Goal: Information Seeking & Learning: Learn about a topic

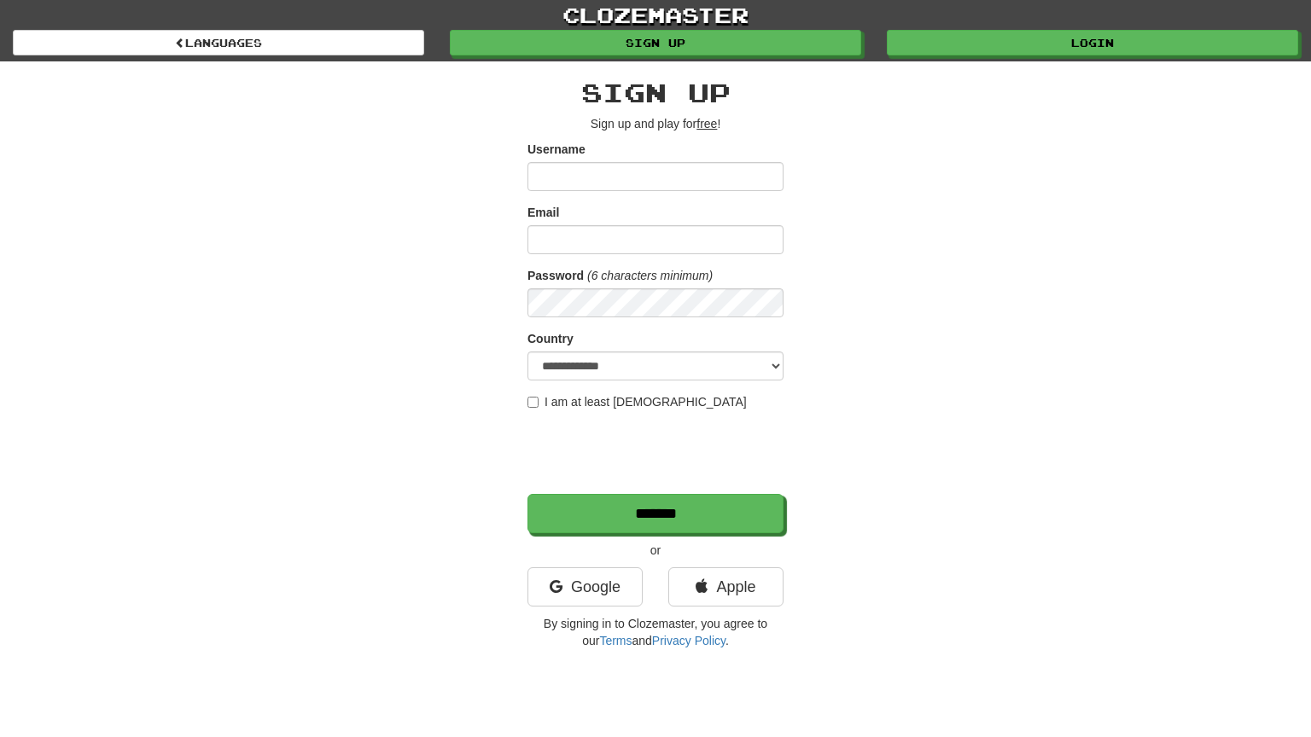
click at [561, 178] on input "Username" at bounding box center [655, 176] width 256 height 29
type input "********"
click at [632, 240] on input "Email" at bounding box center [655, 239] width 256 height 29
type input "**********"
select select "**"
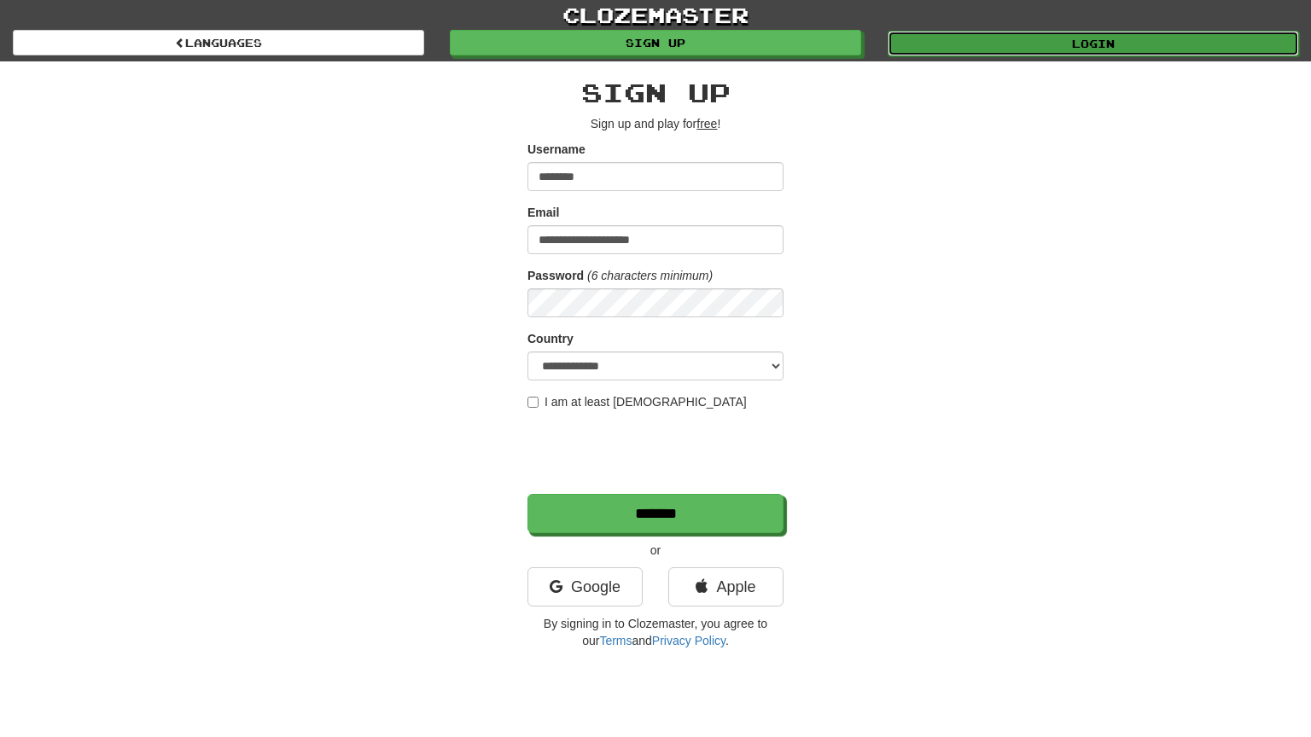
click at [981, 50] on link "Login" at bounding box center [1092, 44] width 411 height 26
click at [981, 47] on link "Login" at bounding box center [1092, 44] width 411 height 26
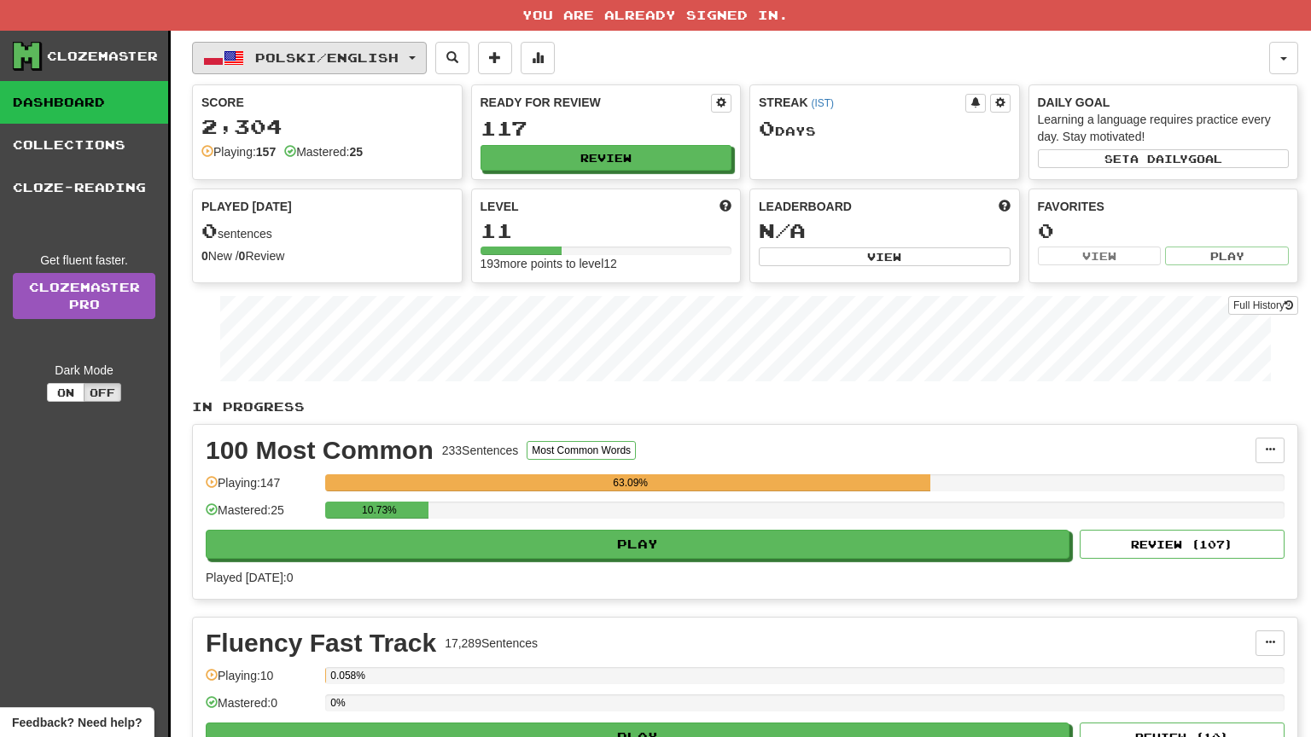
click at [312, 45] on button "Polski / English" at bounding box center [309, 58] width 235 height 32
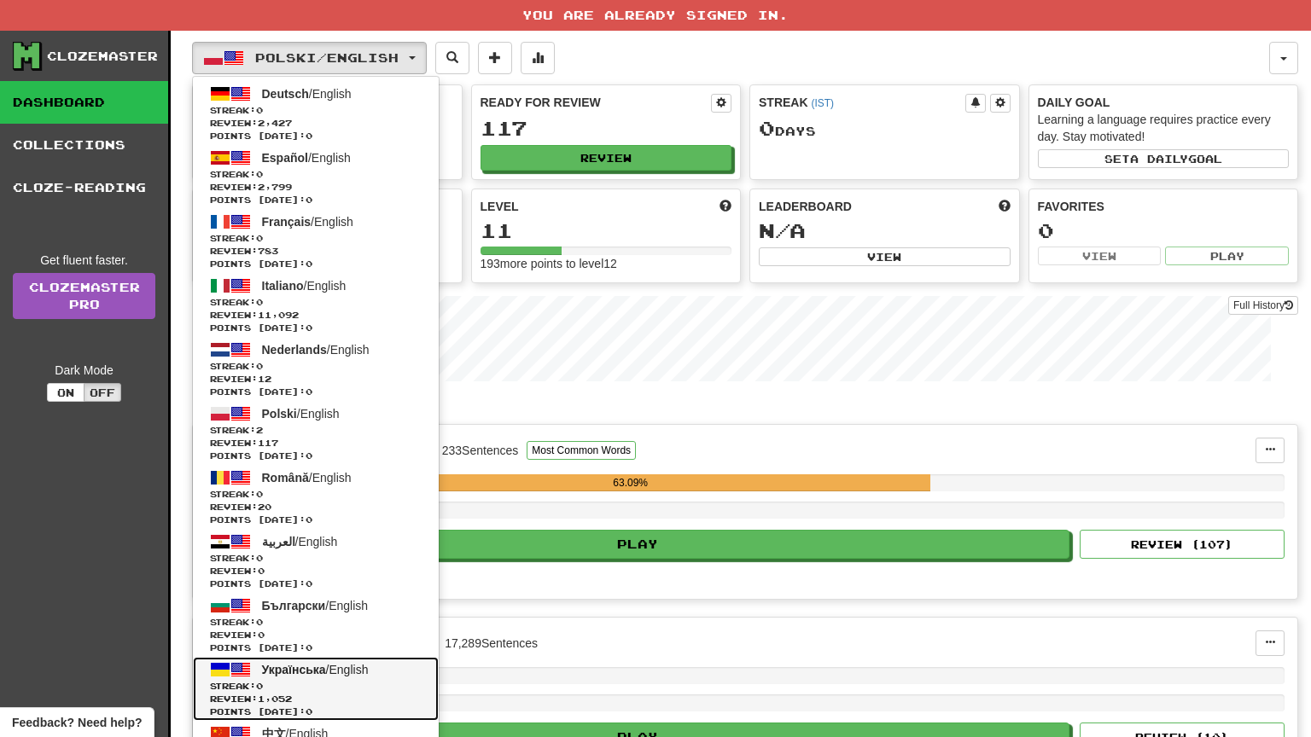
click at [263, 681] on span "0" at bounding box center [259, 686] width 7 height 10
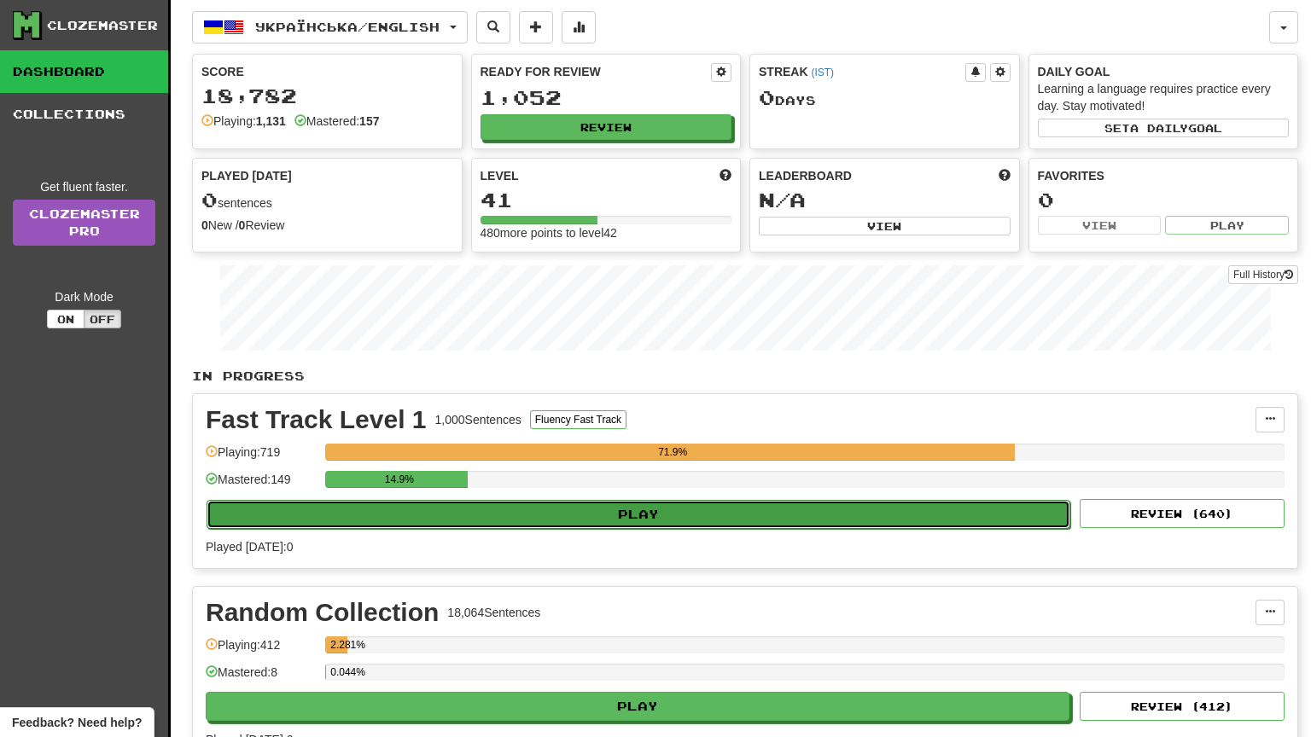
click at [690, 511] on button "Play" at bounding box center [638, 514] width 864 height 29
select select "**"
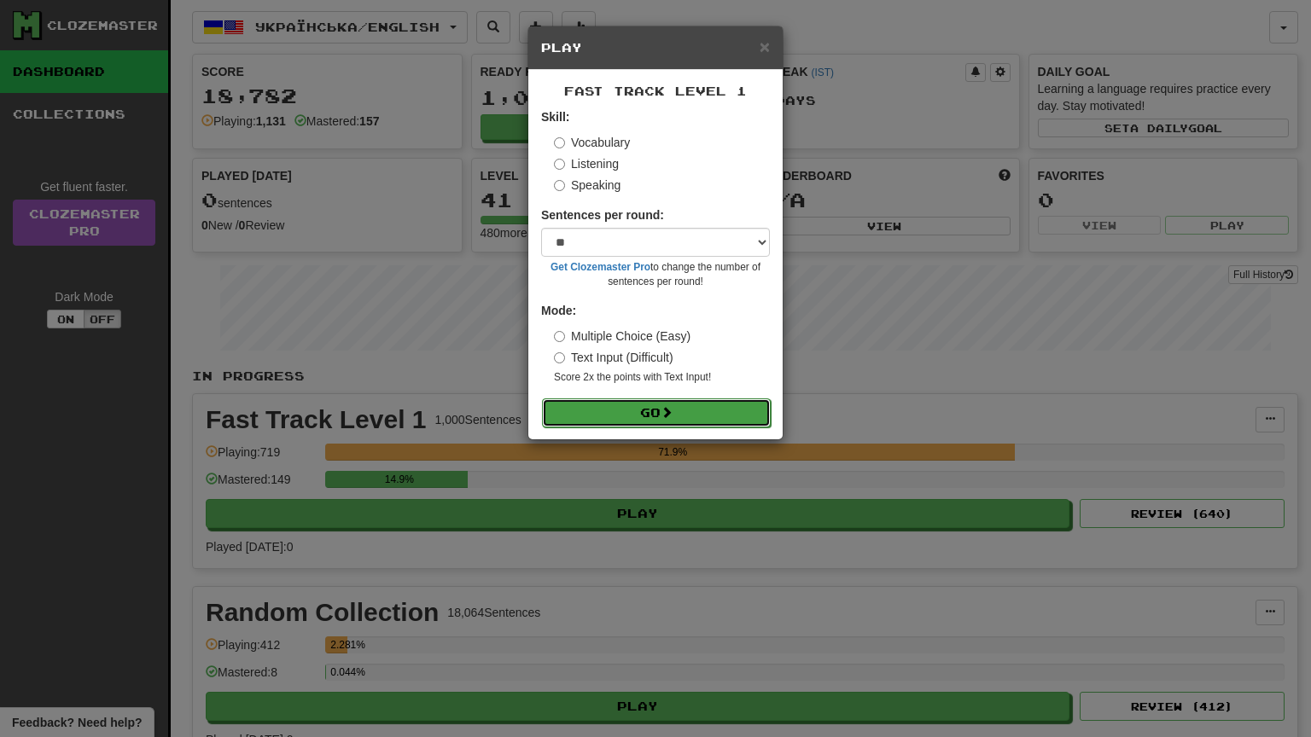
click at [712, 410] on button "Go" at bounding box center [656, 412] width 229 height 29
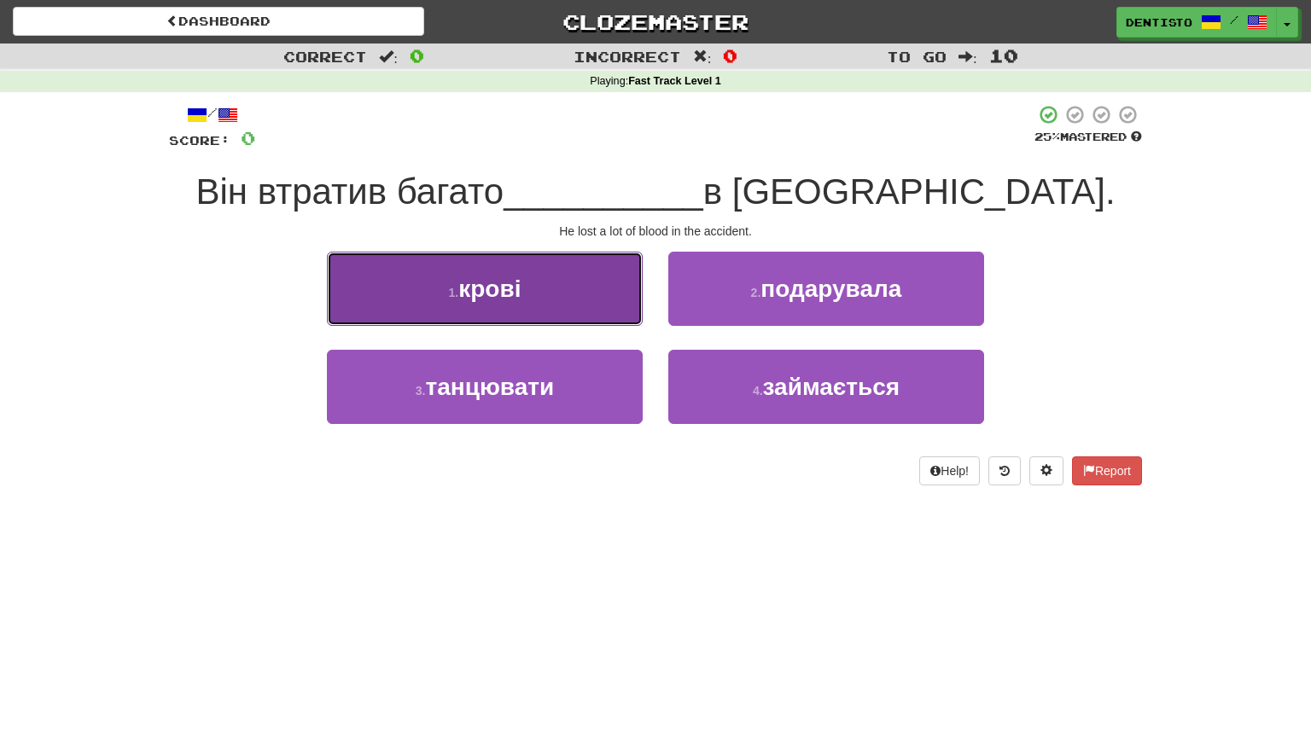
click at [455, 289] on small "1 ." at bounding box center [454, 293] width 10 height 14
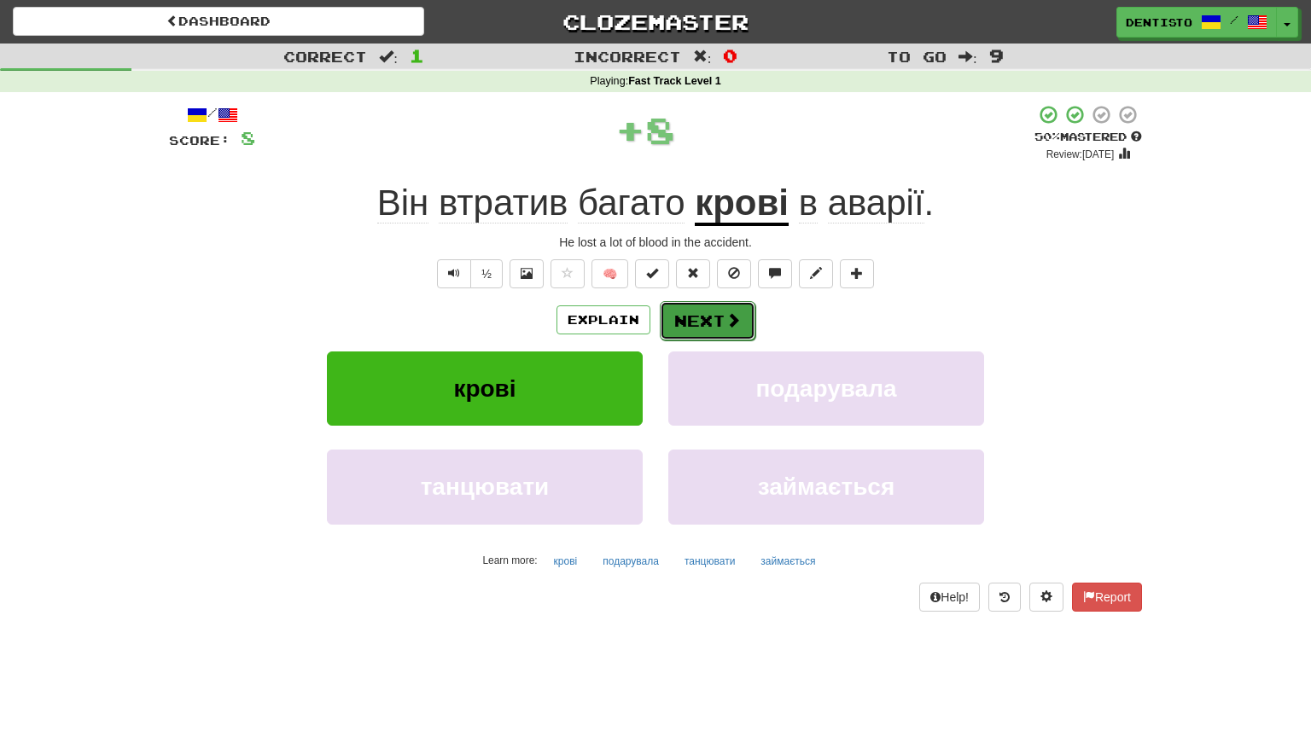
click at [688, 317] on button "Next" at bounding box center [708, 320] width 96 height 39
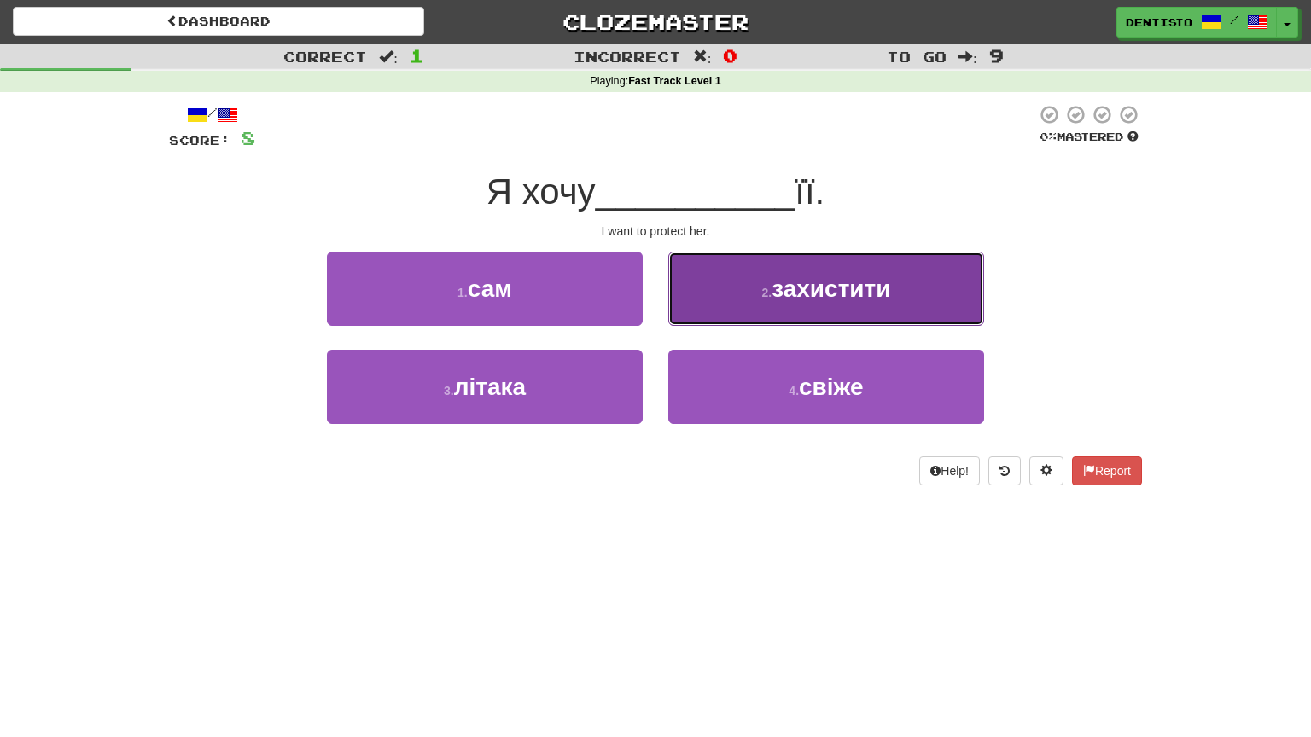
click at [720, 307] on button "2 . захистити" at bounding box center [826, 289] width 316 height 74
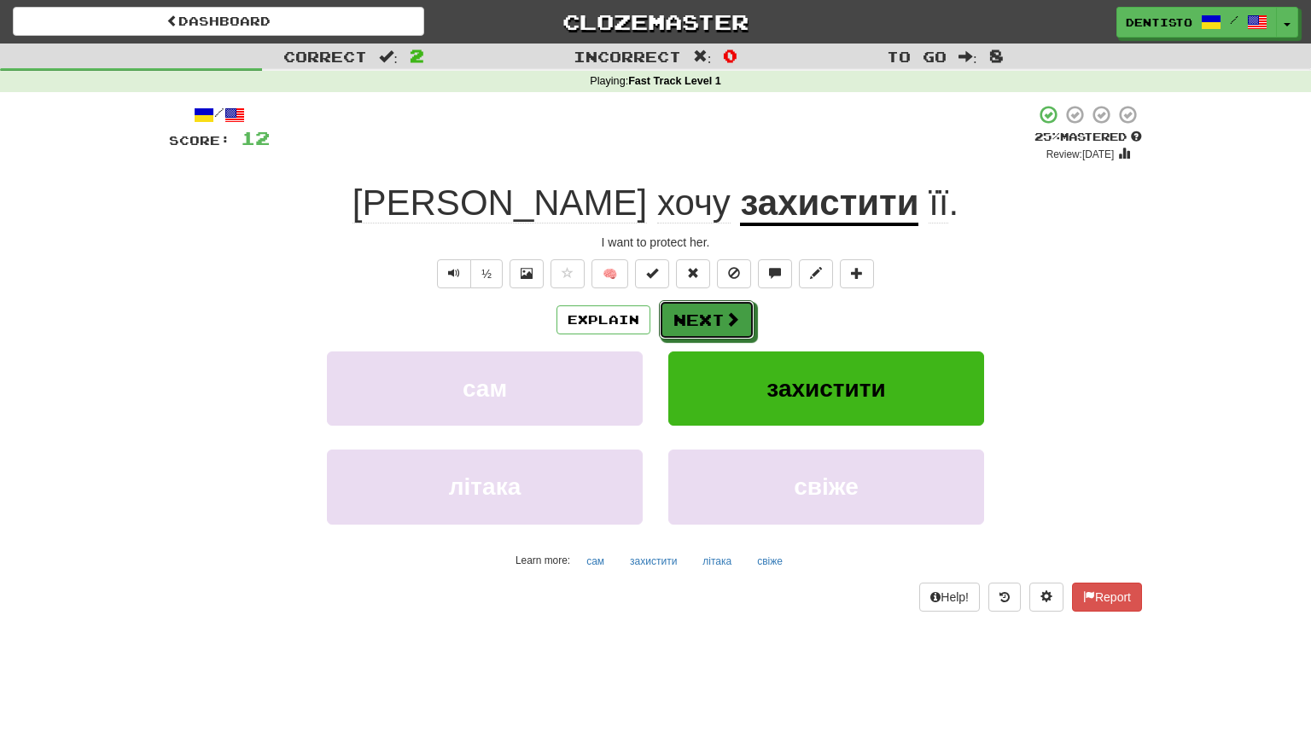
click at [720, 307] on button "Next" at bounding box center [707, 319] width 96 height 39
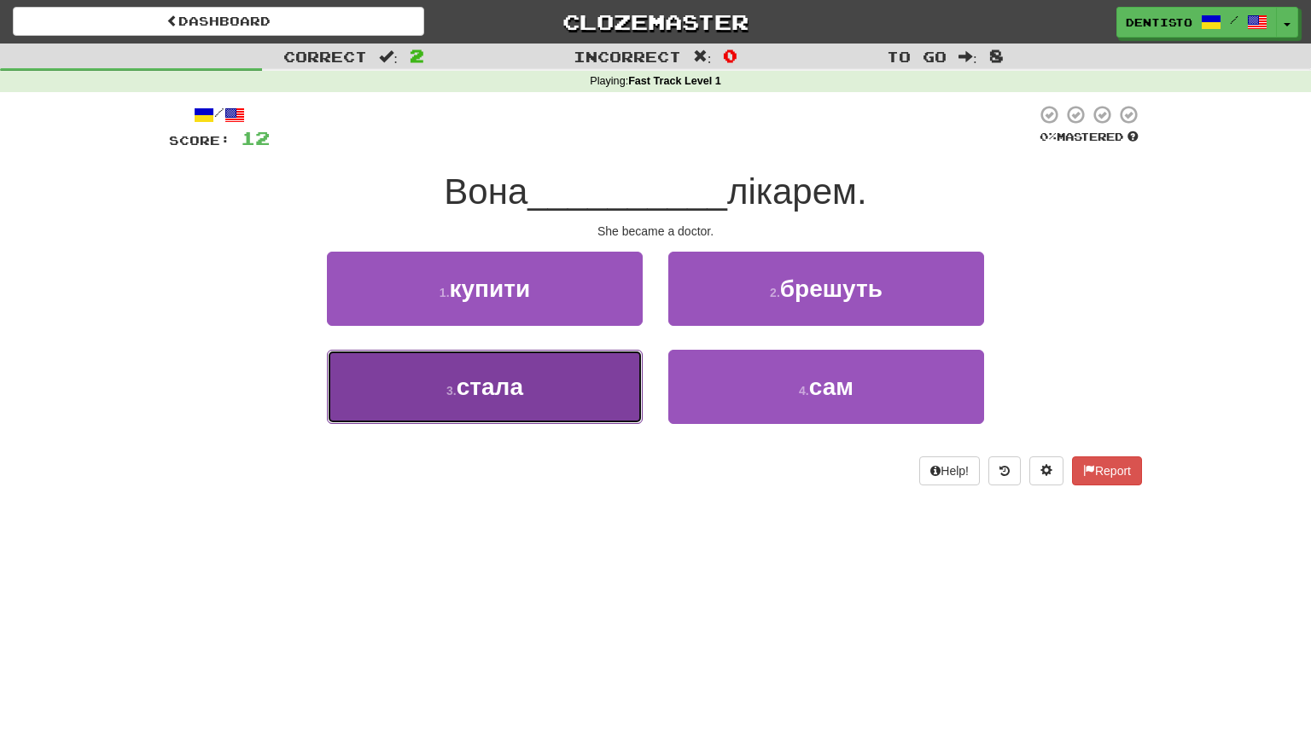
click at [579, 391] on button "3 . стала" at bounding box center [485, 387] width 316 height 74
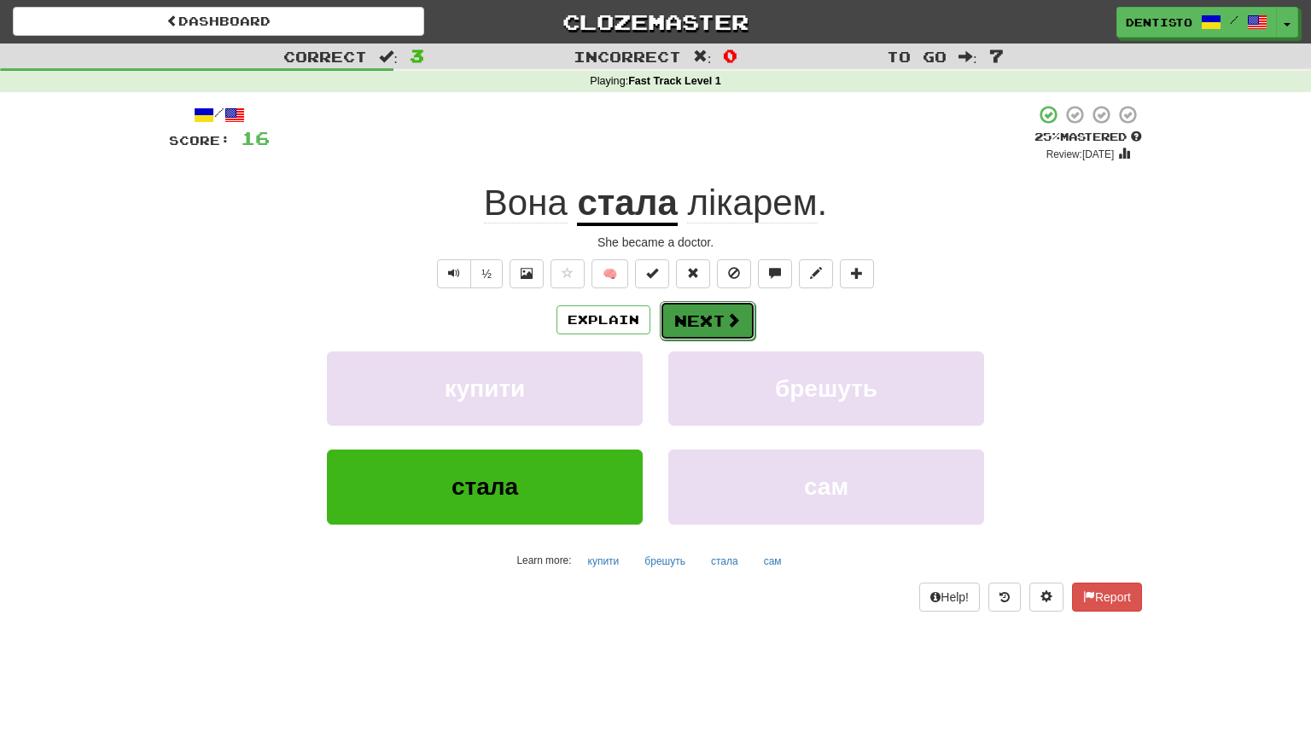
click at [720, 328] on button "Next" at bounding box center [708, 320] width 96 height 39
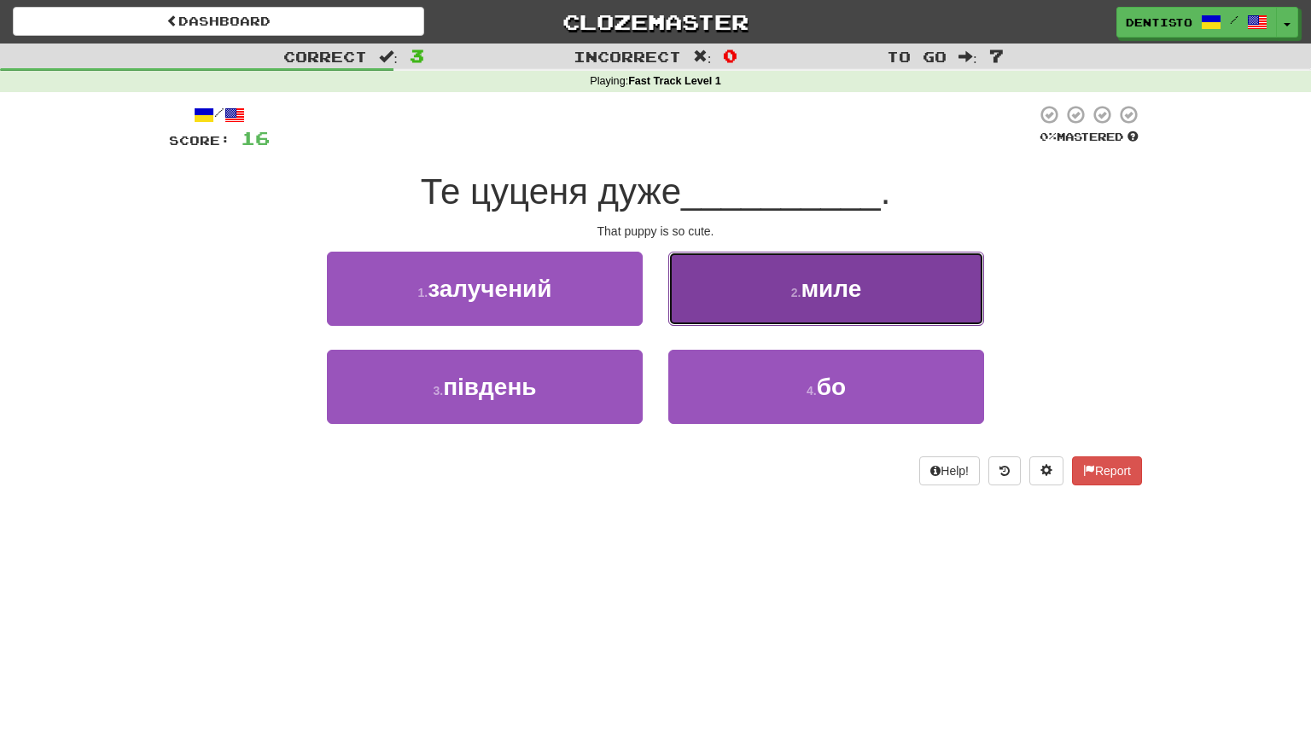
click at [747, 313] on button "2 . миле" at bounding box center [826, 289] width 316 height 74
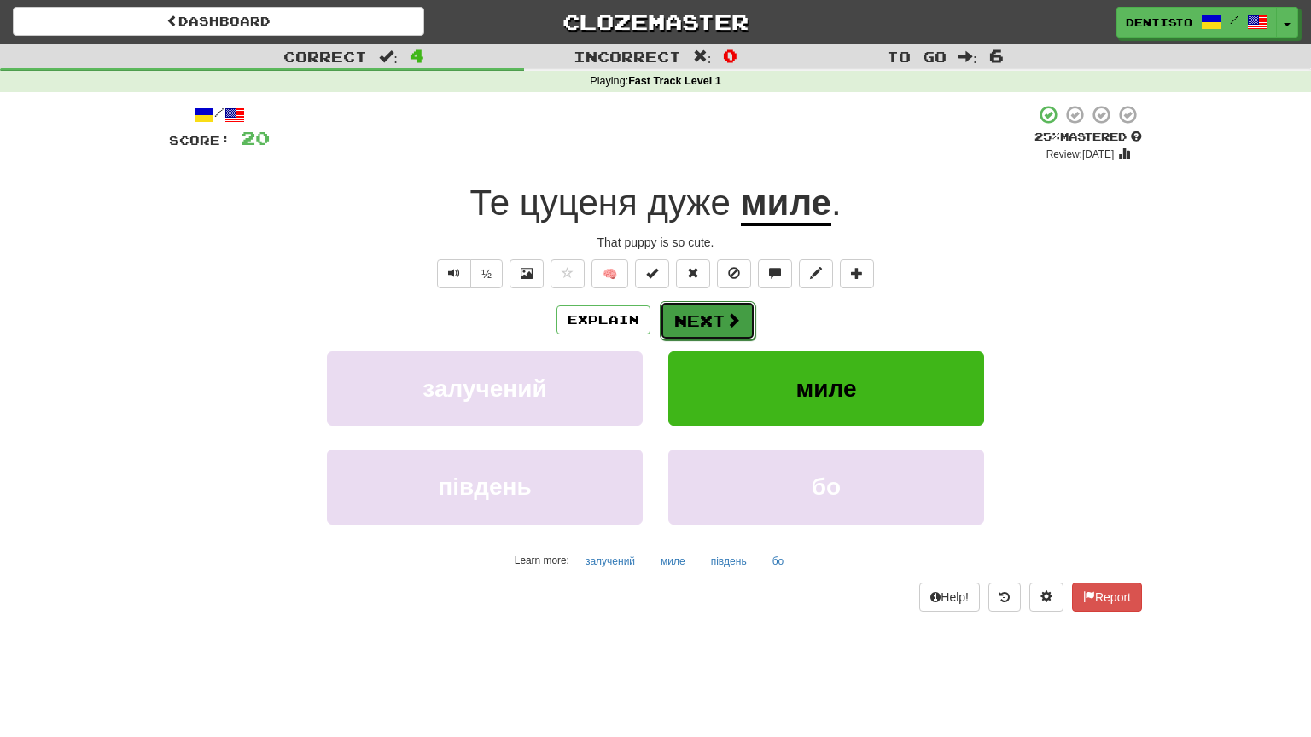
click at [699, 307] on button "Next" at bounding box center [708, 320] width 96 height 39
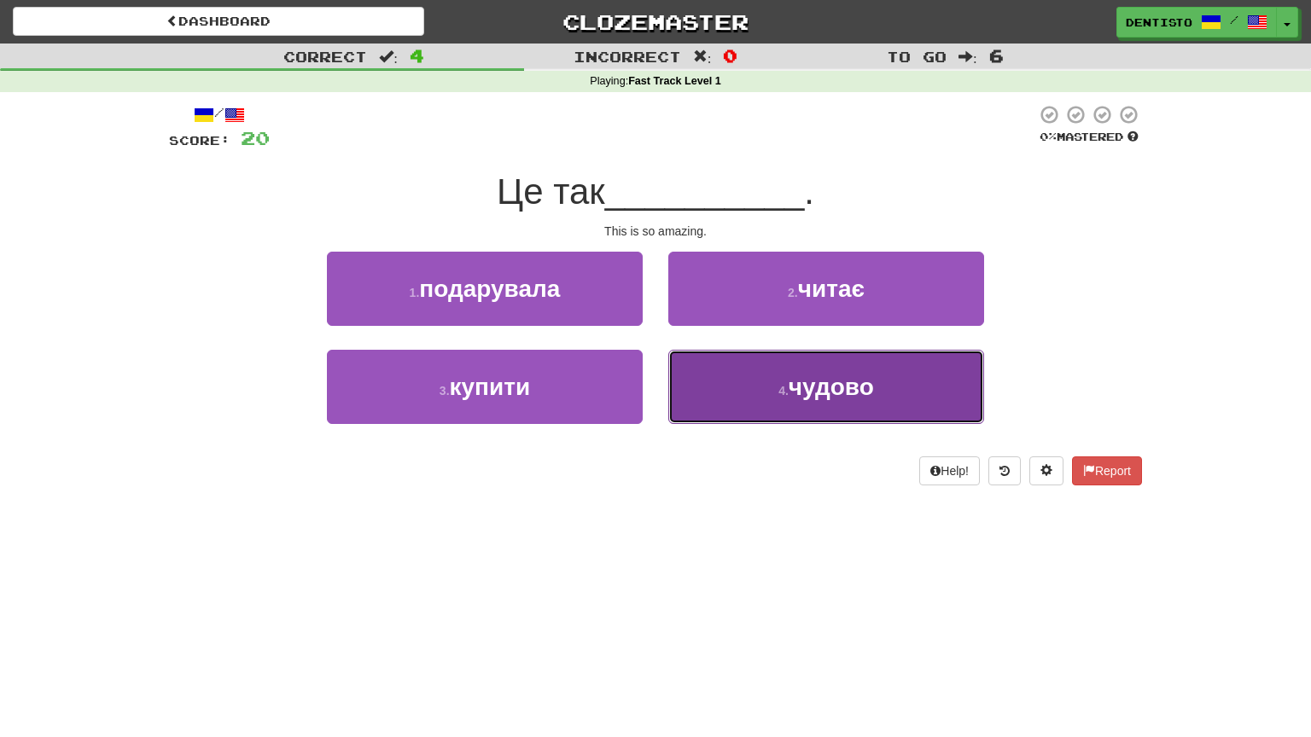
click at [751, 363] on button "4 . чудово" at bounding box center [826, 387] width 316 height 74
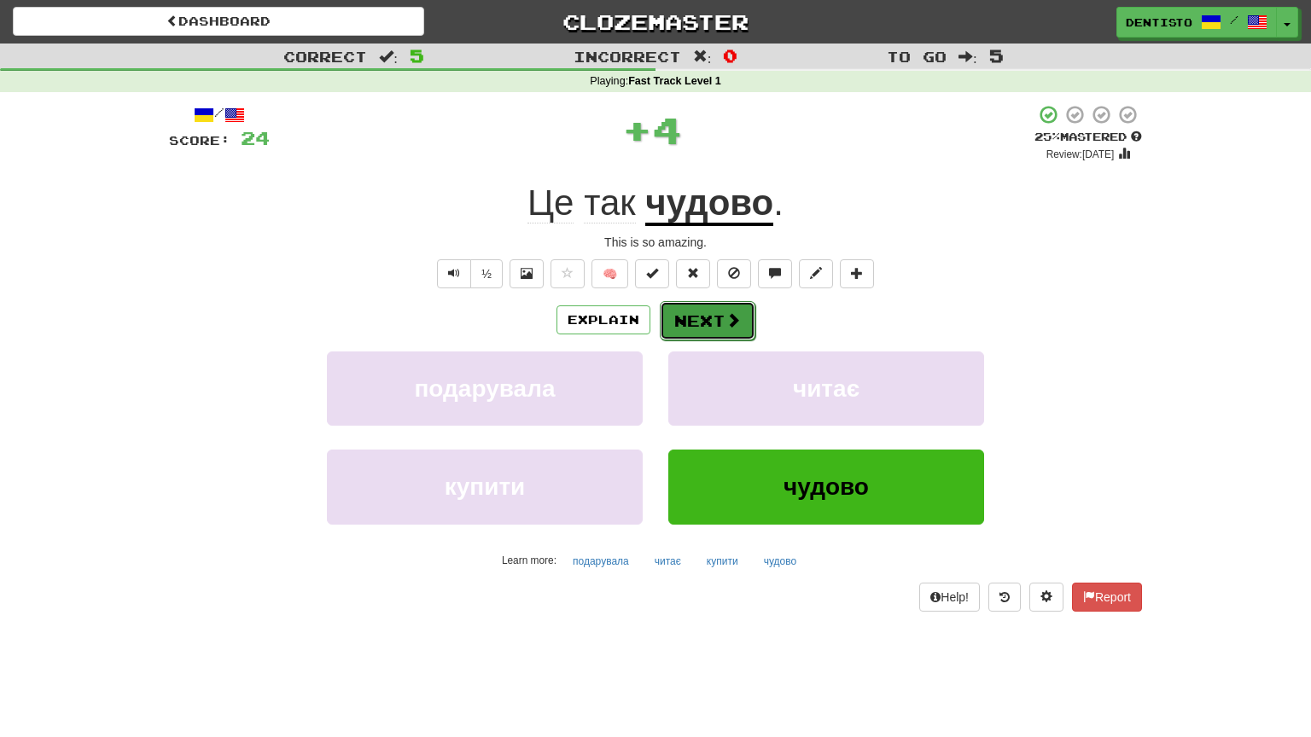
click at [707, 321] on button "Next" at bounding box center [708, 320] width 96 height 39
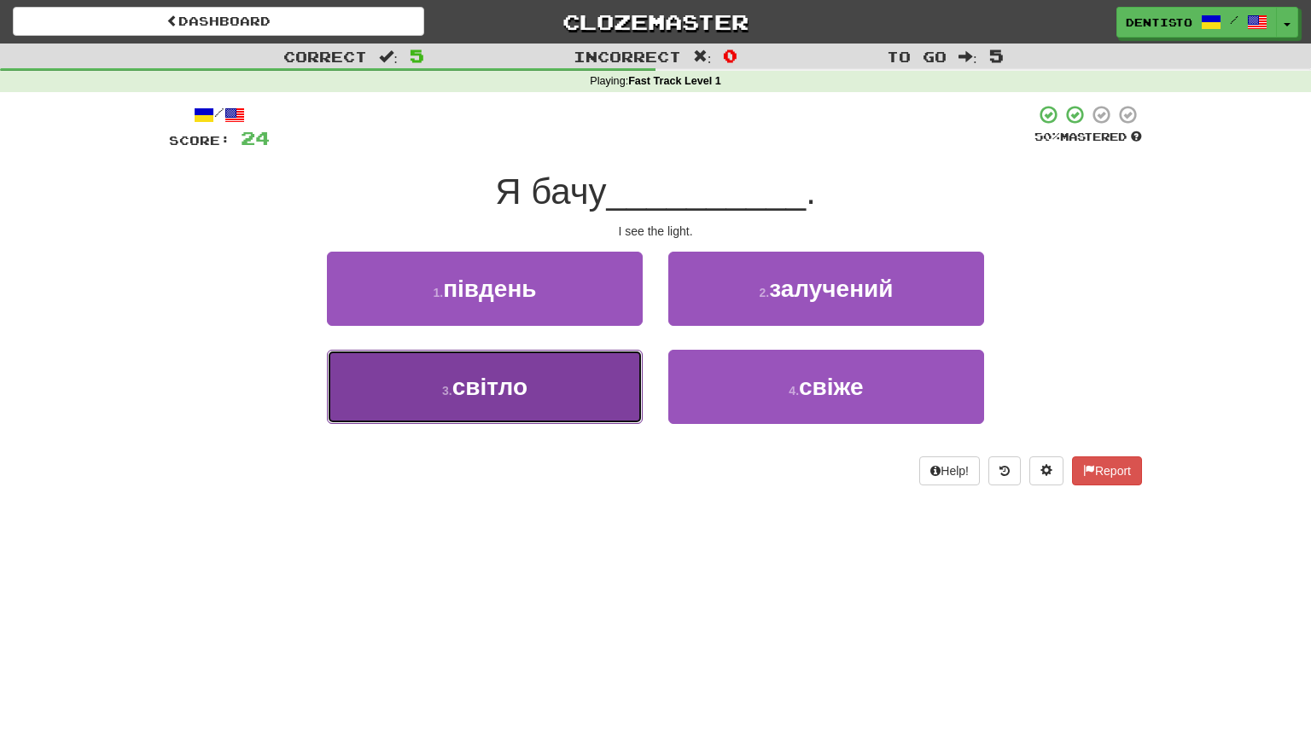
click at [589, 386] on button "3 . світло" at bounding box center [485, 387] width 316 height 74
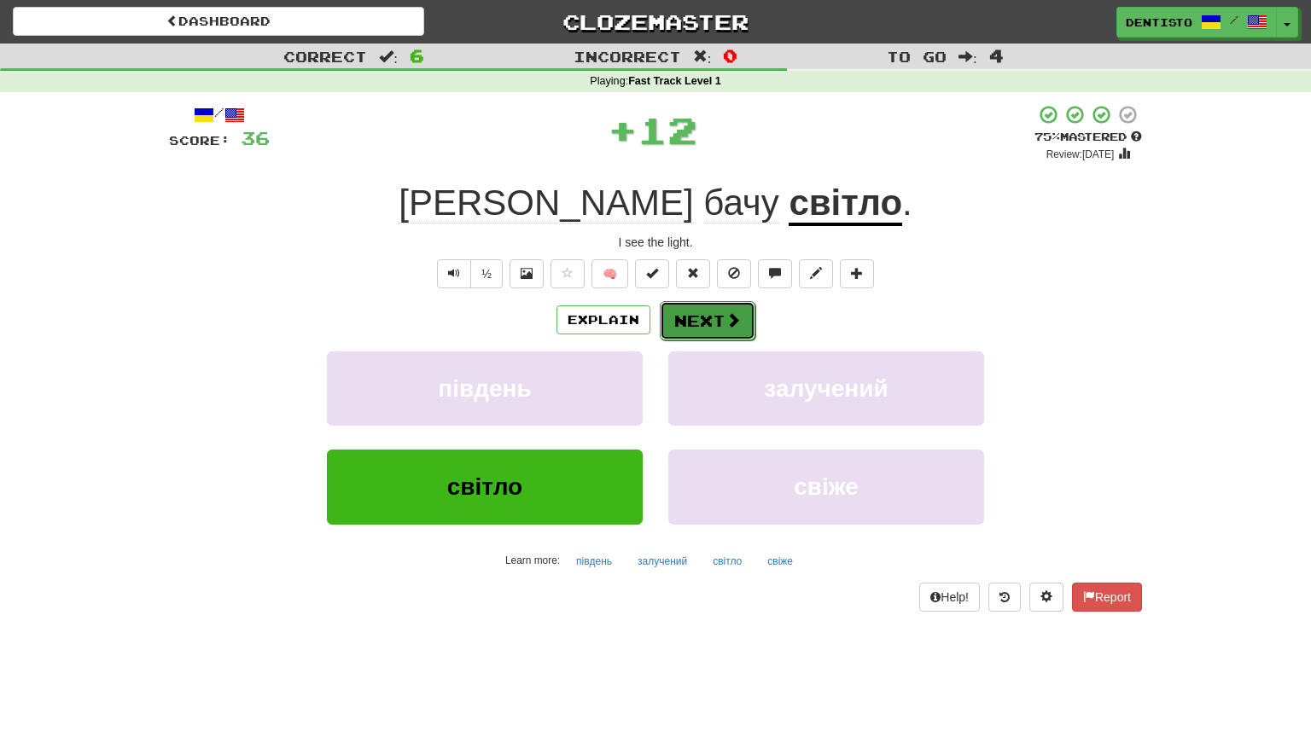
click at [693, 327] on button "Next" at bounding box center [708, 320] width 96 height 39
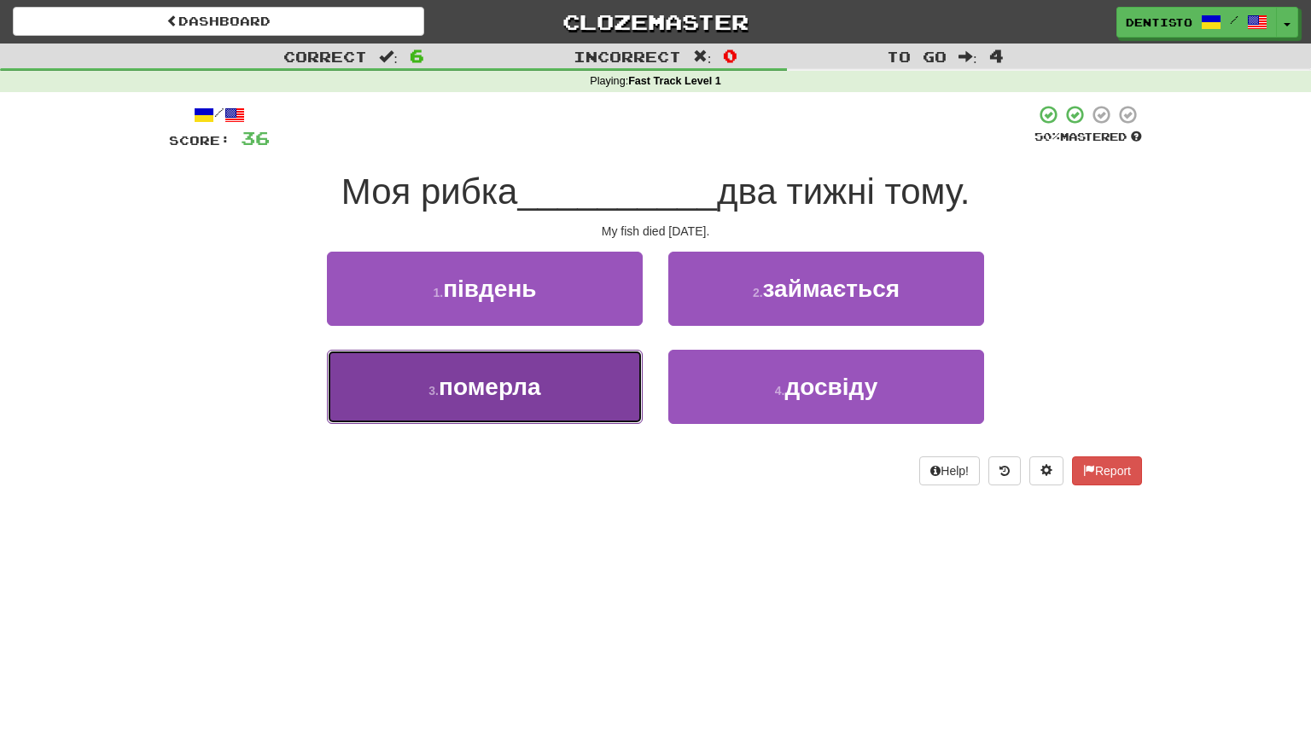
click at [491, 382] on span "померла" at bounding box center [490, 387] width 102 height 26
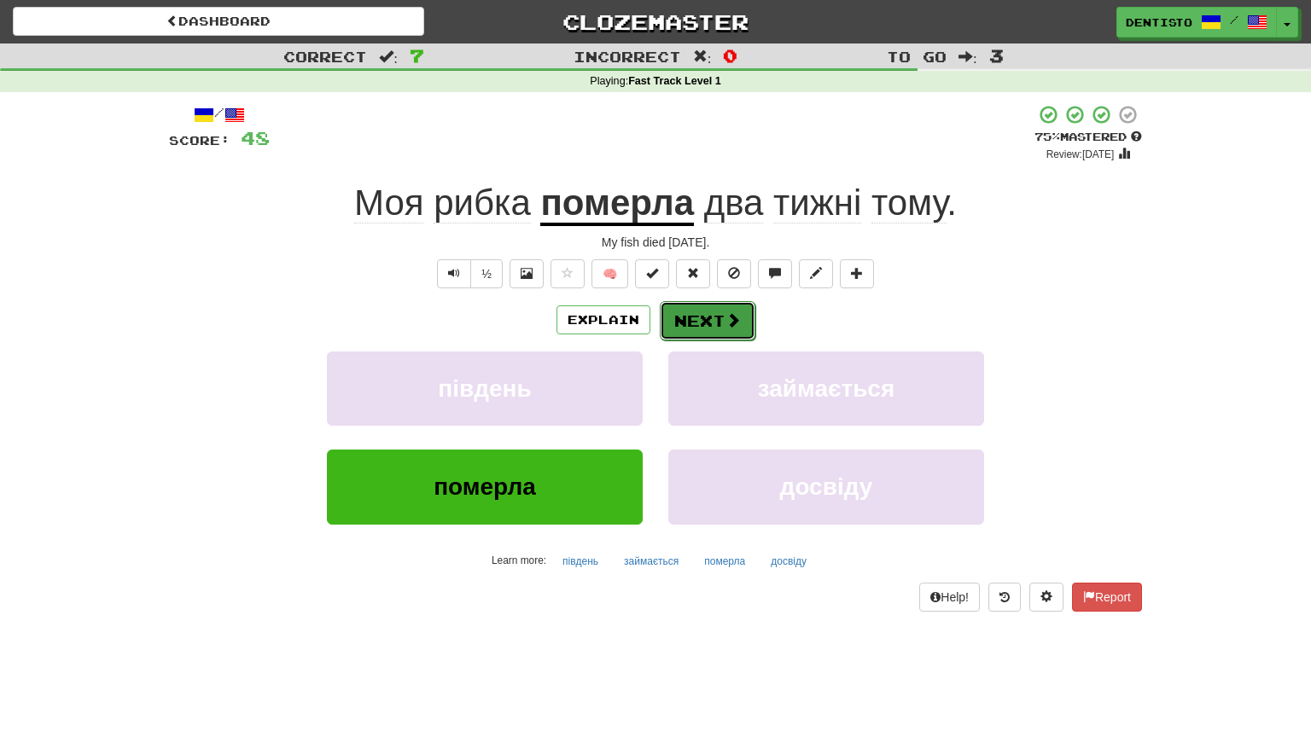
click at [717, 329] on button "Next" at bounding box center [708, 320] width 96 height 39
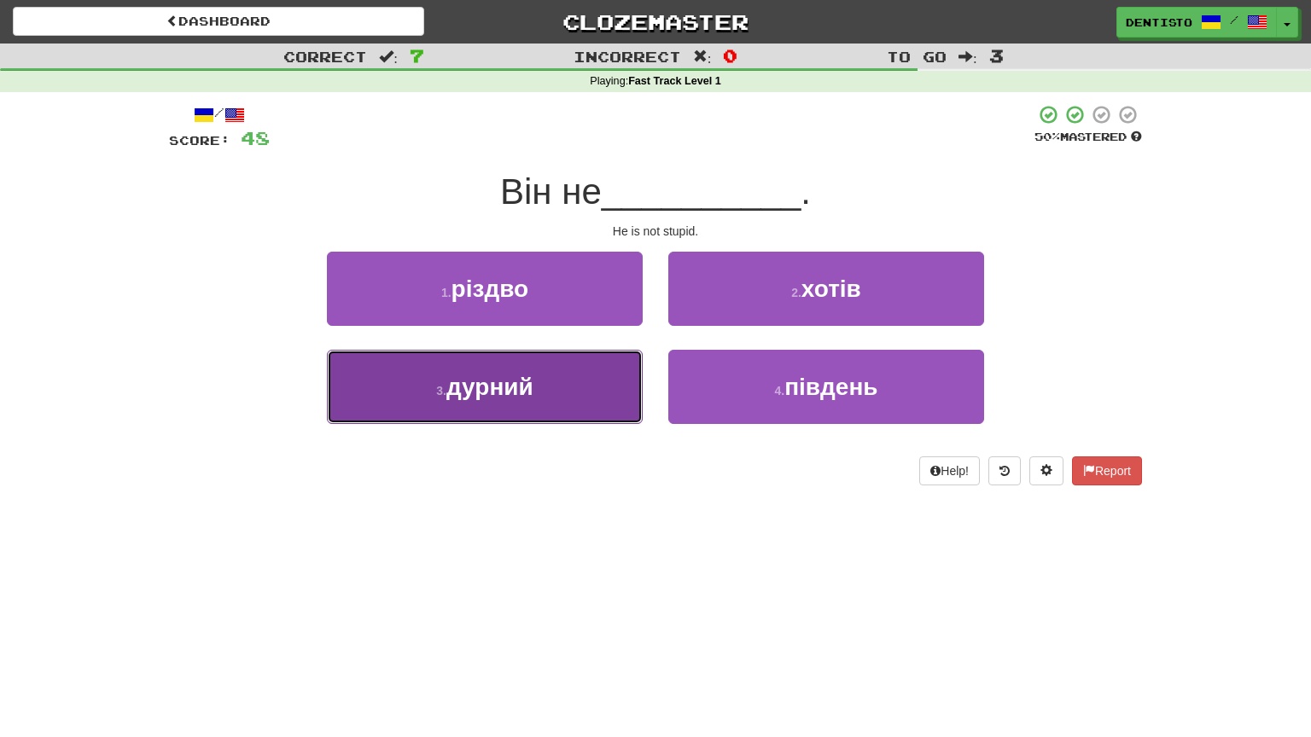
click at [567, 403] on button "3 . дурний" at bounding box center [485, 387] width 316 height 74
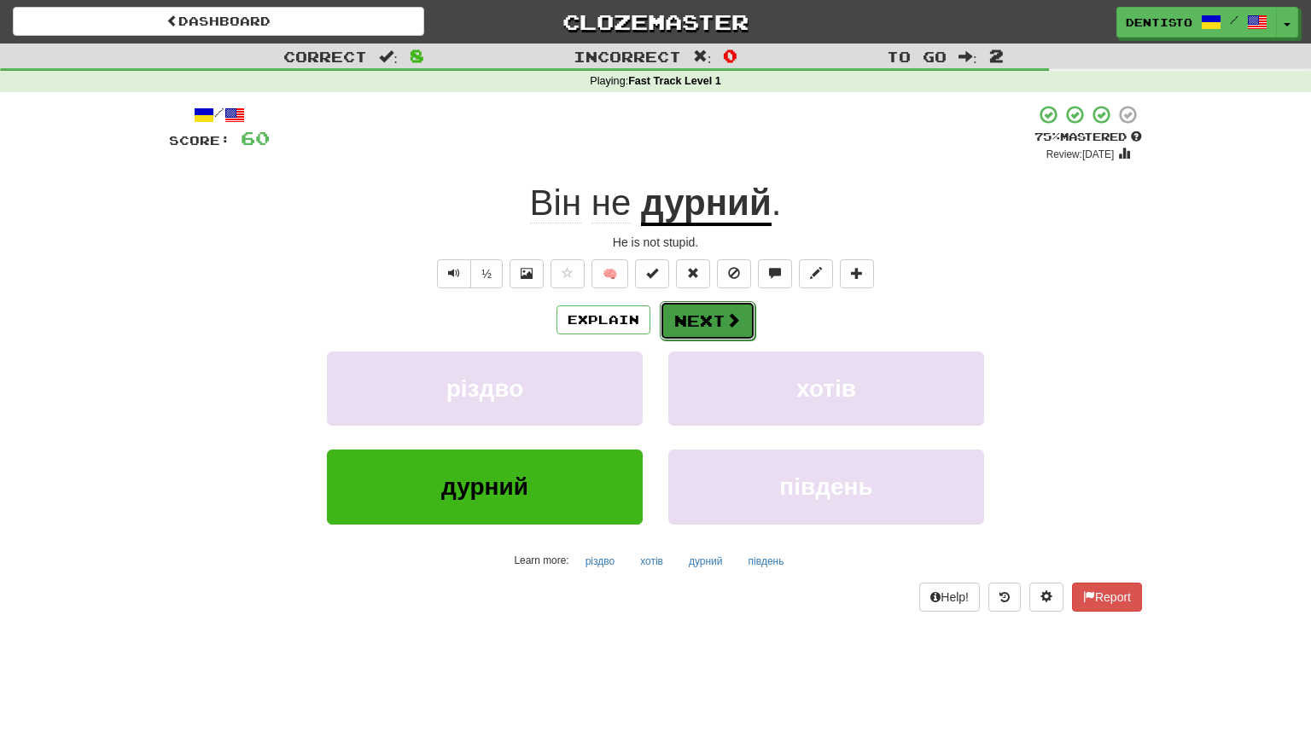
click at [732, 307] on button "Next" at bounding box center [708, 320] width 96 height 39
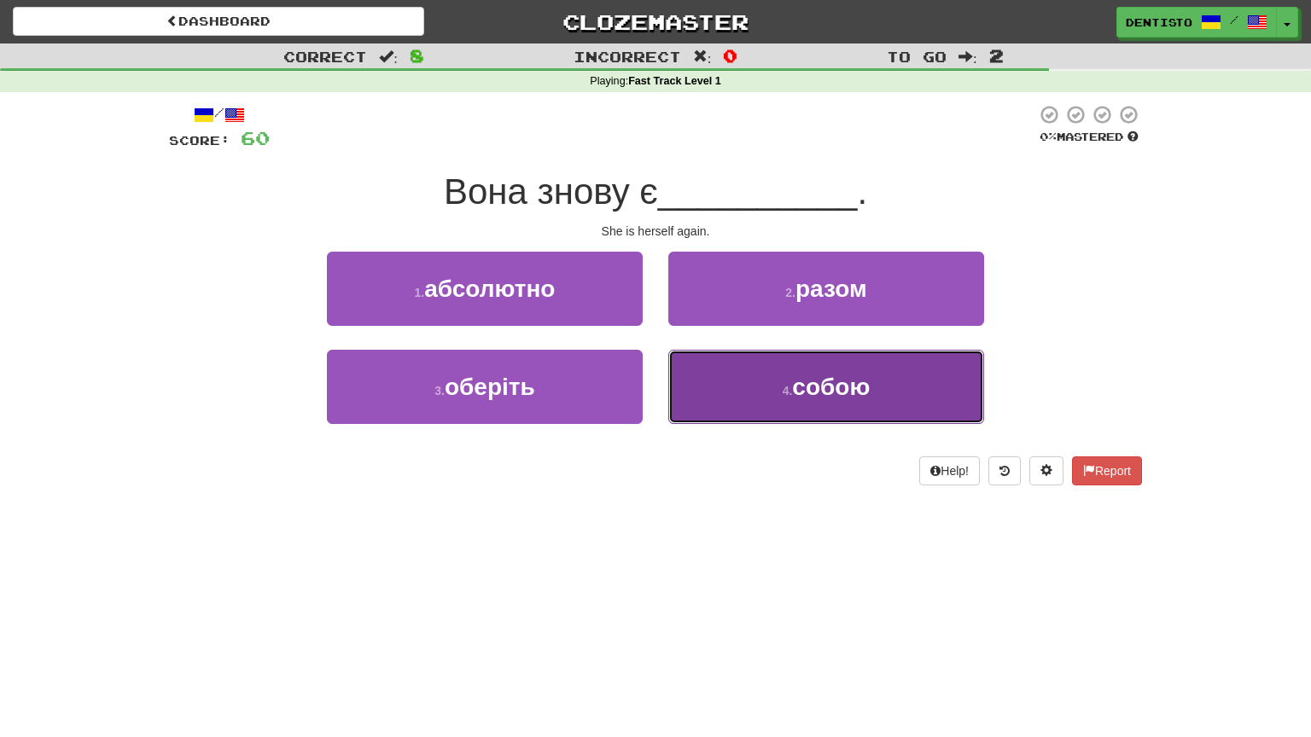
click at [799, 381] on span "собою" at bounding box center [831, 387] width 78 height 26
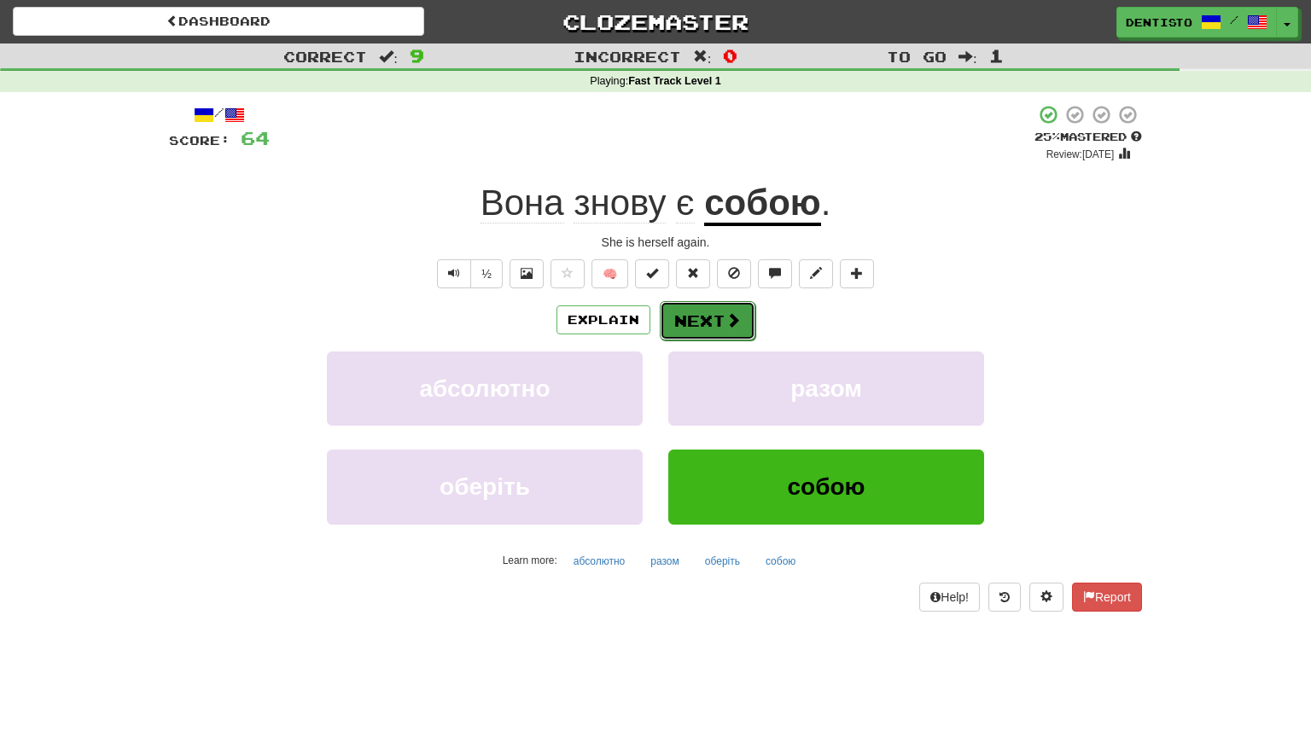
click at [686, 319] on button "Next" at bounding box center [708, 320] width 96 height 39
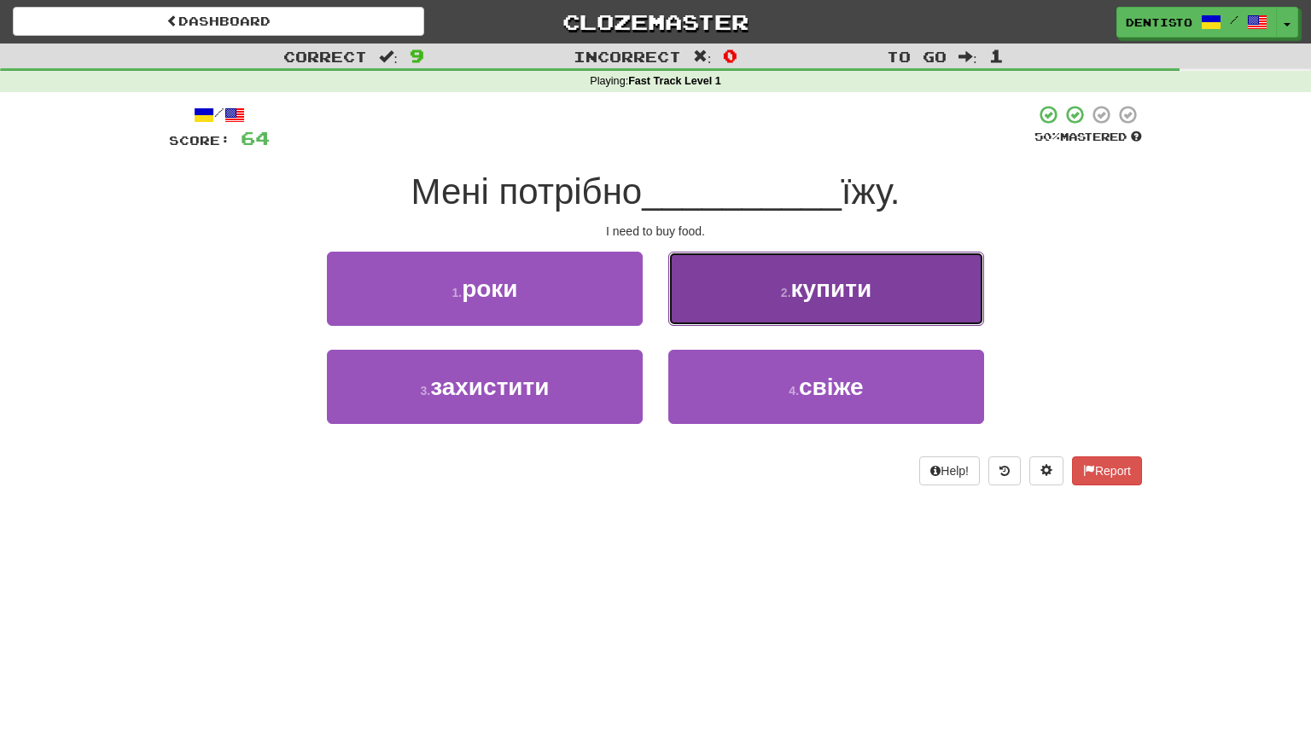
click at [782, 304] on button "2 . купити" at bounding box center [826, 289] width 316 height 74
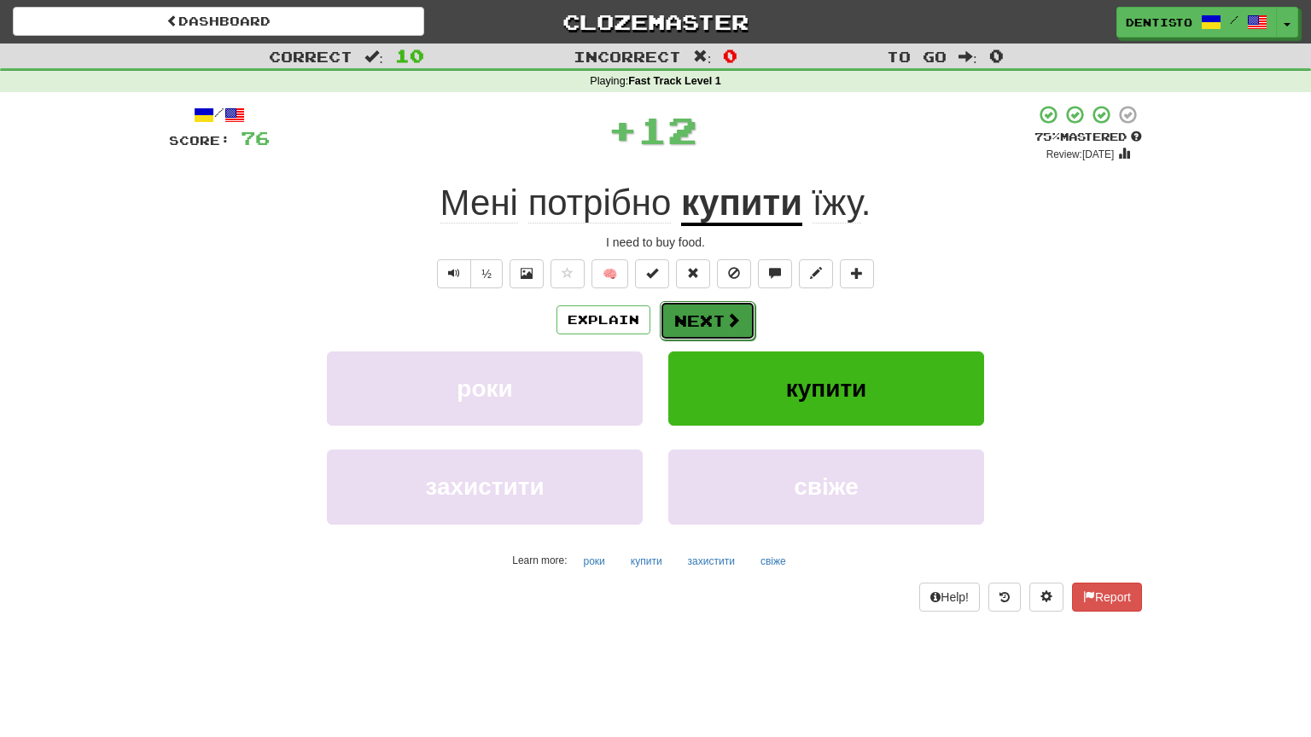
click at [729, 315] on span at bounding box center [732, 319] width 15 height 15
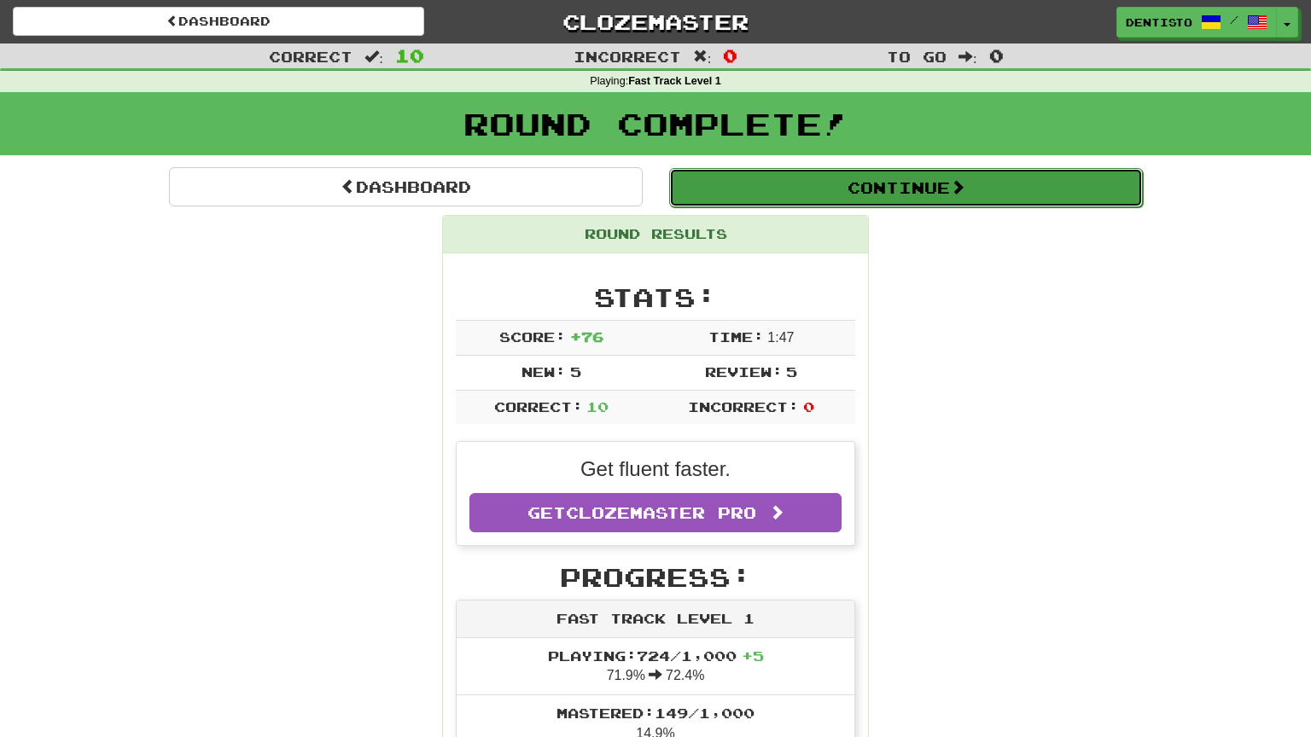
click at [865, 191] on button "Continue" at bounding box center [906, 187] width 474 height 39
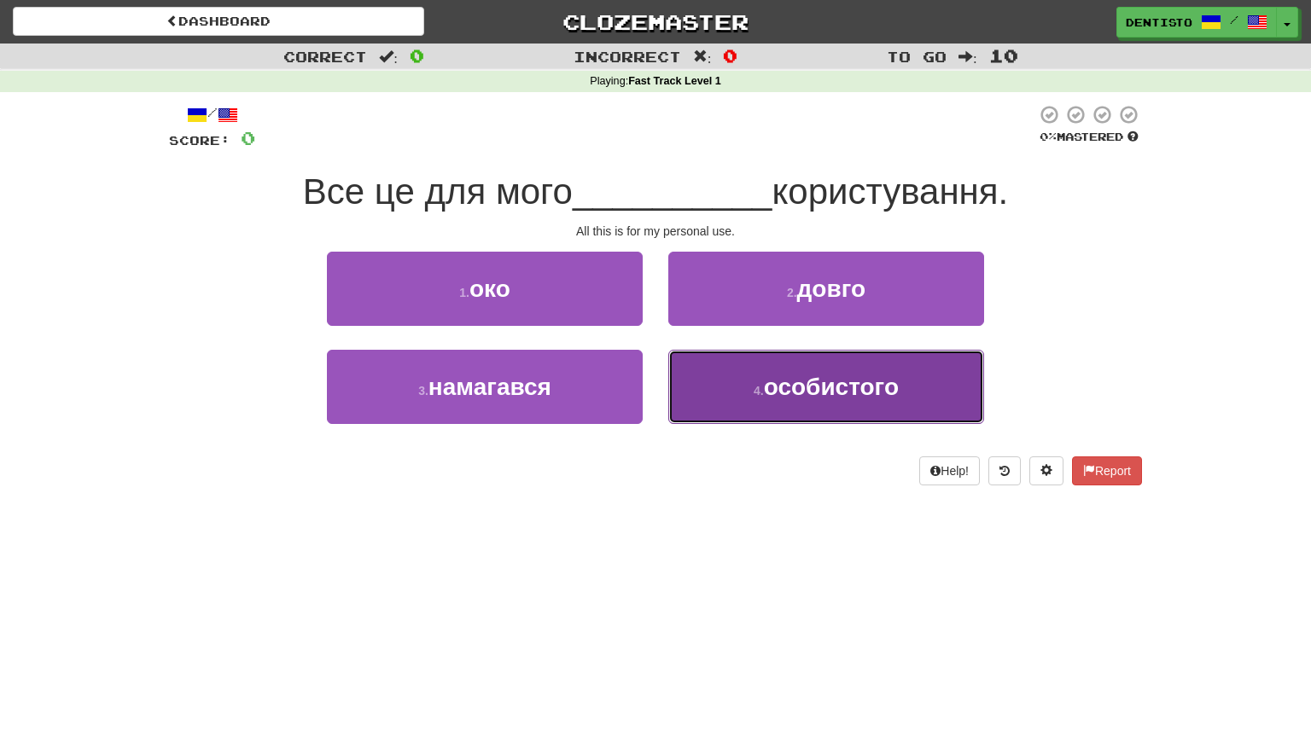
click at [809, 368] on button "4 . особистого" at bounding box center [826, 387] width 316 height 74
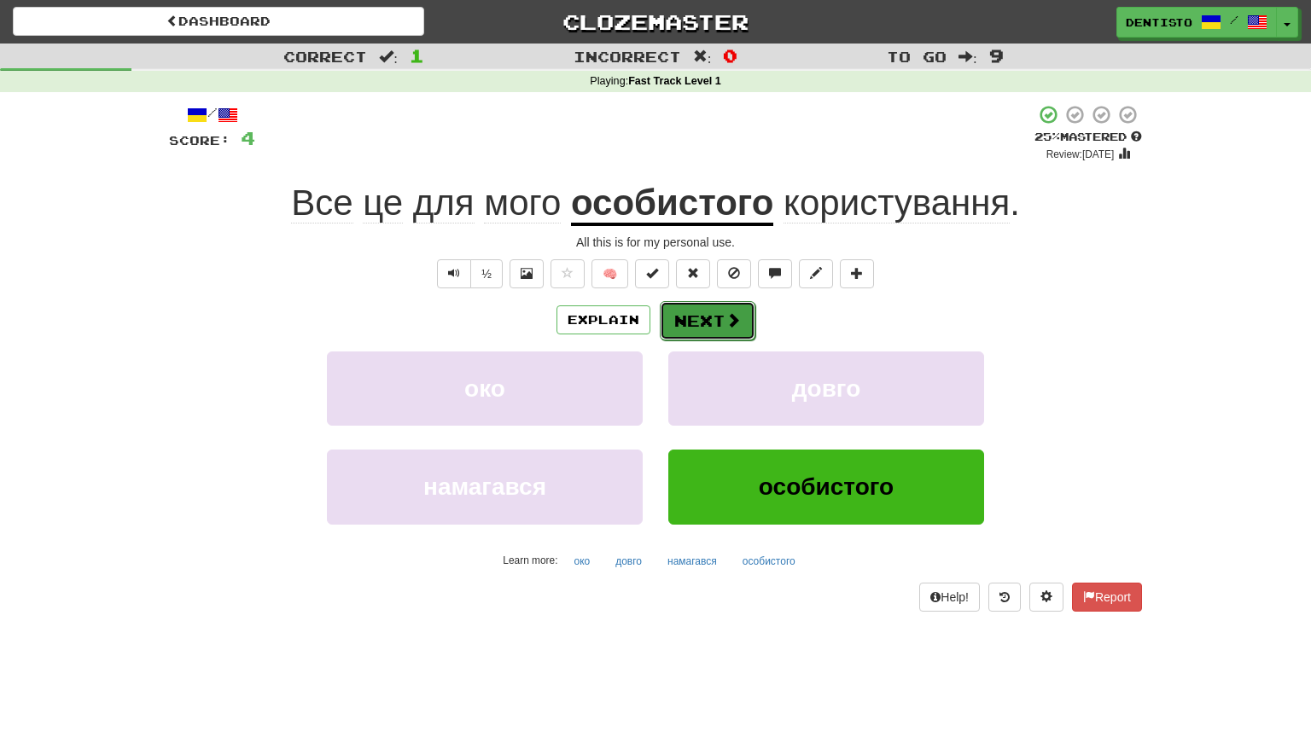
click at [713, 302] on button "Next" at bounding box center [708, 320] width 96 height 39
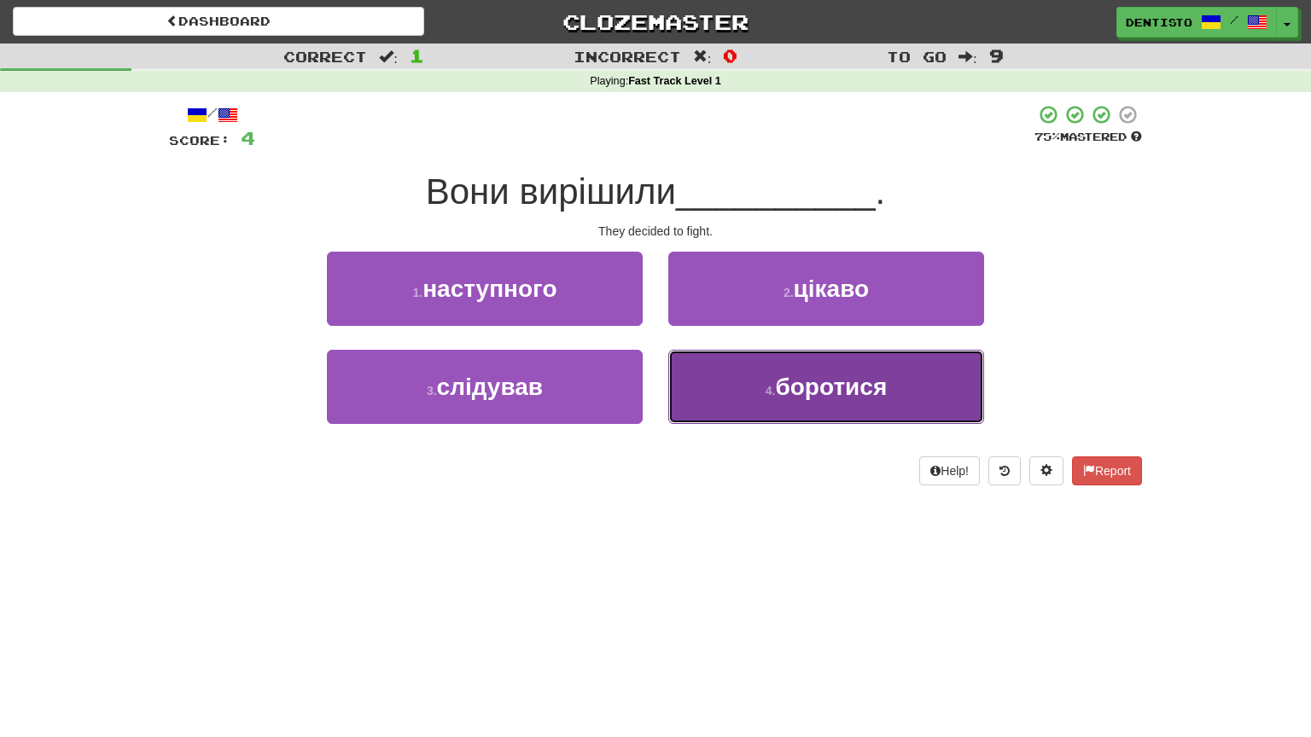
click at [743, 372] on button "4 . боротися" at bounding box center [826, 387] width 316 height 74
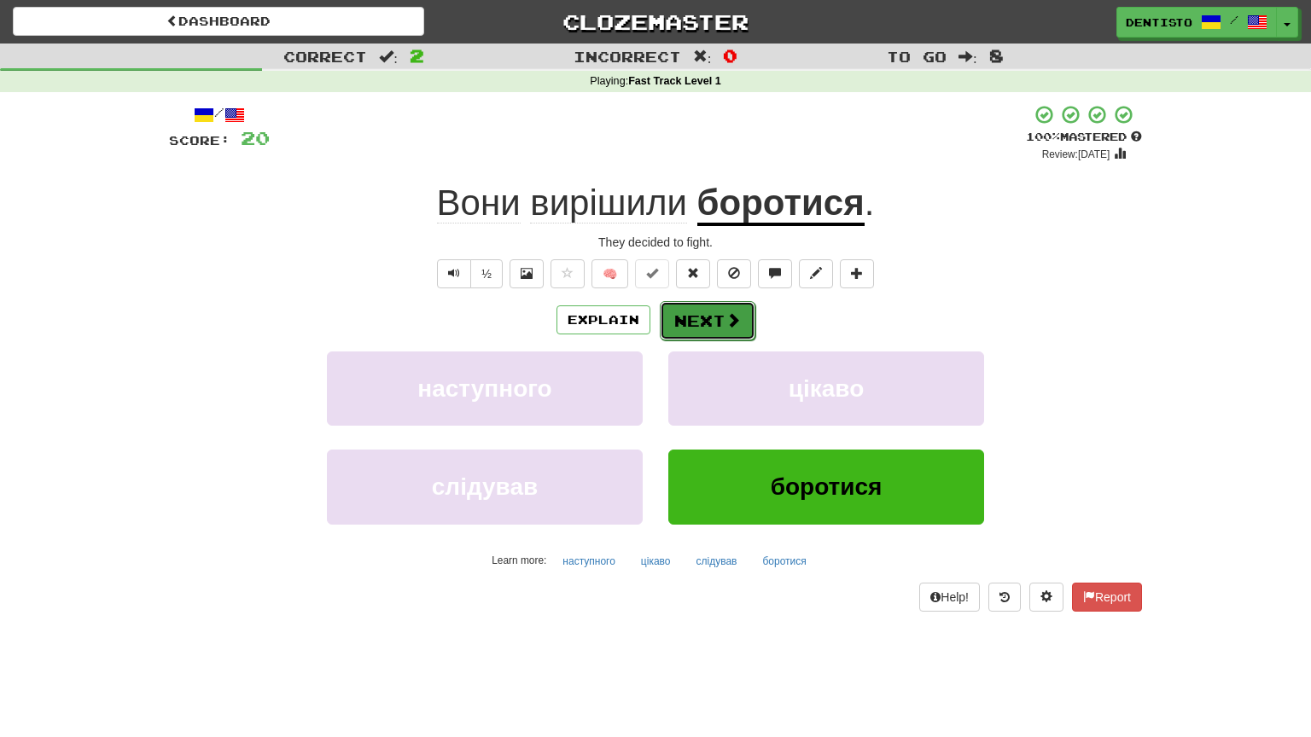
click at [674, 306] on button "Next" at bounding box center [708, 320] width 96 height 39
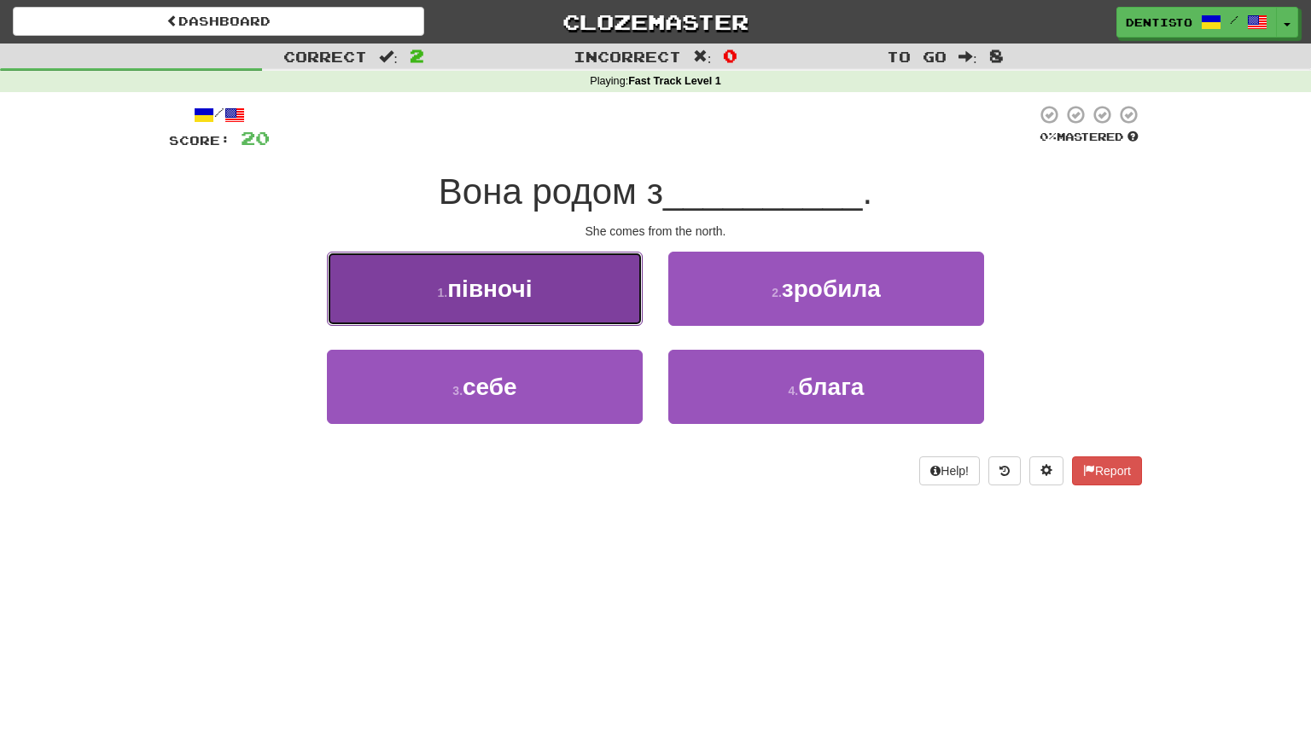
click at [582, 298] on button "1 . півночі" at bounding box center [485, 289] width 316 height 74
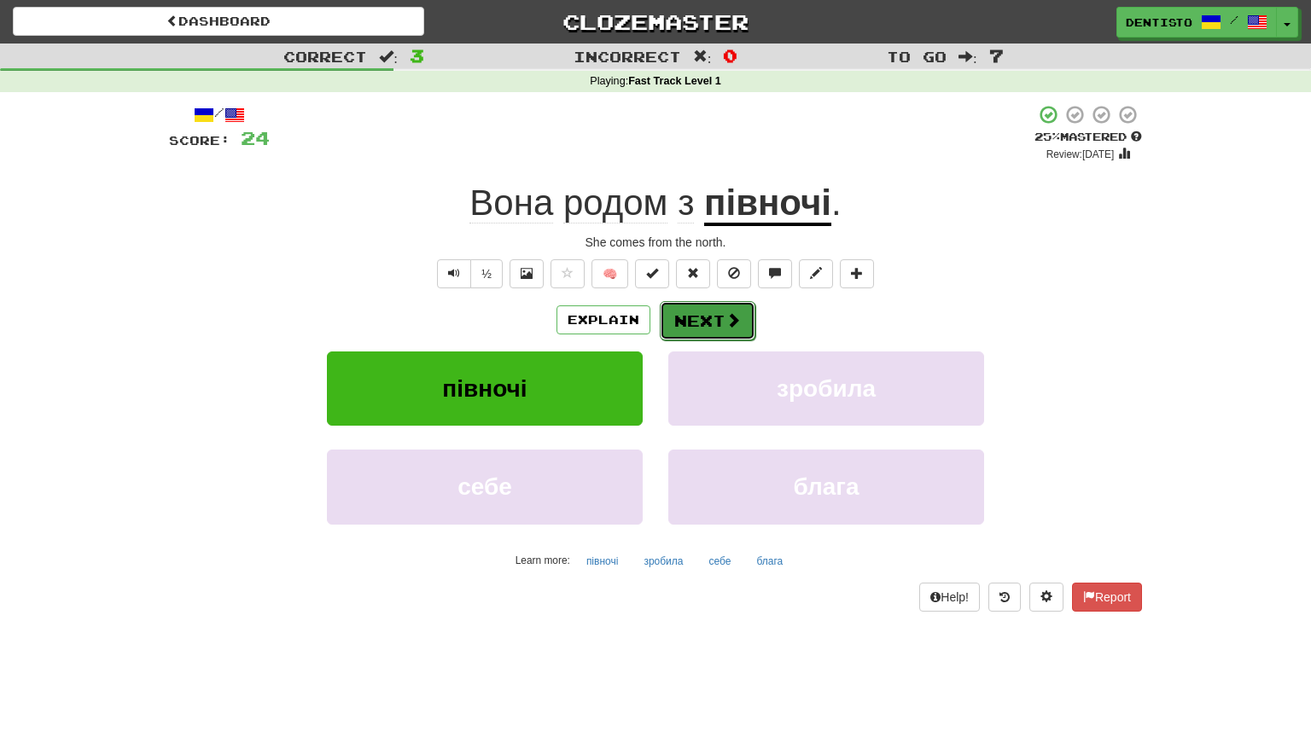
click at [686, 307] on button "Next" at bounding box center [708, 320] width 96 height 39
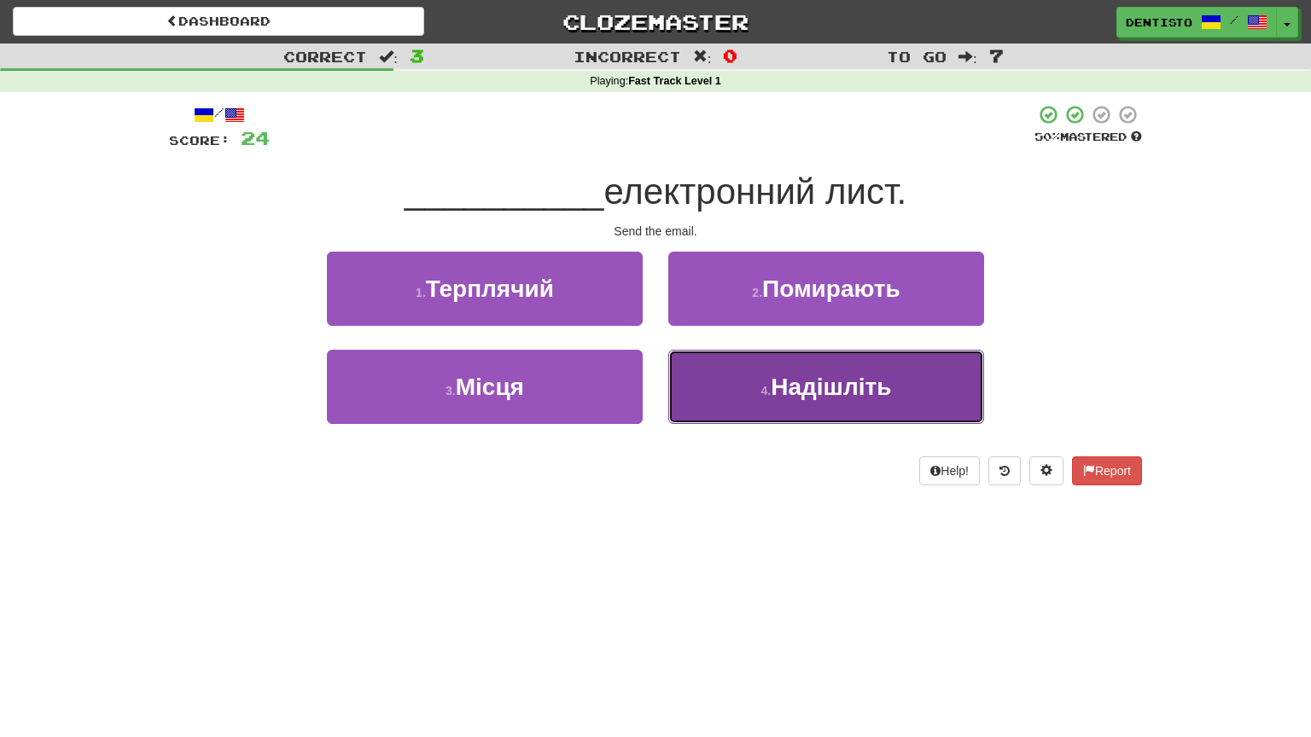
click at [775, 384] on span "Надішліть" at bounding box center [831, 387] width 120 height 26
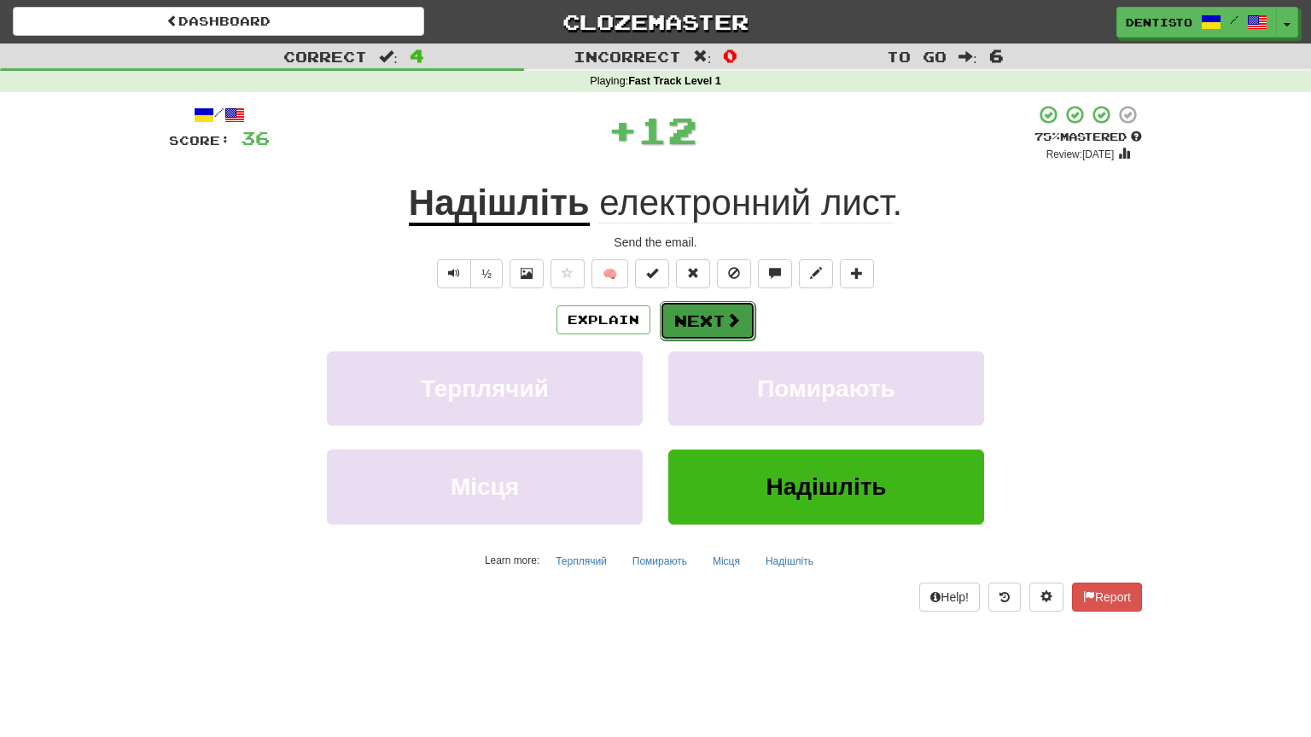
click at [718, 319] on button "Next" at bounding box center [708, 320] width 96 height 39
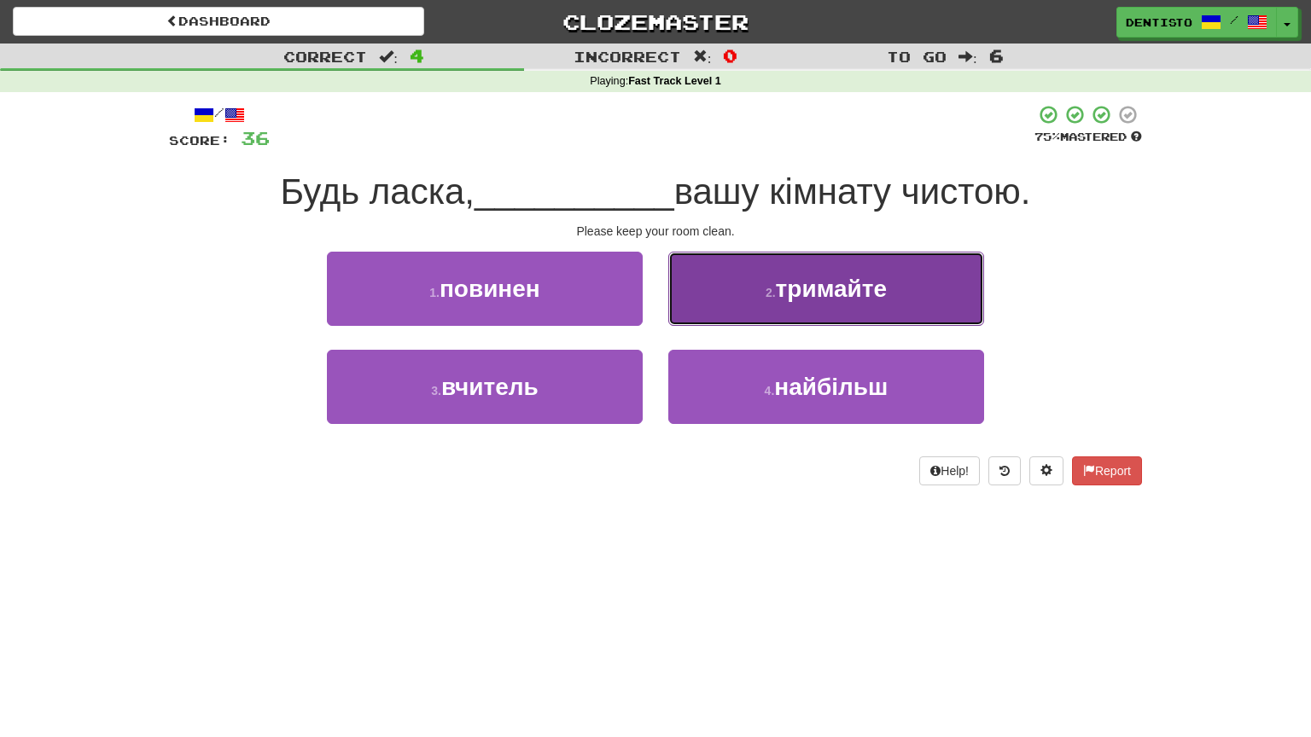
click at [757, 307] on button "2 . тримайте" at bounding box center [826, 289] width 316 height 74
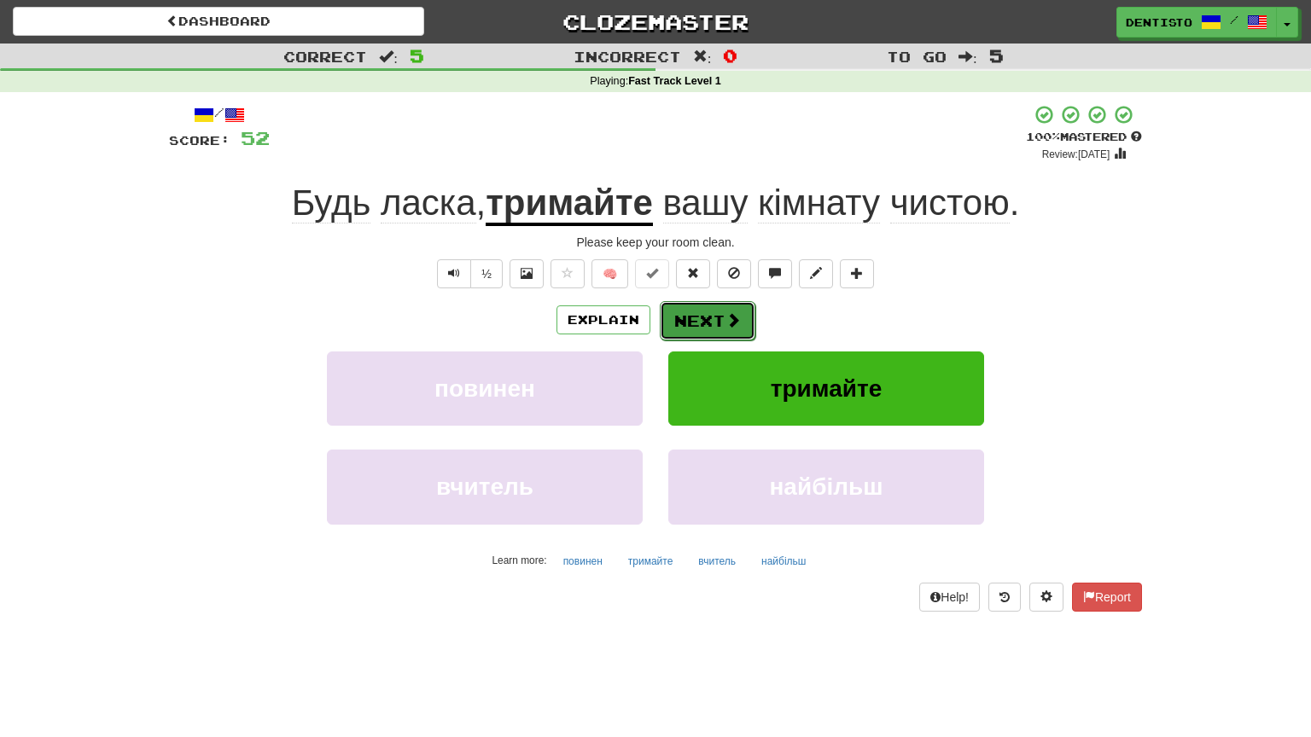
click at [707, 315] on button "Next" at bounding box center [708, 320] width 96 height 39
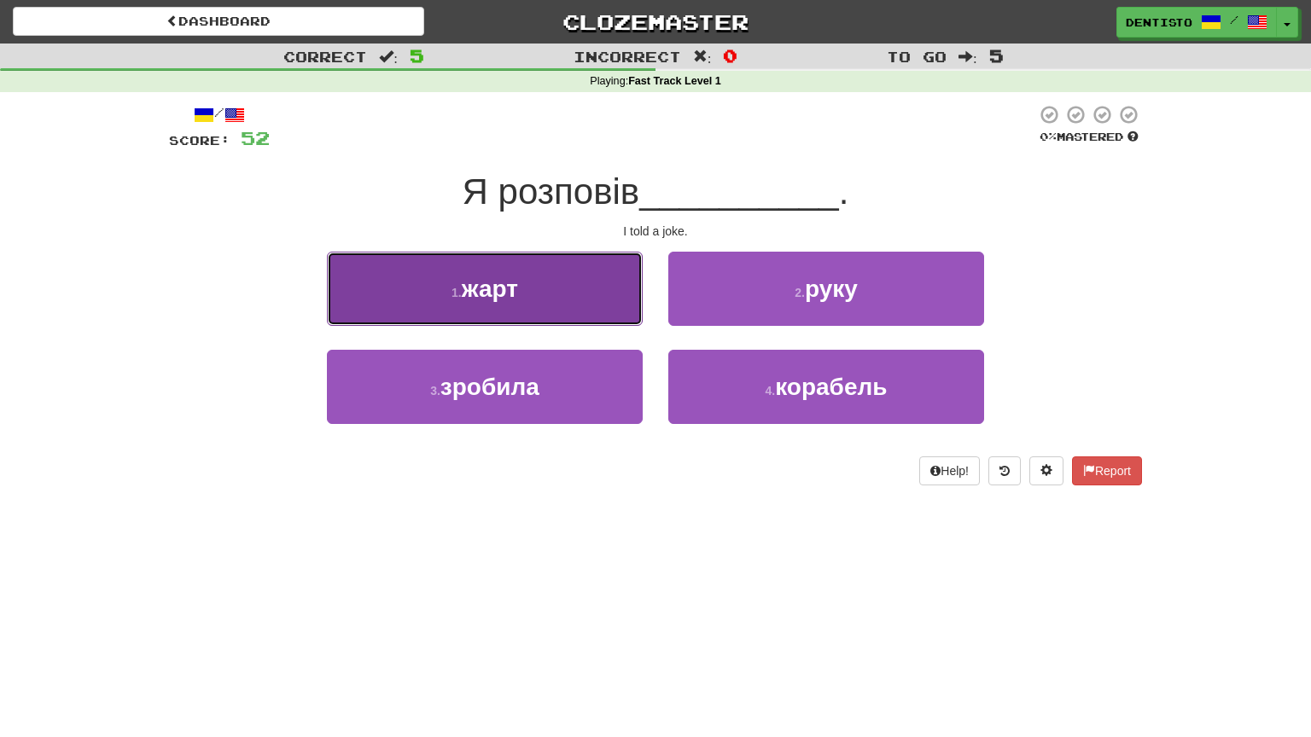
click at [496, 277] on span "жарт" at bounding box center [490, 289] width 56 height 26
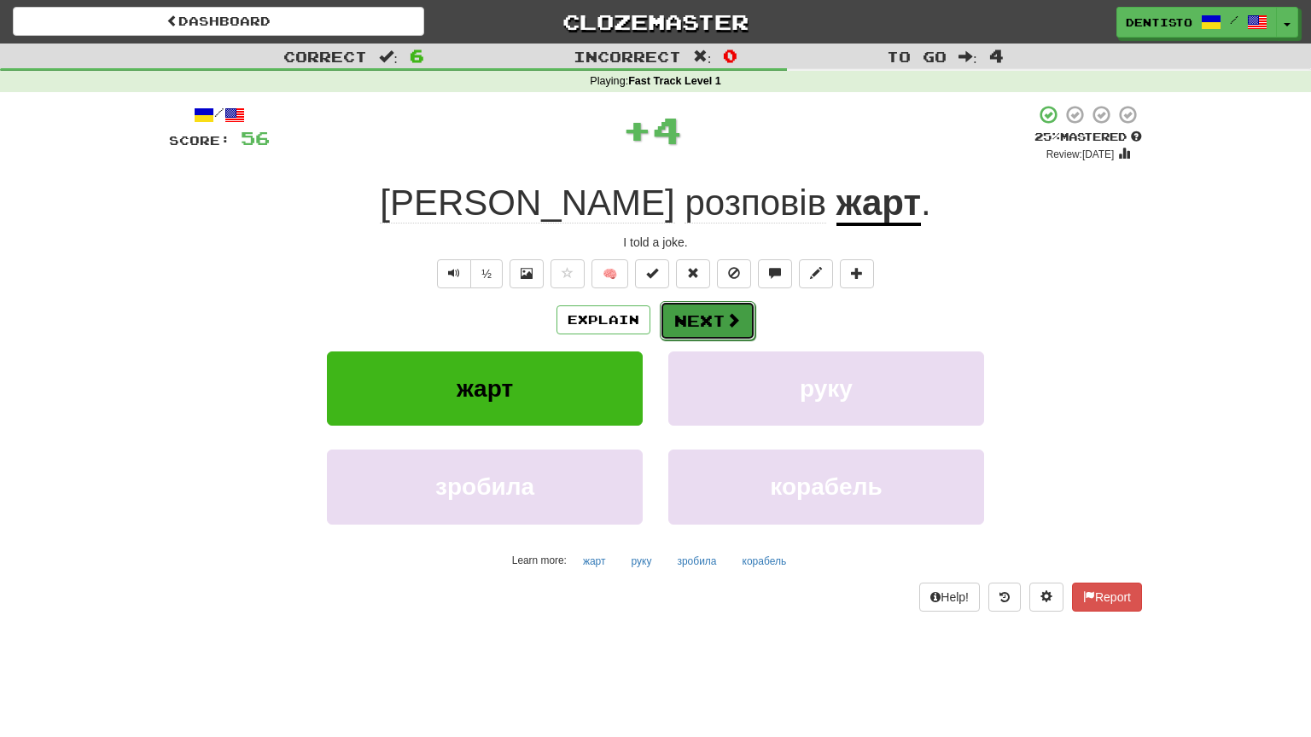
click at [685, 307] on button "Next" at bounding box center [708, 320] width 96 height 39
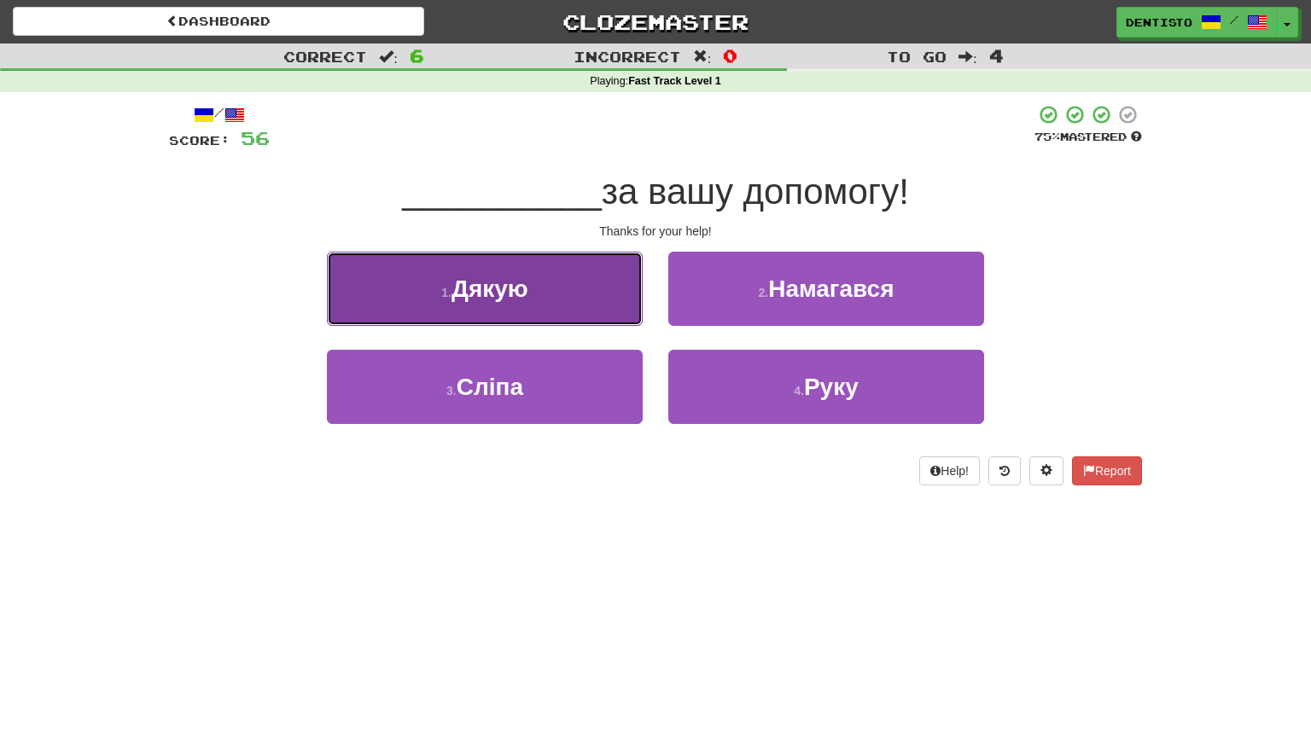
click at [576, 308] on button "1 . Дякую" at bounding box center [485, 289] width 316 height 74
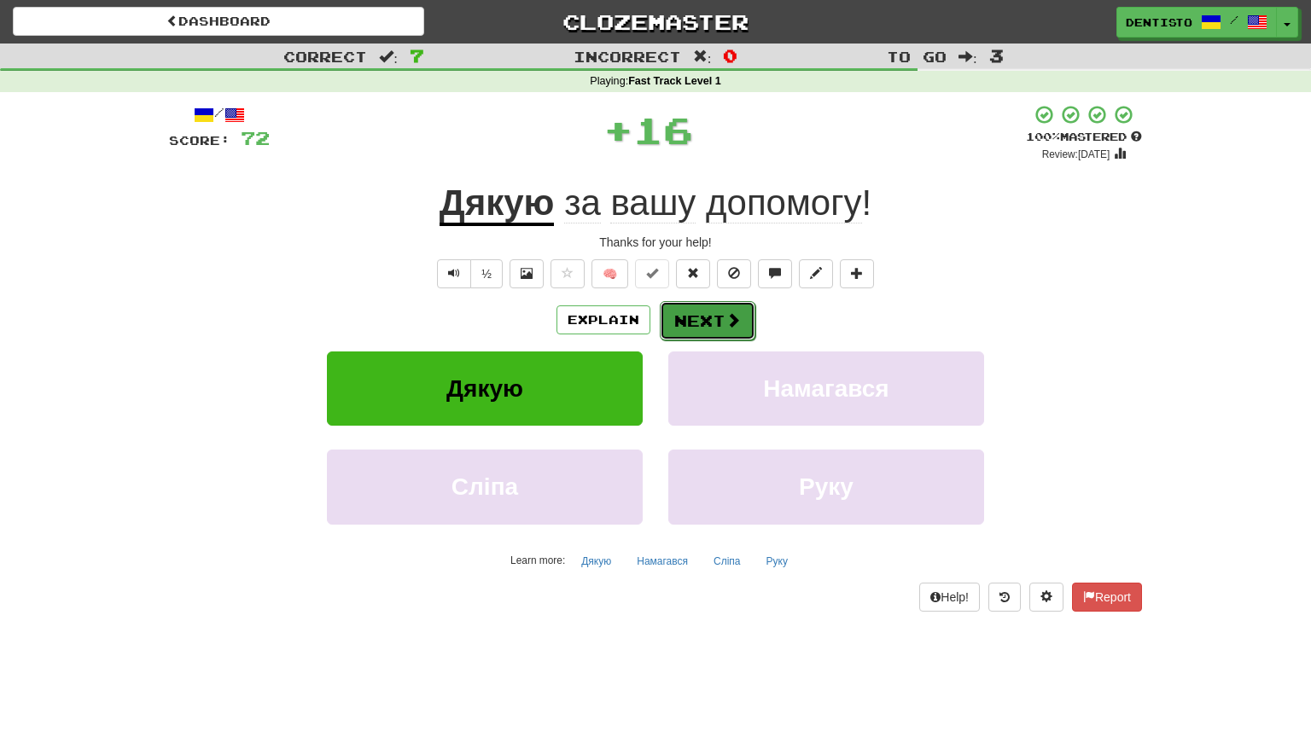
click at [687, 310] on button "Next" at bounding box center [708, 320] width 96 height 39
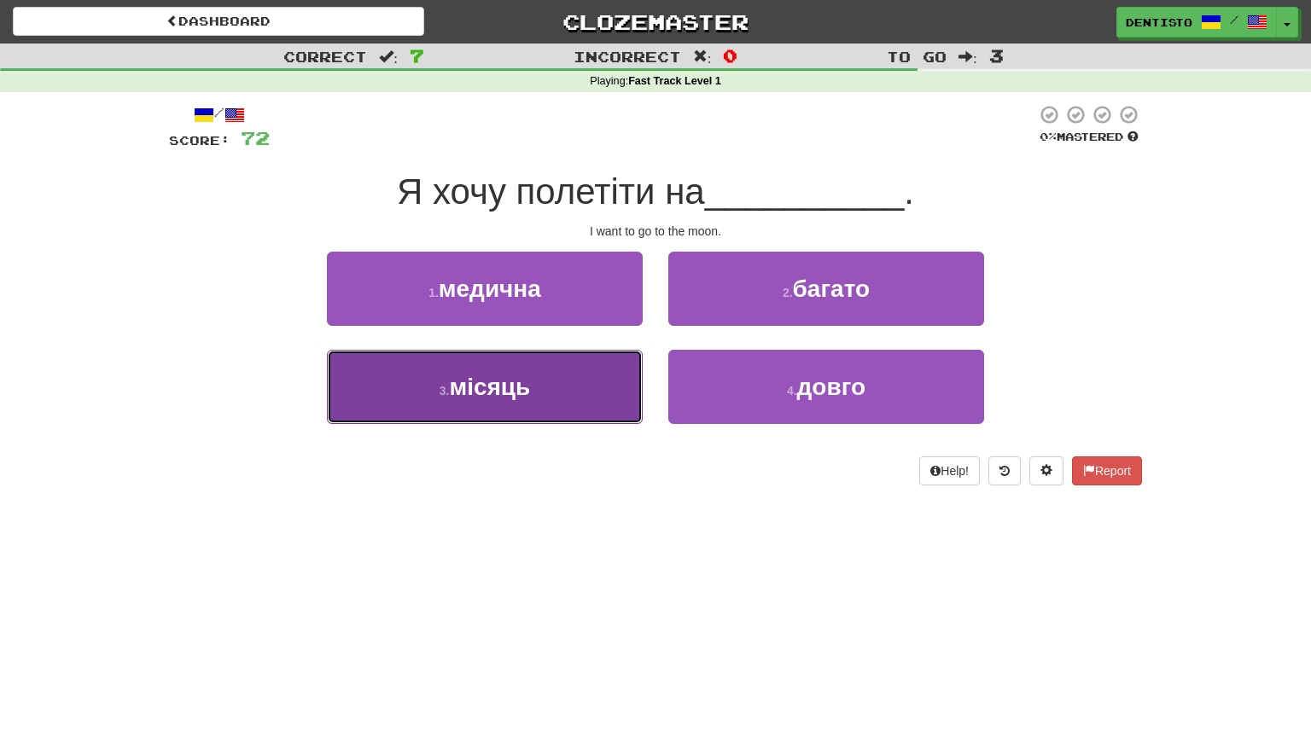
click at [615, 368] on button "3 . місяць" at bounding box center [485, 387] width 316 height 74
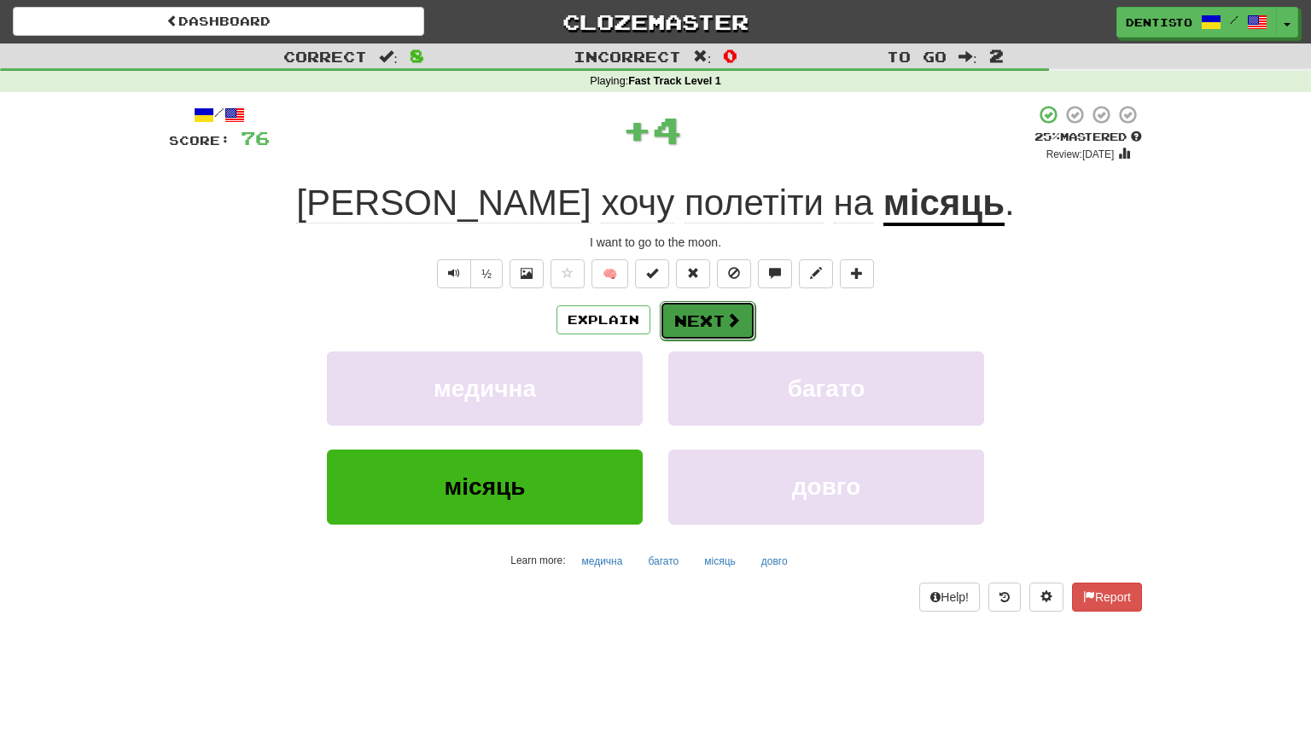
click at [736, 310] on button "Next" at bounding box center [708, 320] width 96 height 39
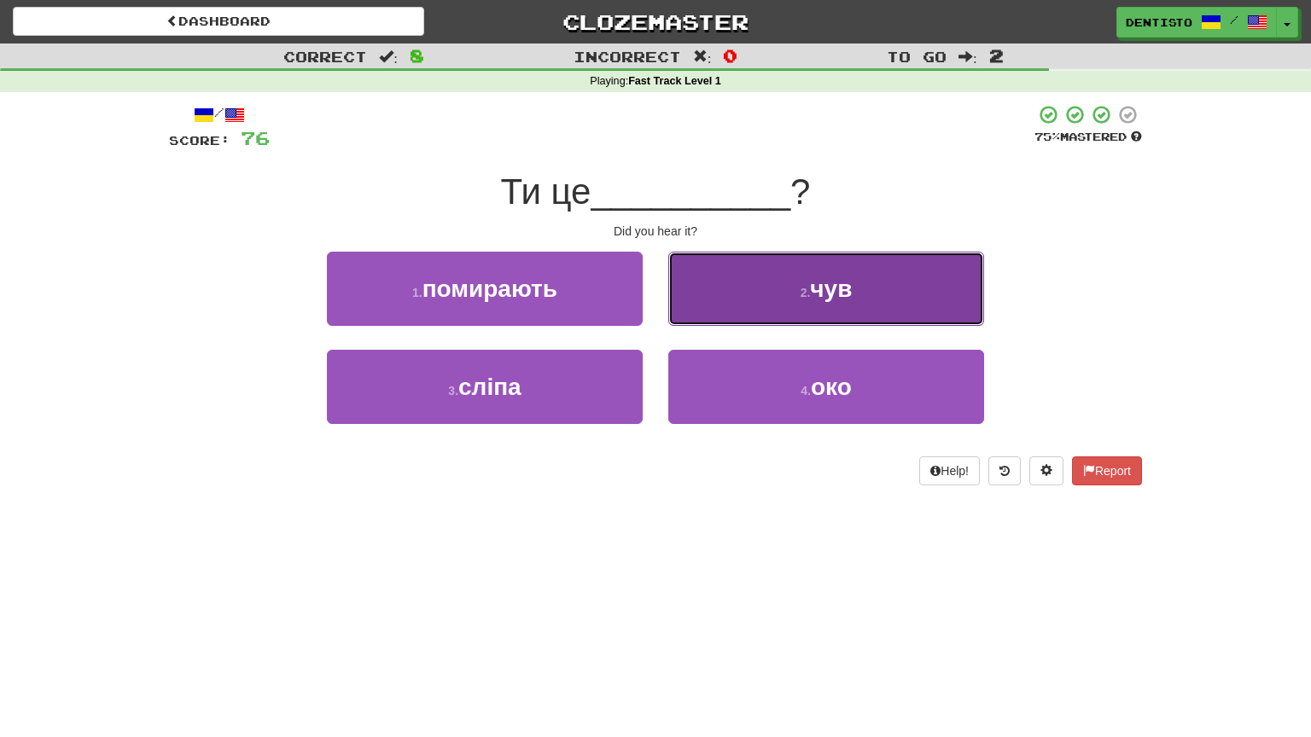
click at [746, 275] on button "2 . чув" at bounding box center [826, 289] width 316 height 74
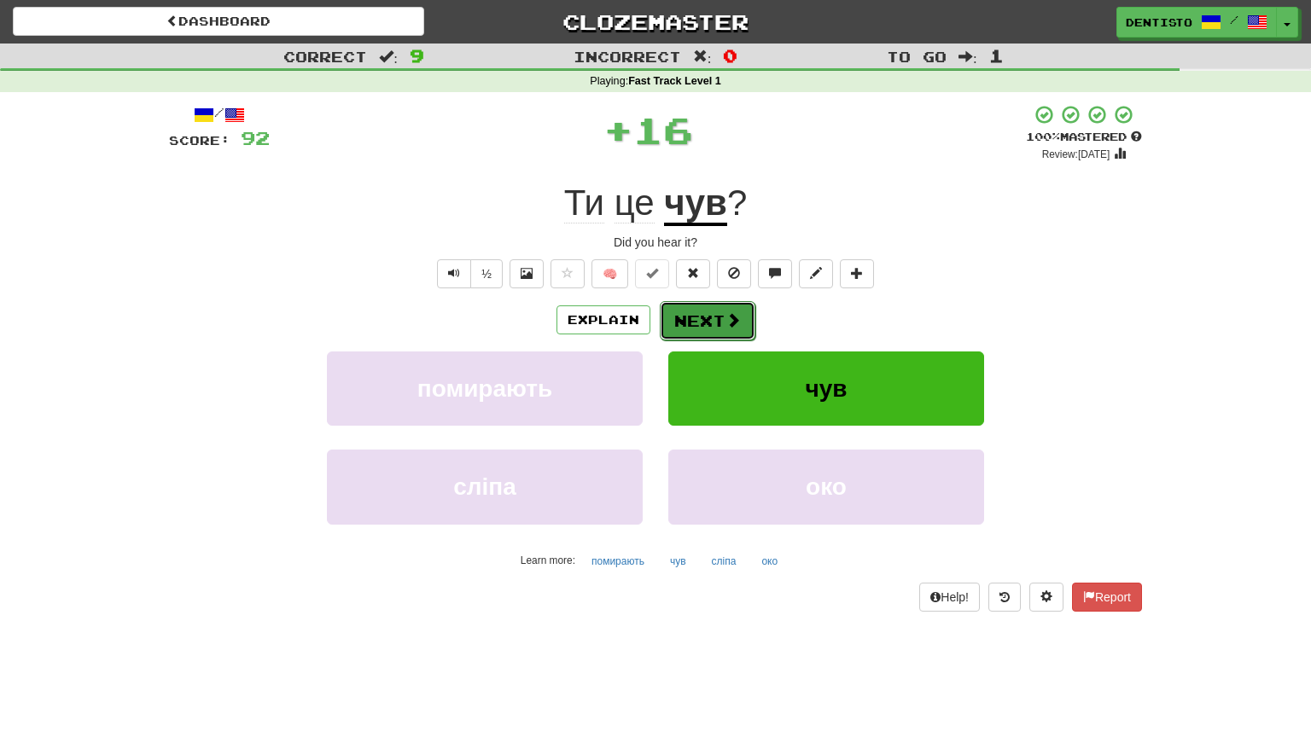
click at [715, 315] on button "Next" at bounding box center [708, 320] width 96 height 39
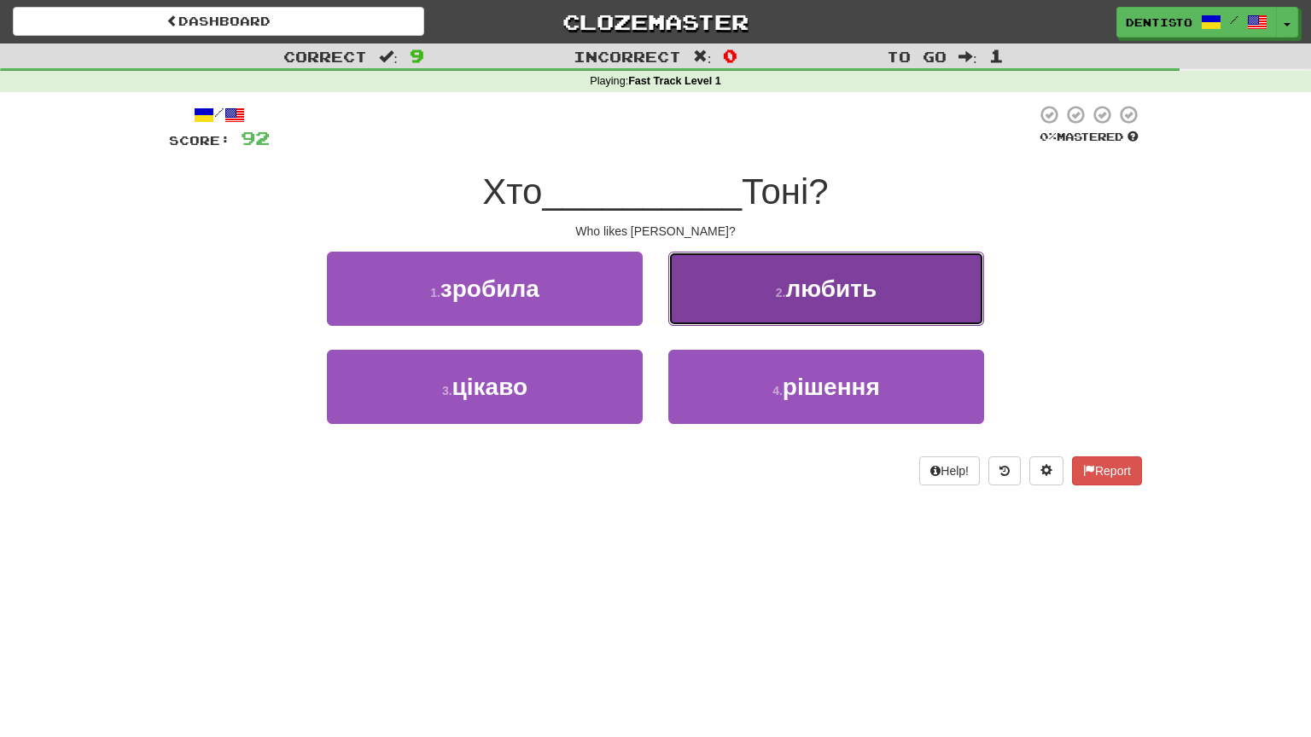
click at [800, 302] on button "2 . любить" at bounding box center [826, 289] width 316 height 74
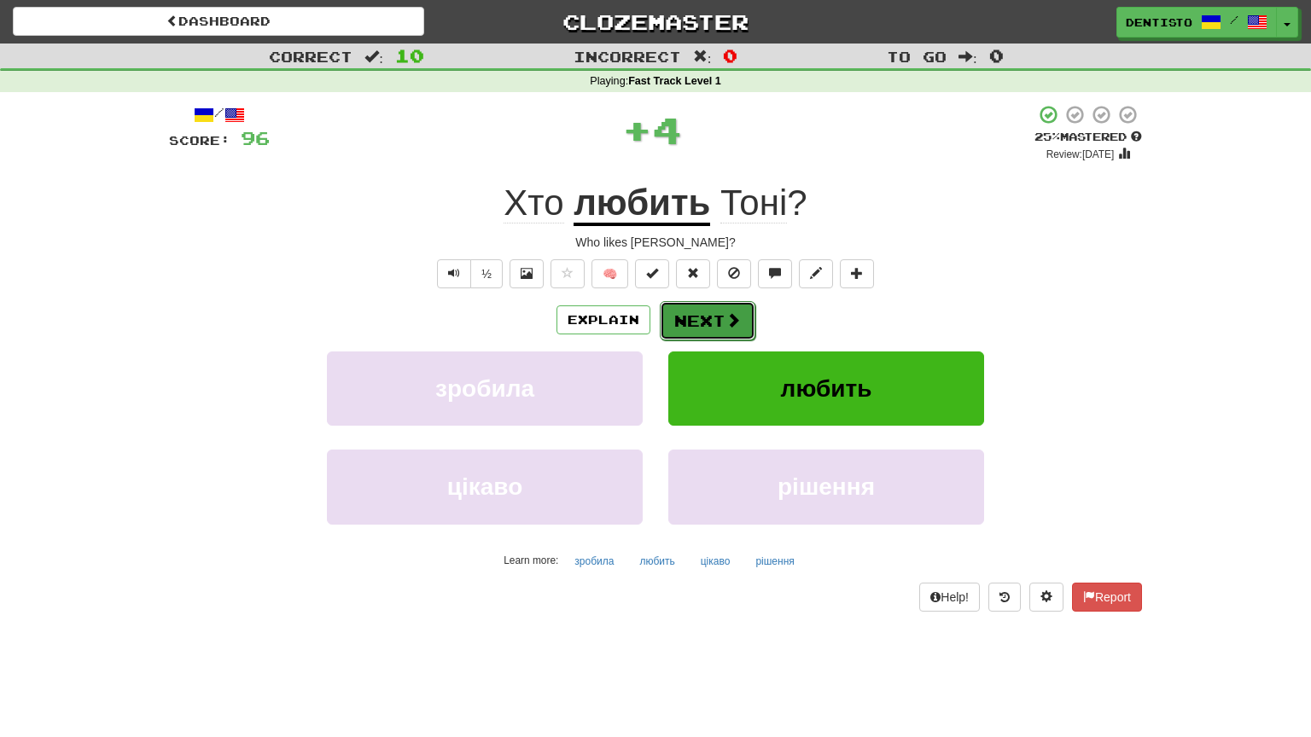
click at [738, 317] on span at bounding box center [732, 319] width 15 height 15
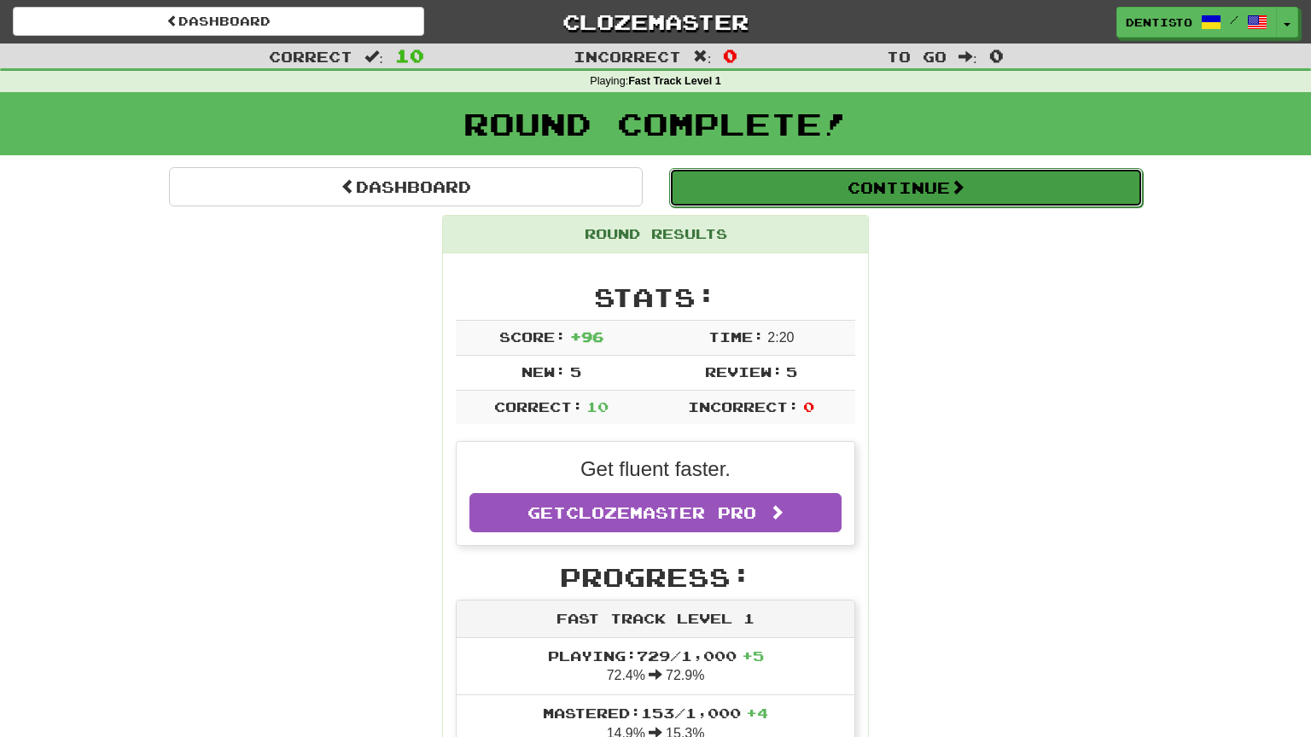
click at [837, 183] on button "Continue" at bounding box center [906, 187] width 474 height 39
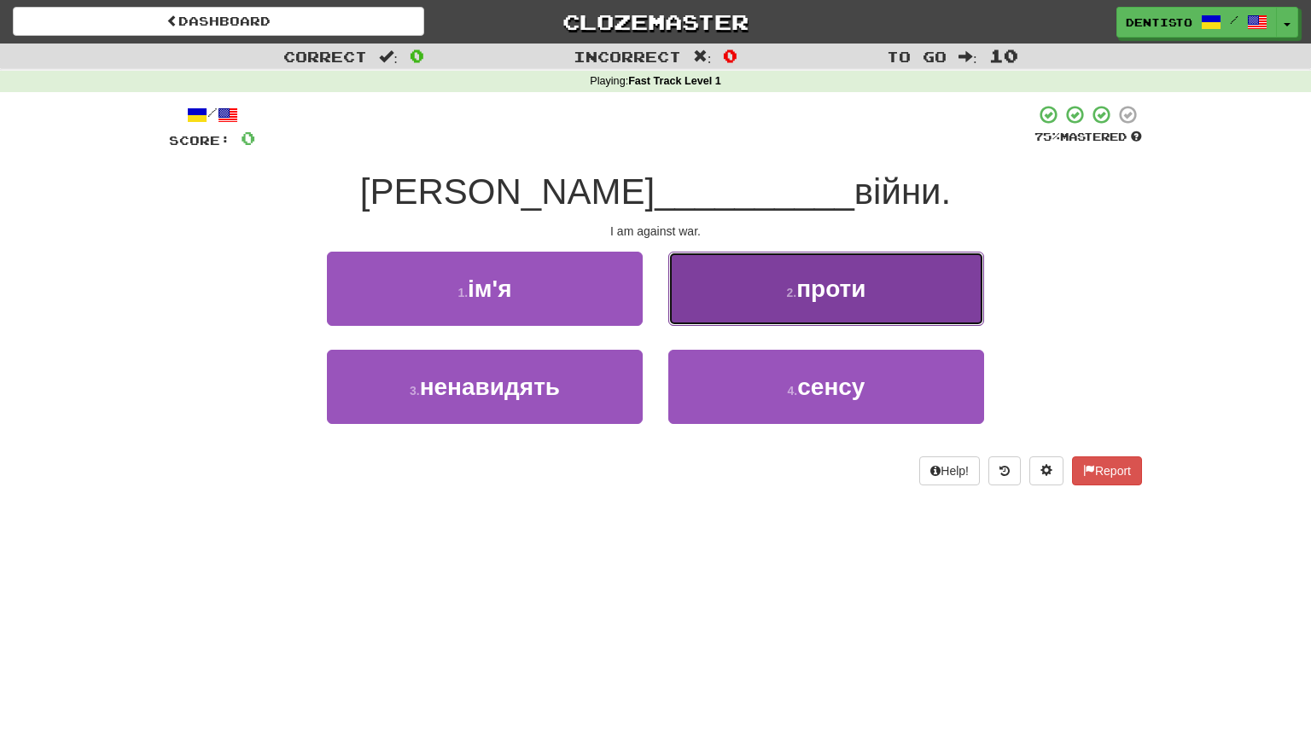
click at [831, 278] on span "проти" at bounding box center [830, 289] width 69 height 26
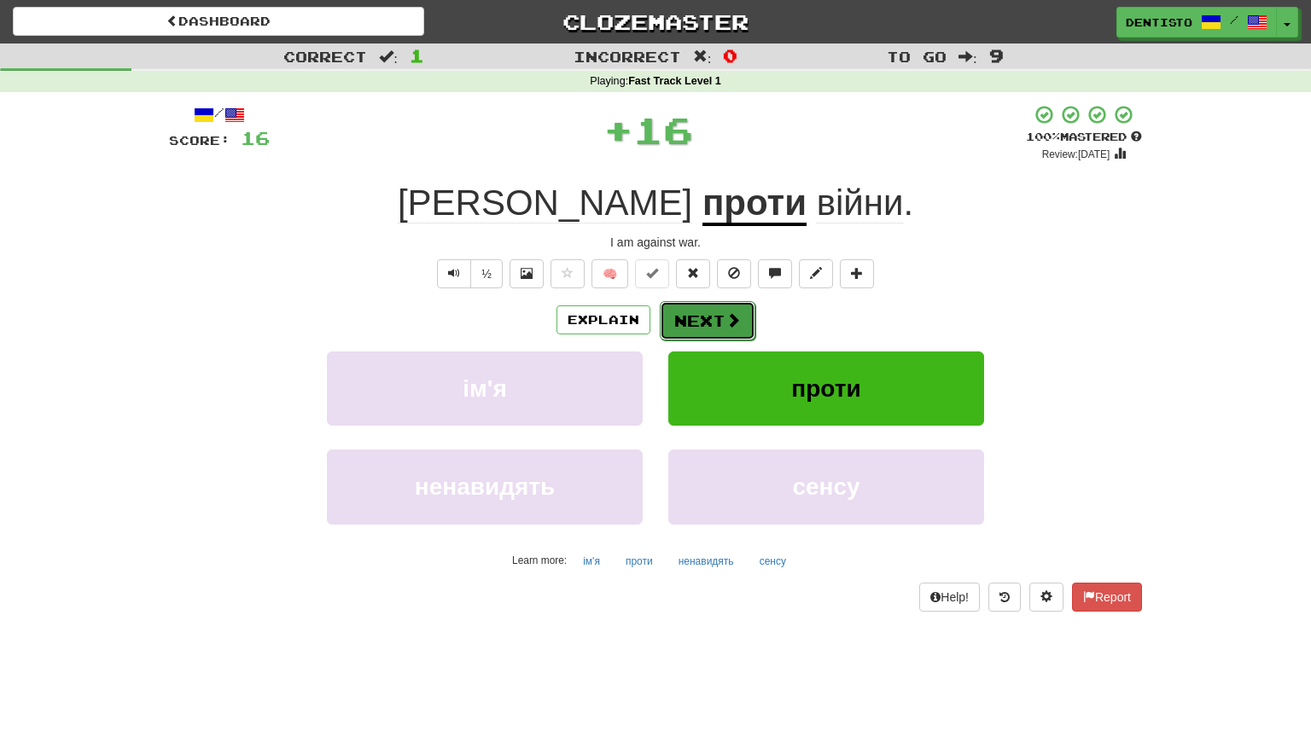
click at [734, 305] on button "Next" at bounding box center [708, 320] width 96 height 39
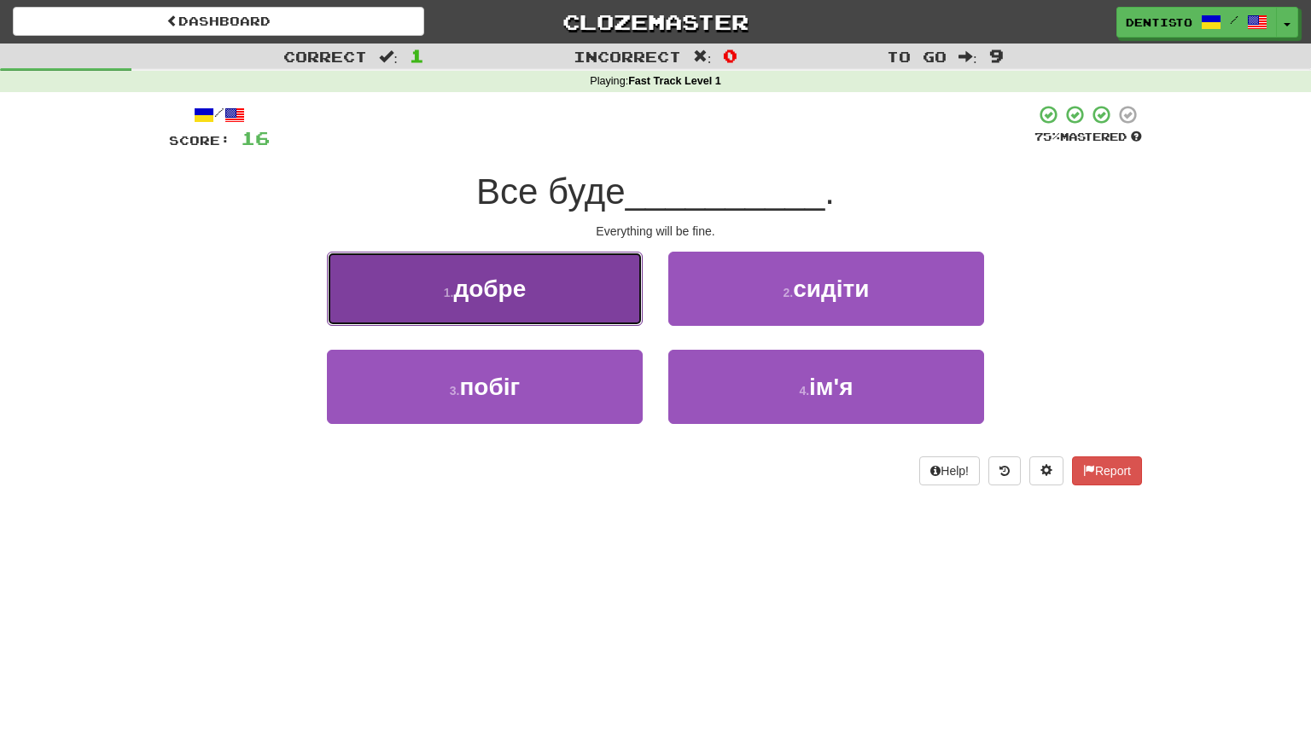
click at [617, 304] on button "1 . добре" at bounding box center [485, 289] width 316 height 74
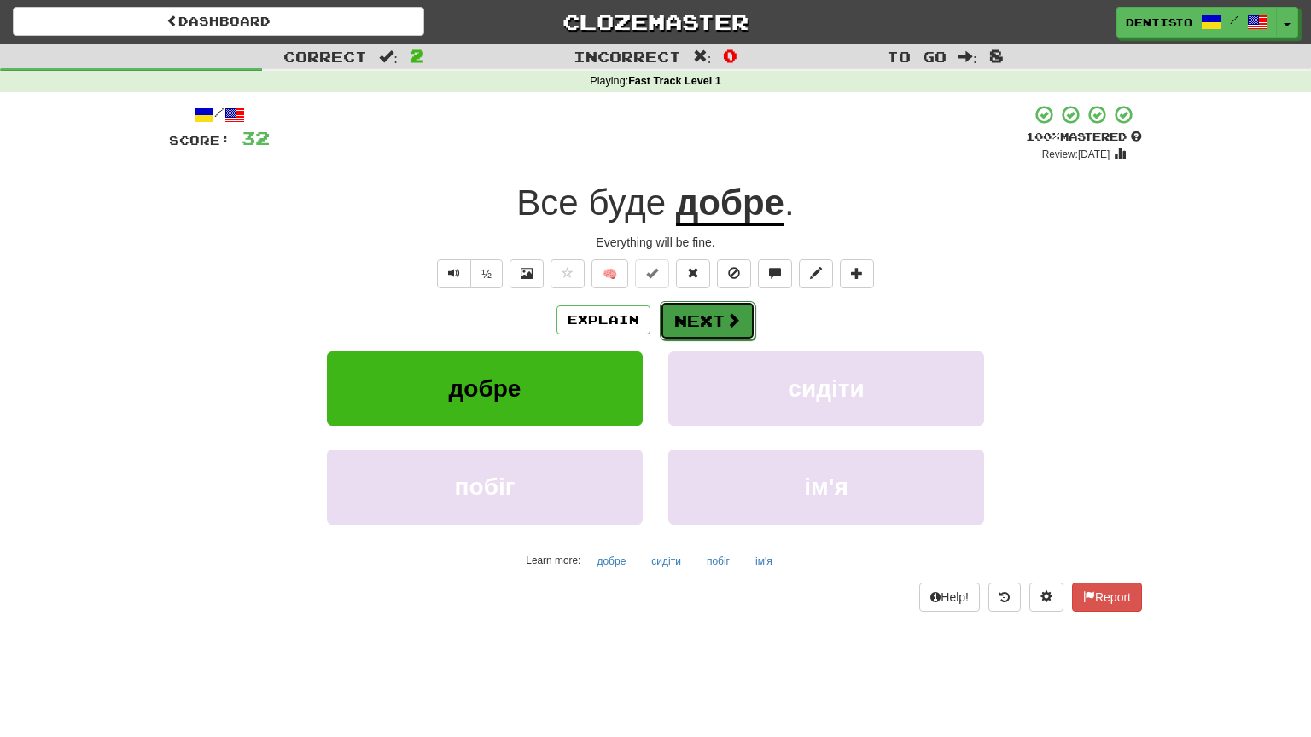
click at [716, 303] on button "Next" at bounding box center [708, 320] width 96 height 39
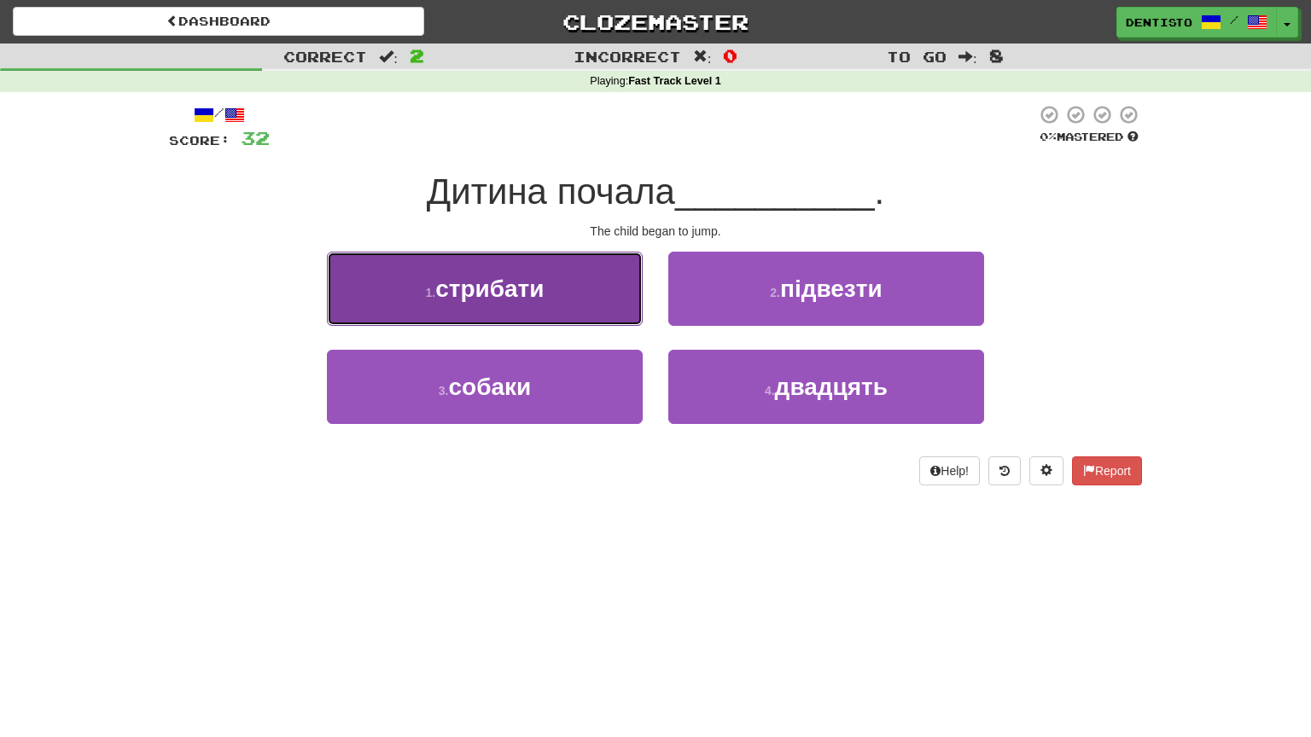
click at [585, 300] on button "1 . стрибати" at bounding box center [485, 289] width 316 height 74
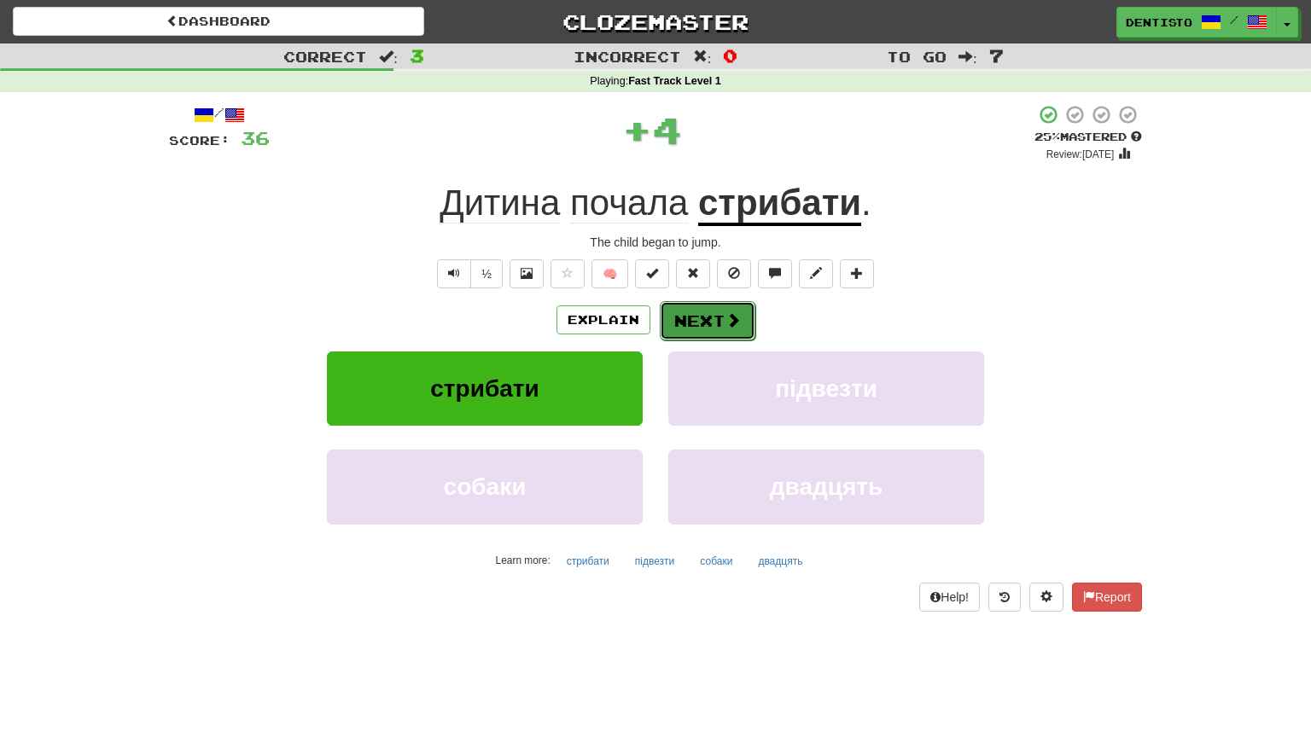
click at [673, 310] on button "Next" at bounding box center [708, 320] width 96 height 39
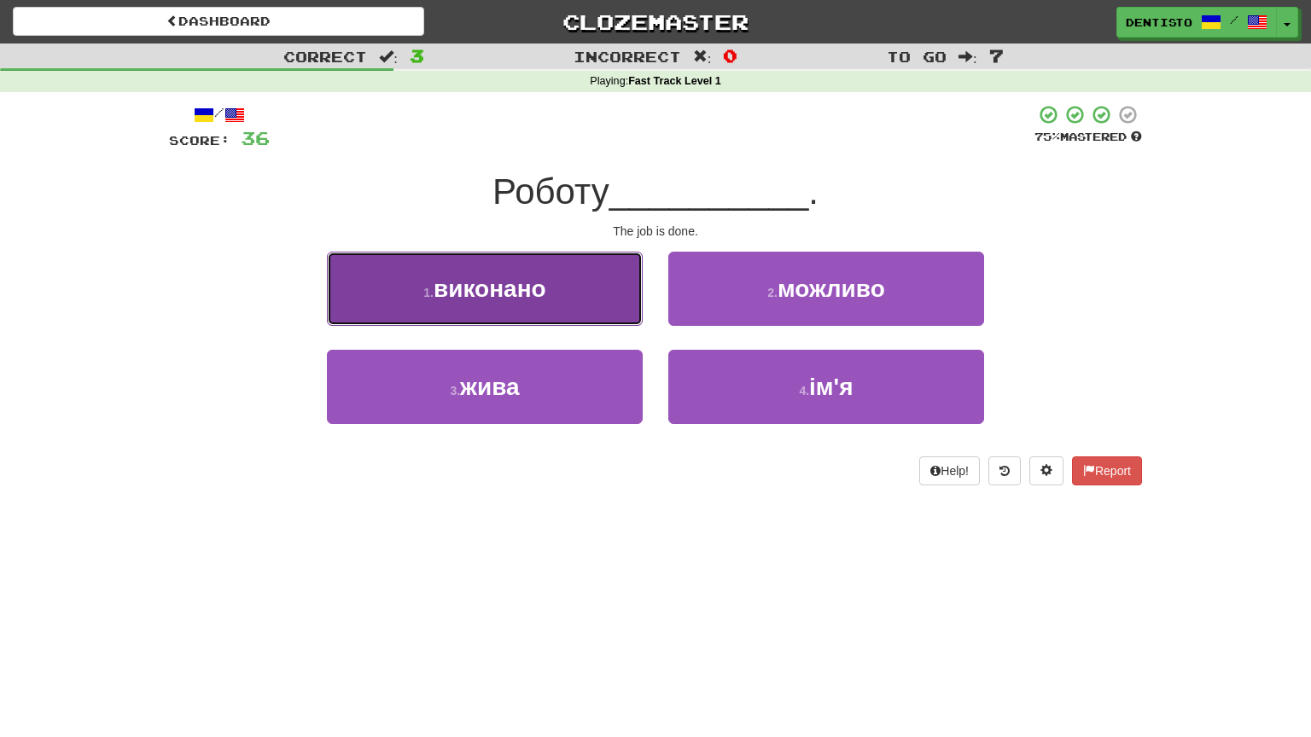
click at [613, 294] on button "1 . виконано" at bounding box center [485, 289] width 316 height 74
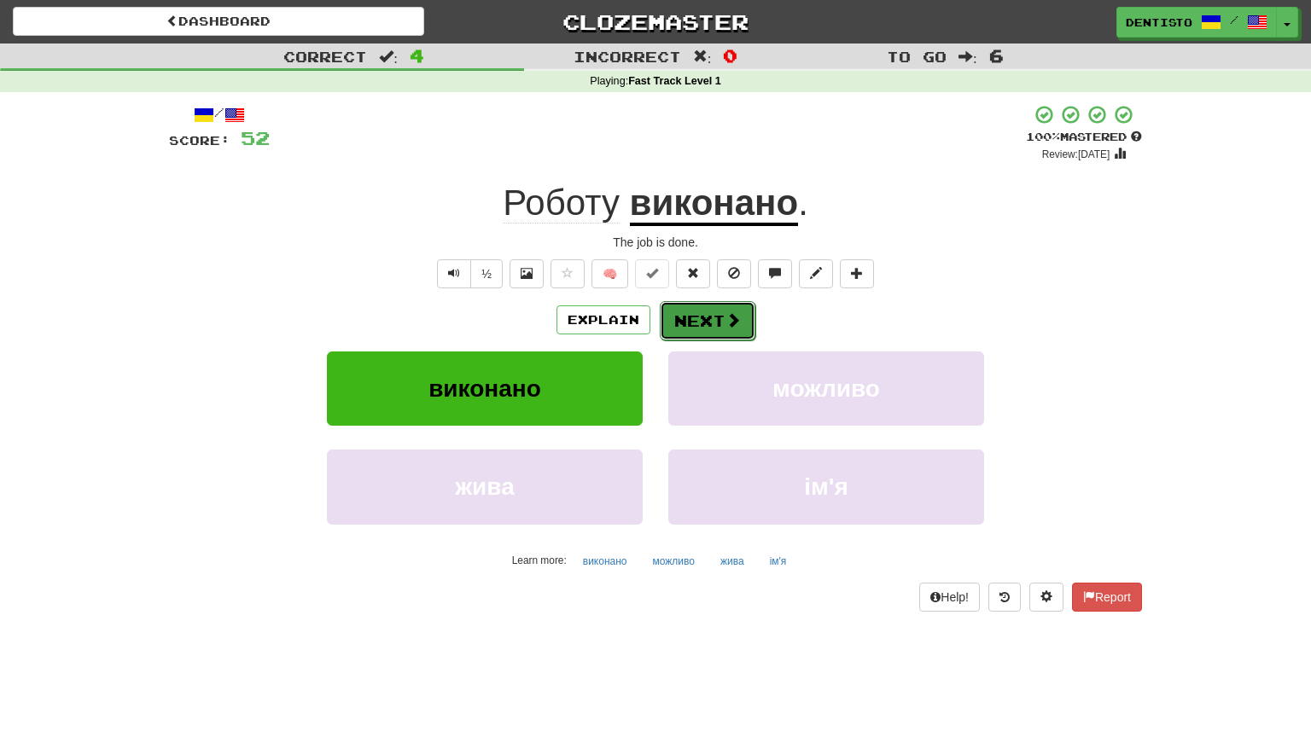
click at [669, 311] on button "Next" at bounding box center [708, 320] width 96 height 39
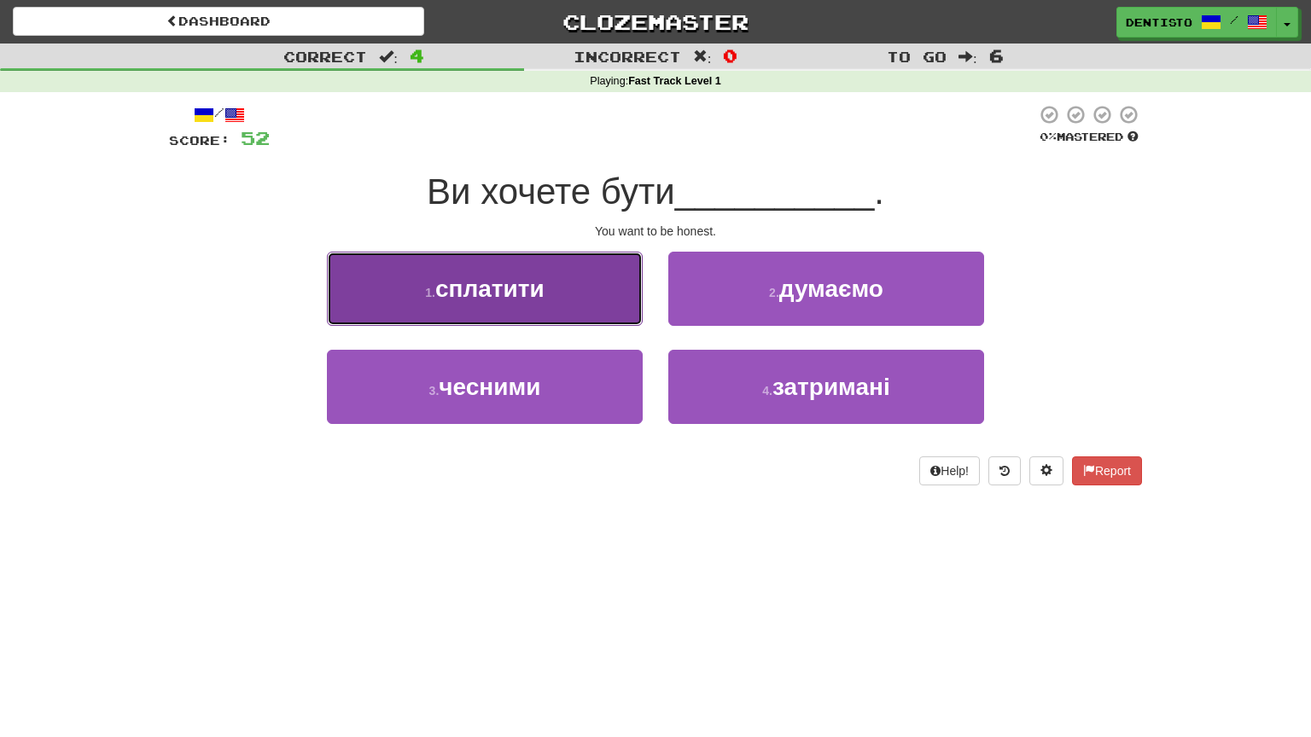
click at [592, 293] on button "1 . сплатити" at bounding box center [485, 289] width 316 height 74
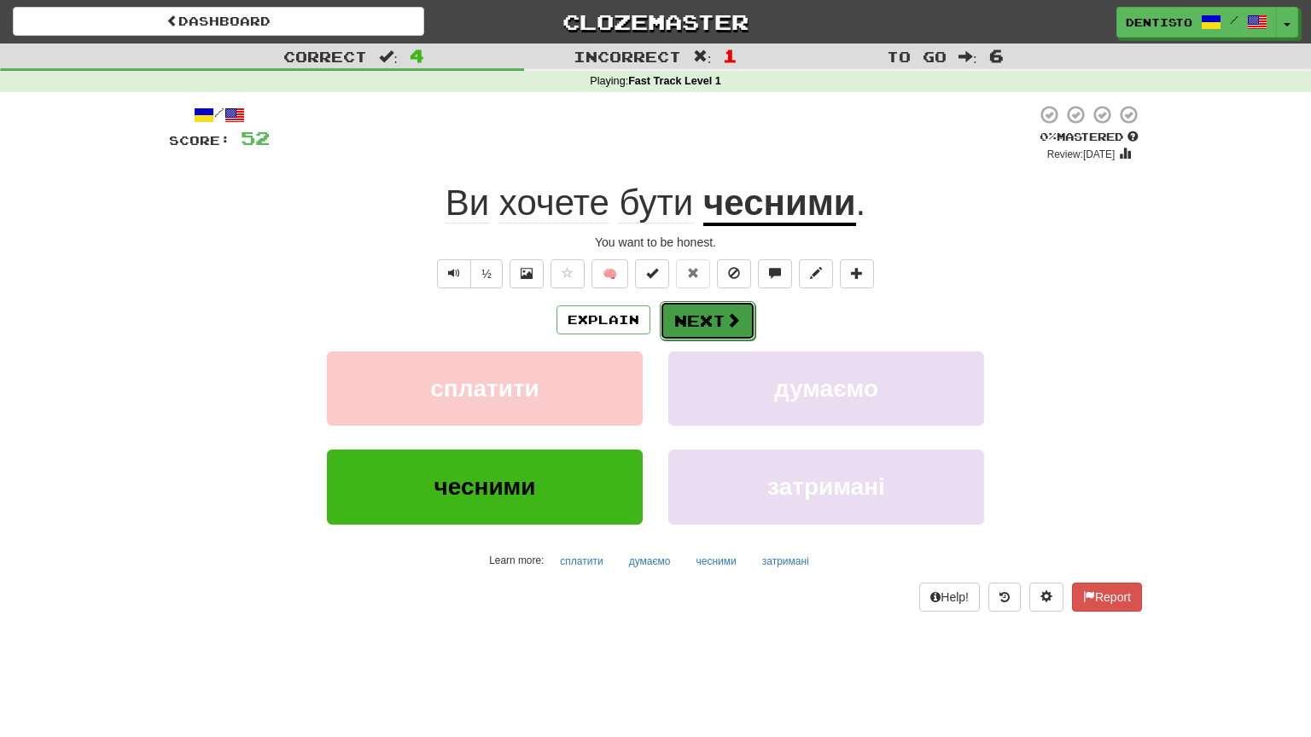
click at [683, 324] on button "Next" at bounding box center [708, 320] width 96 height 39
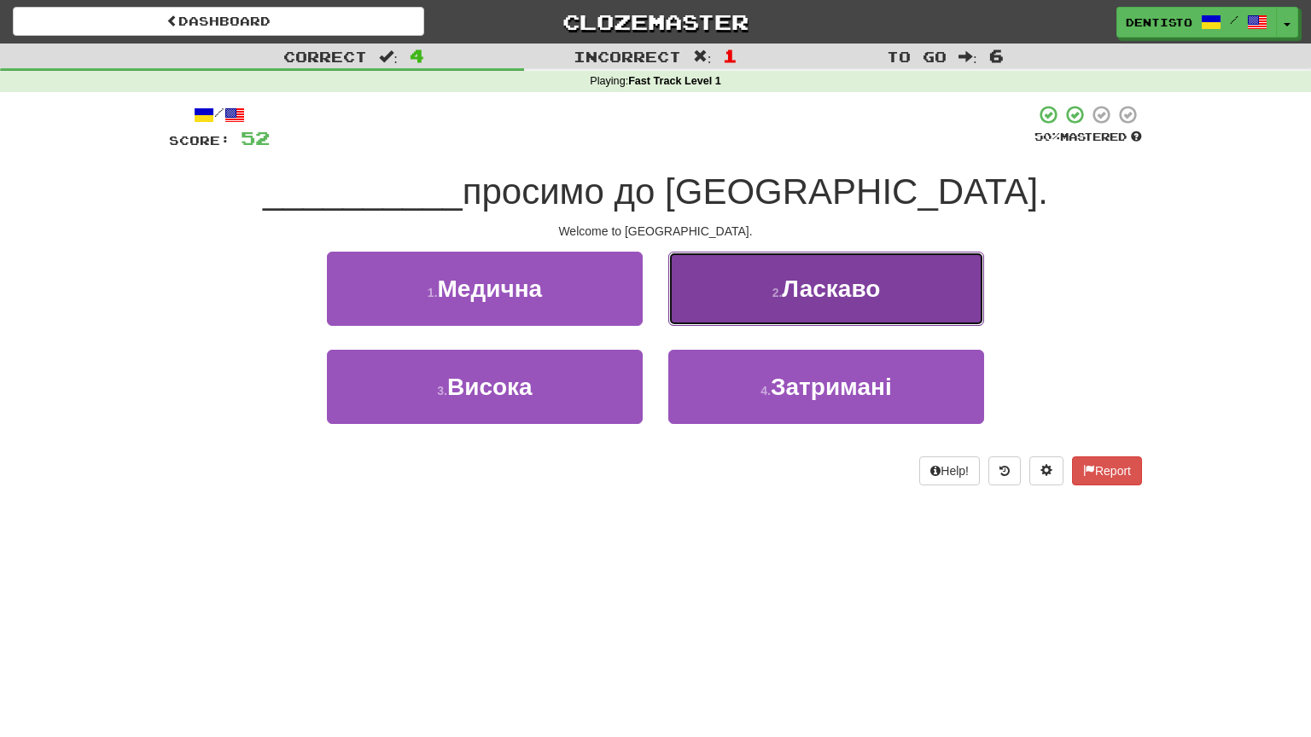
click at [737, 279] on button "2 . Ласкаво" at bounding box center [826, 289] width 316 height 74
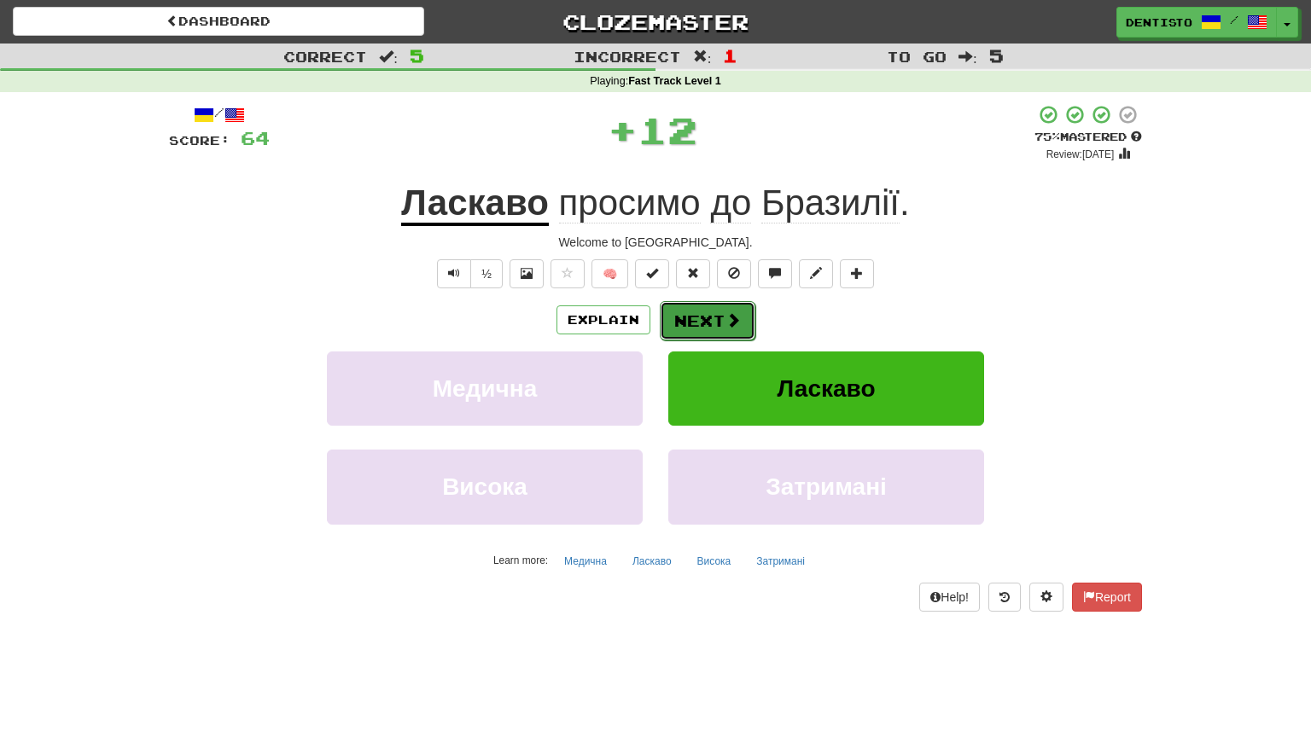
click at [713, 311] on button "Next" at bounding box center [708, 320] width 96 height 39
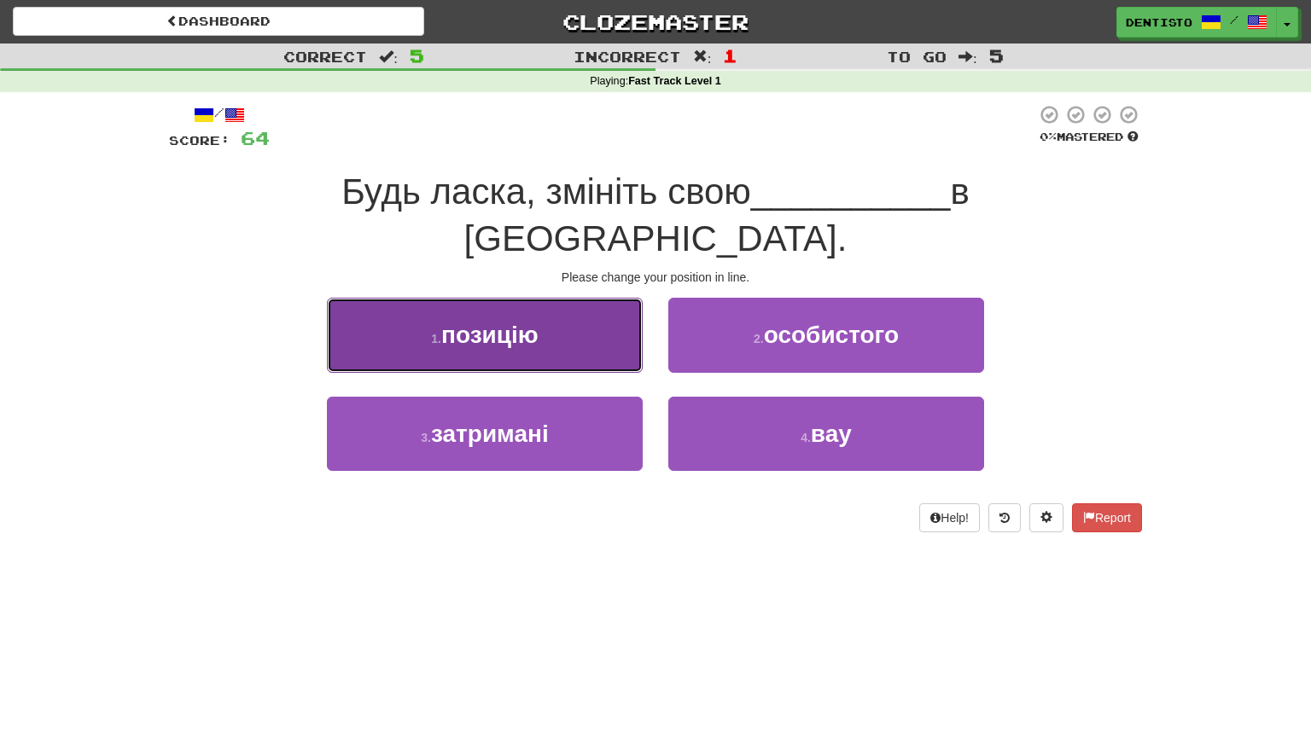
click at [522, 322] on span "позицію" at bounding box center [489, 335] width 97 height 26
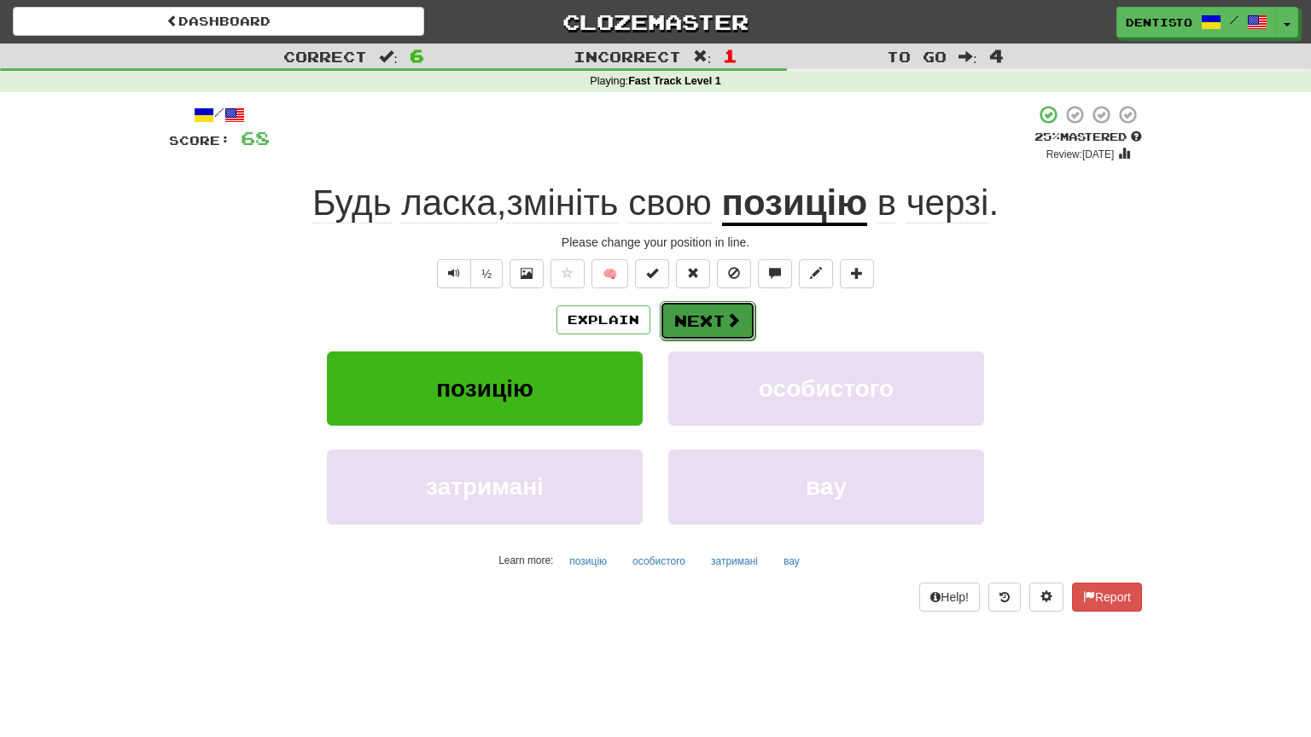
click at [685, 310] on button "Next" at bounding box center [708, 320] width 96 height 39
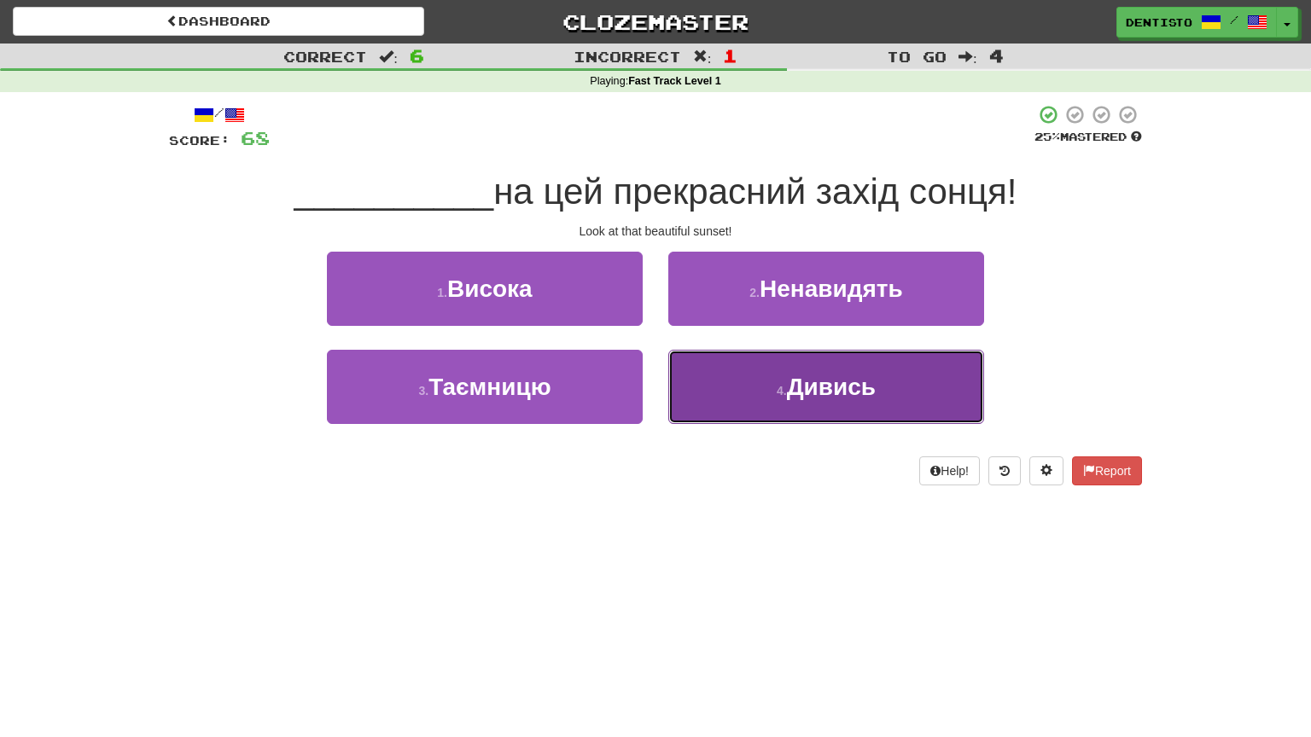
click at [832, 371] on button "4 . Дивись" at bounding box center [826, 387] width 316 height 74
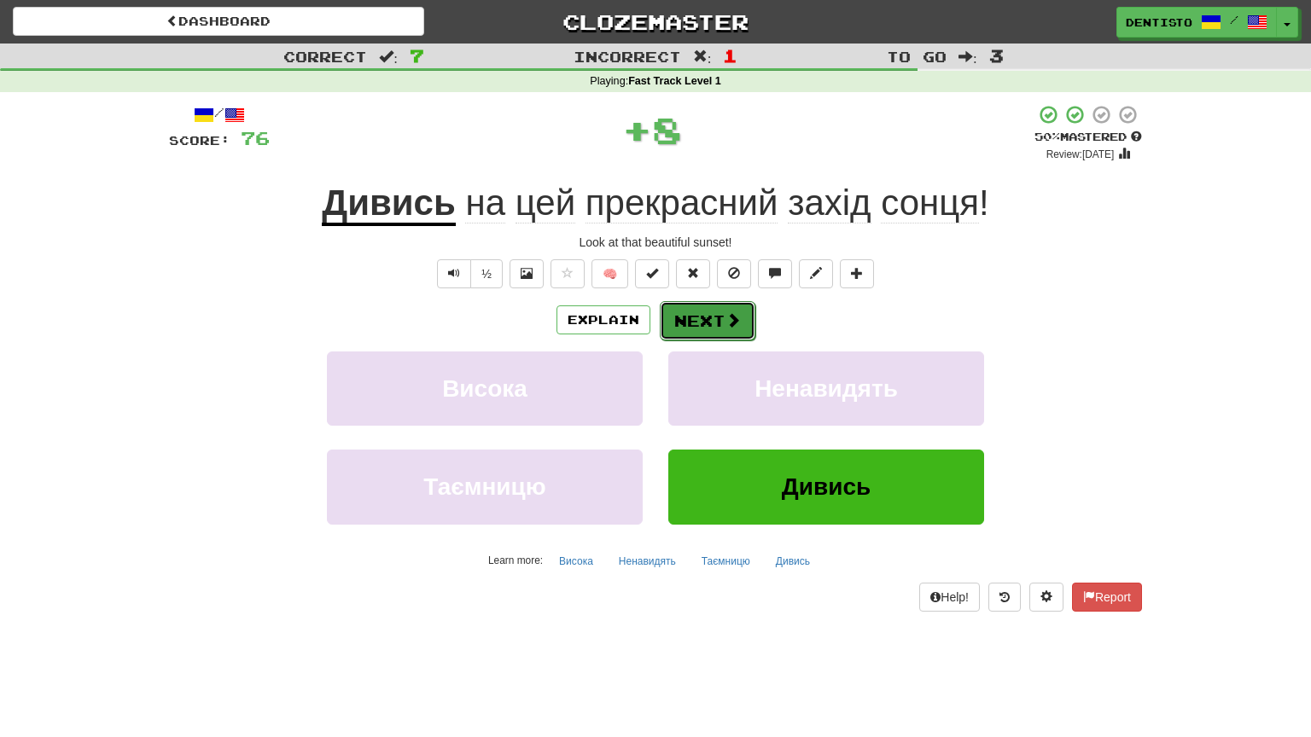
click at [735, 327] on span at bounding box center [732, 319] width 15 height 15
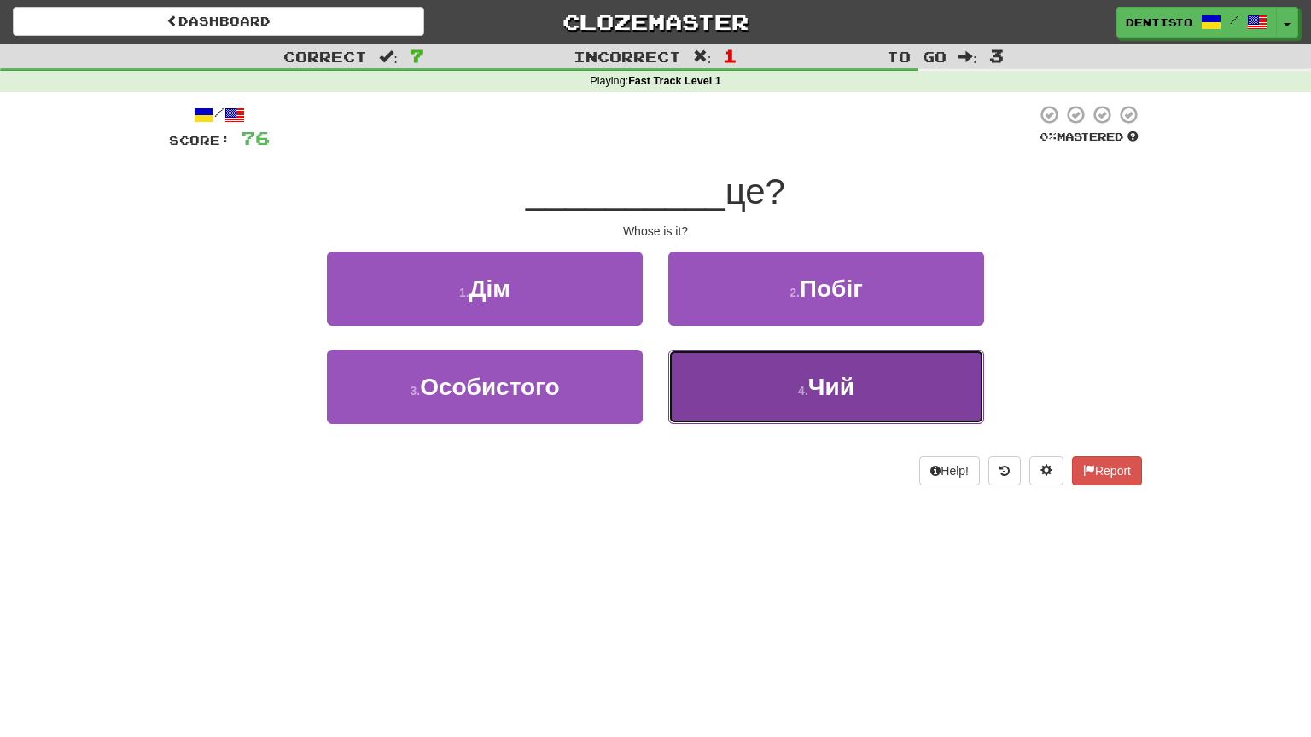
click at [819, 374] on span "Чий" at bounding box center [831, 387] width 46 height 26
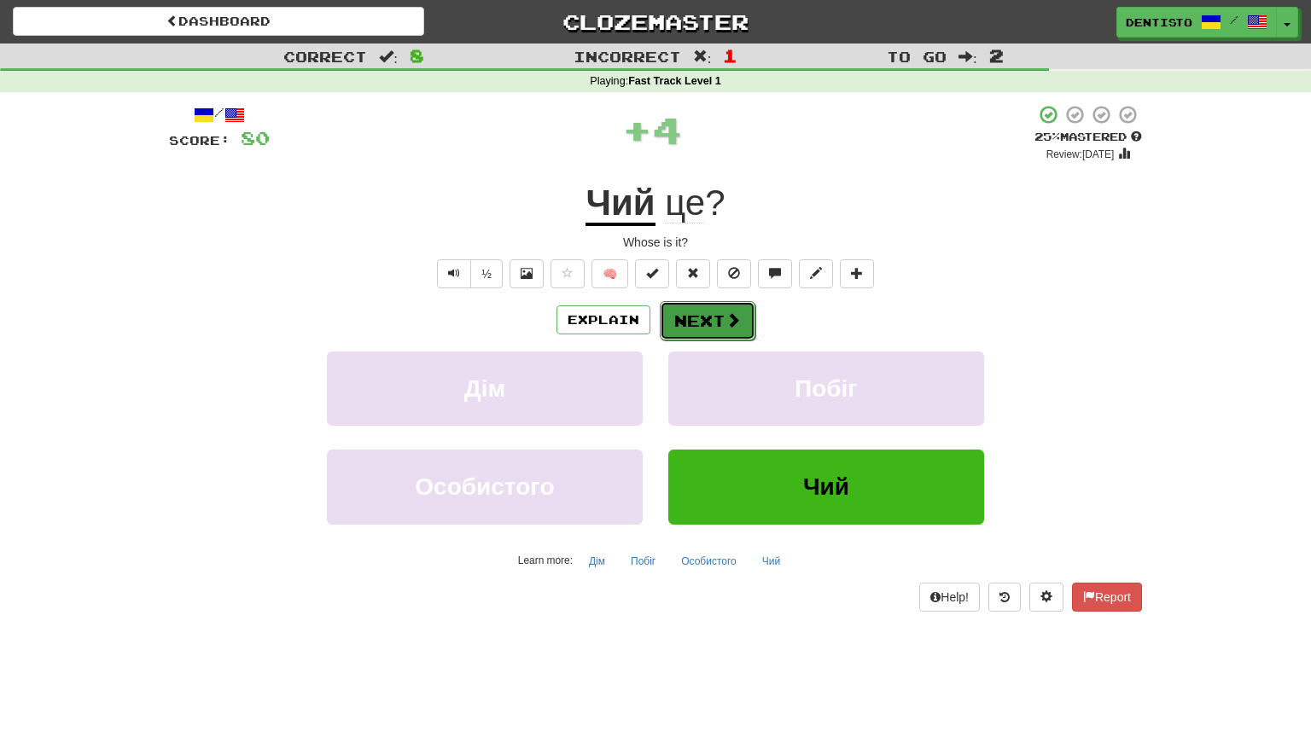
click at [722, 311] on button "Next" at bounding box center [708, 320] width 96 height 39
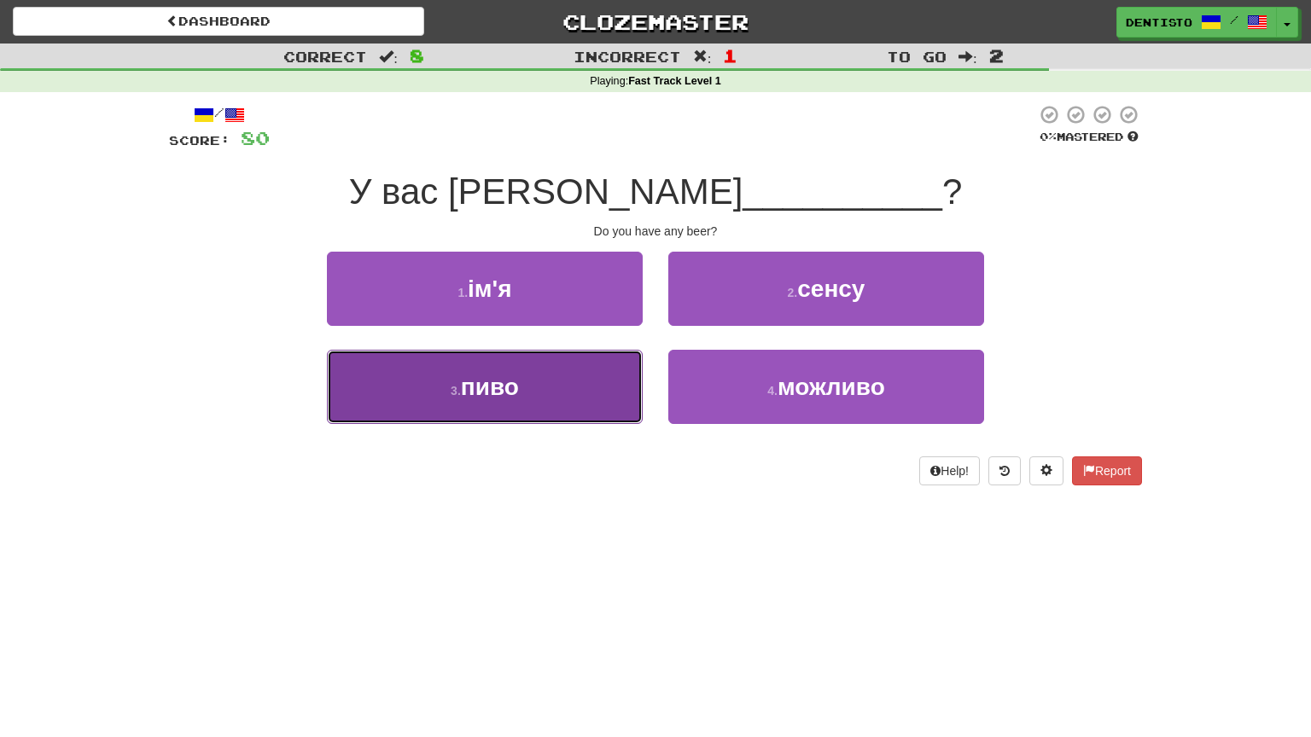
click at [612, 381] on button "3 . пиво" at bounding box center [485, 387] width 316 height 74
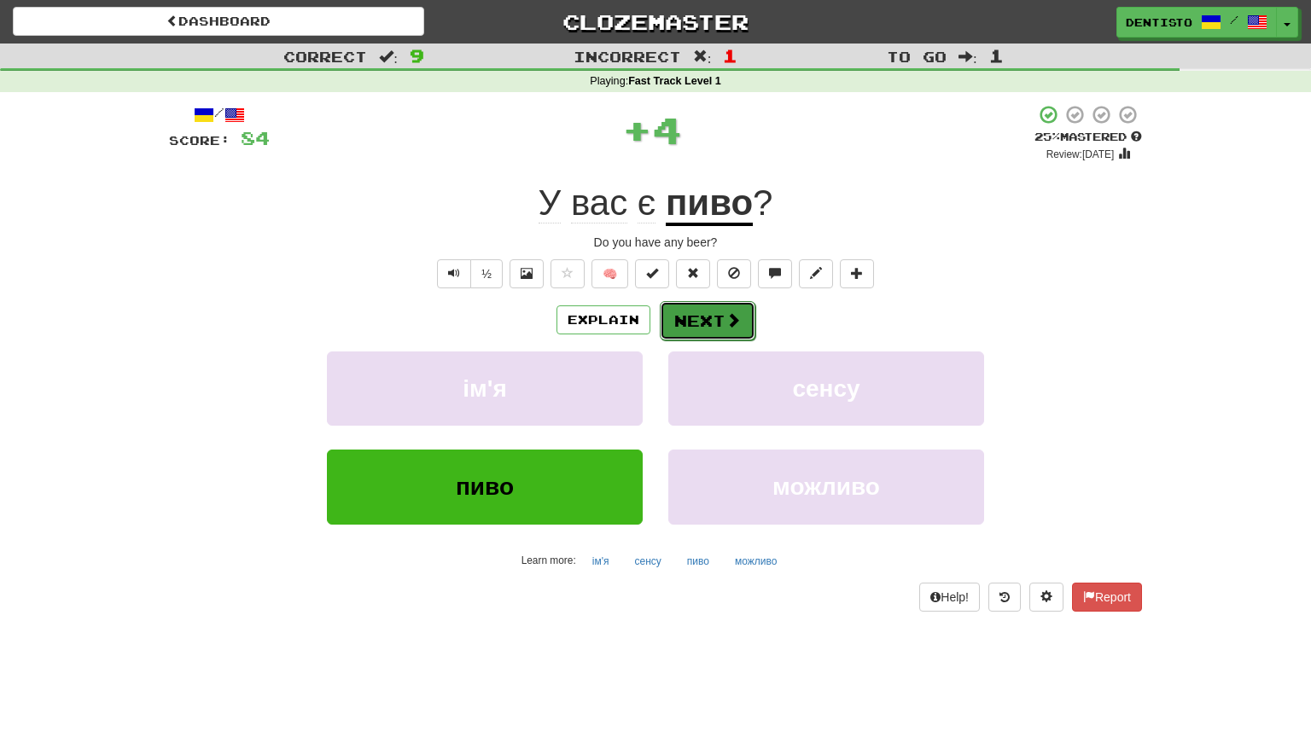
click at [698, 330] on button "Next" at bounding box center [708, 320] width 96 height 39
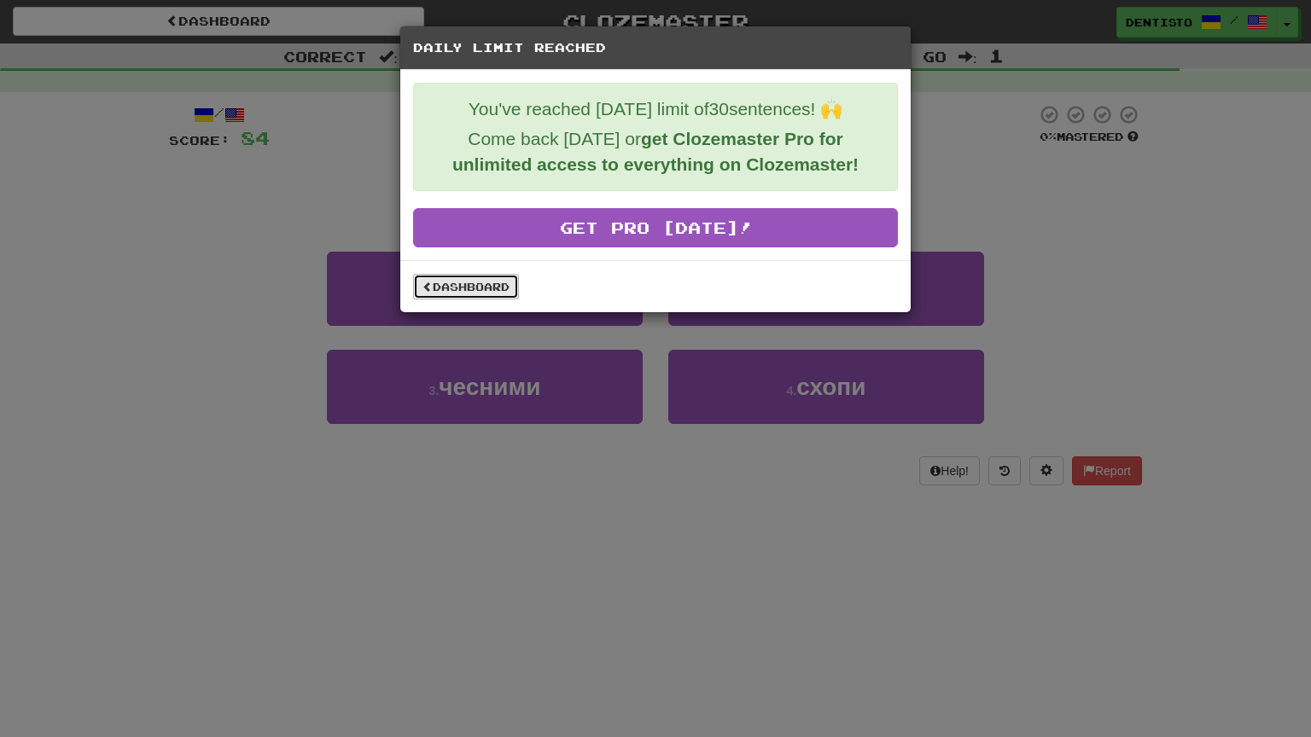
click at [416, 287] on link "Dashboard" at bounding box center [466, 287] width 106 height 26
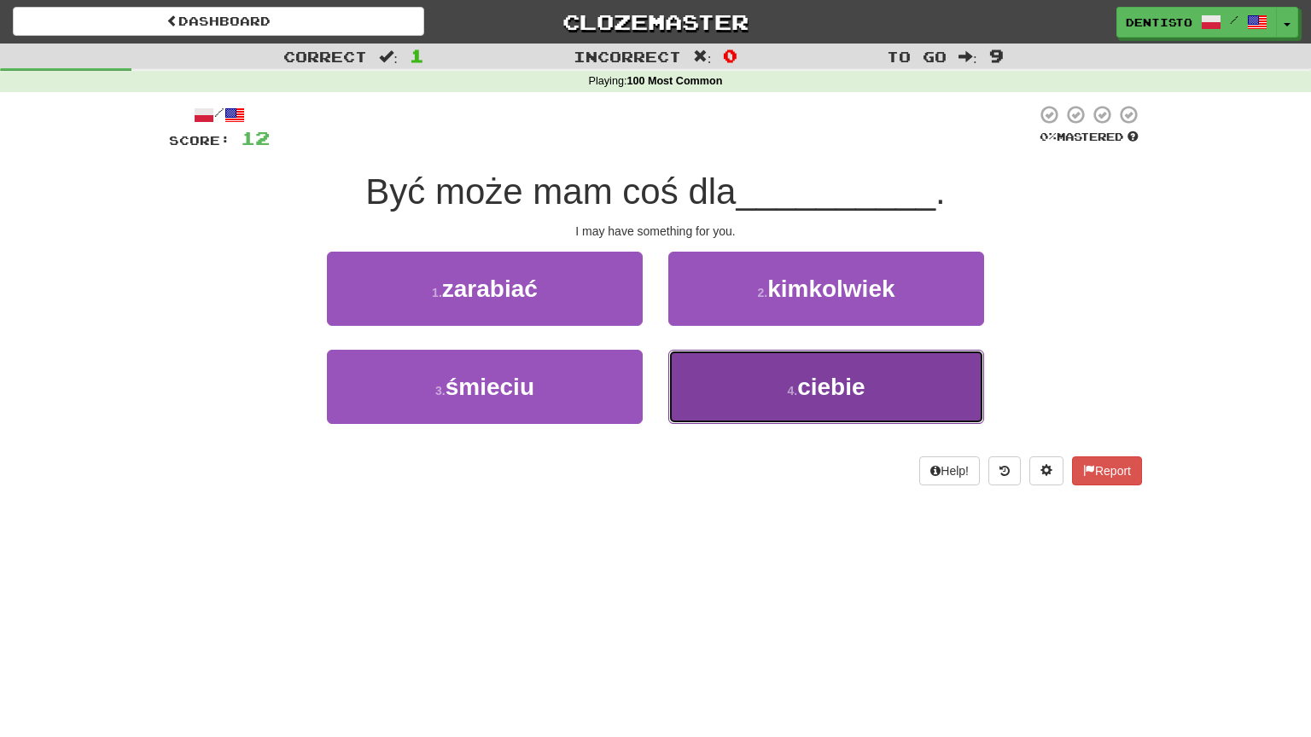
click at [707, 361] on button "4 . ciebie" at bounding box center [826, 387] width 316 height 74
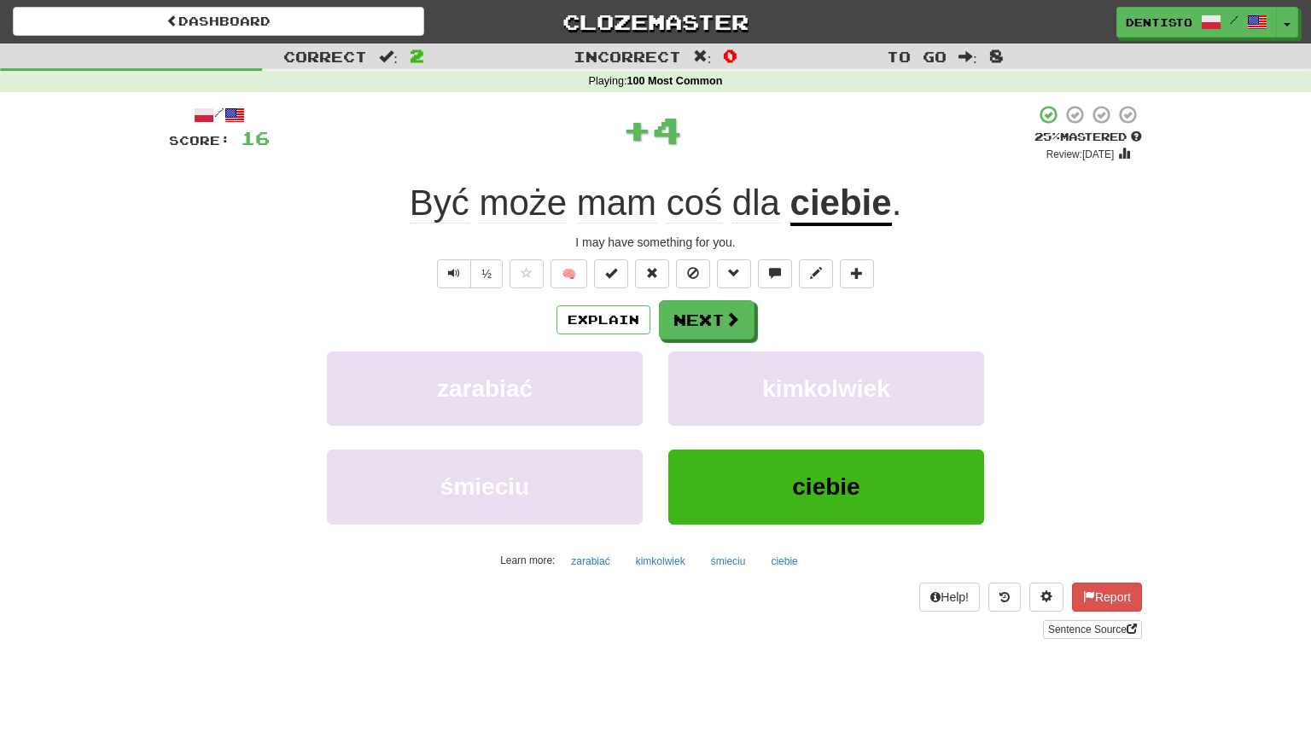
click at [677, 299] on div "/ Score: 16 + 4 25 % Mastered Review: 2025-08-19 Być może mam coś dla ciebie . …" at bounding box center [655, 371] width 973 height 535
click at [686, 308] on button "Next" at bounding box center [708, 320] width 96 height 39
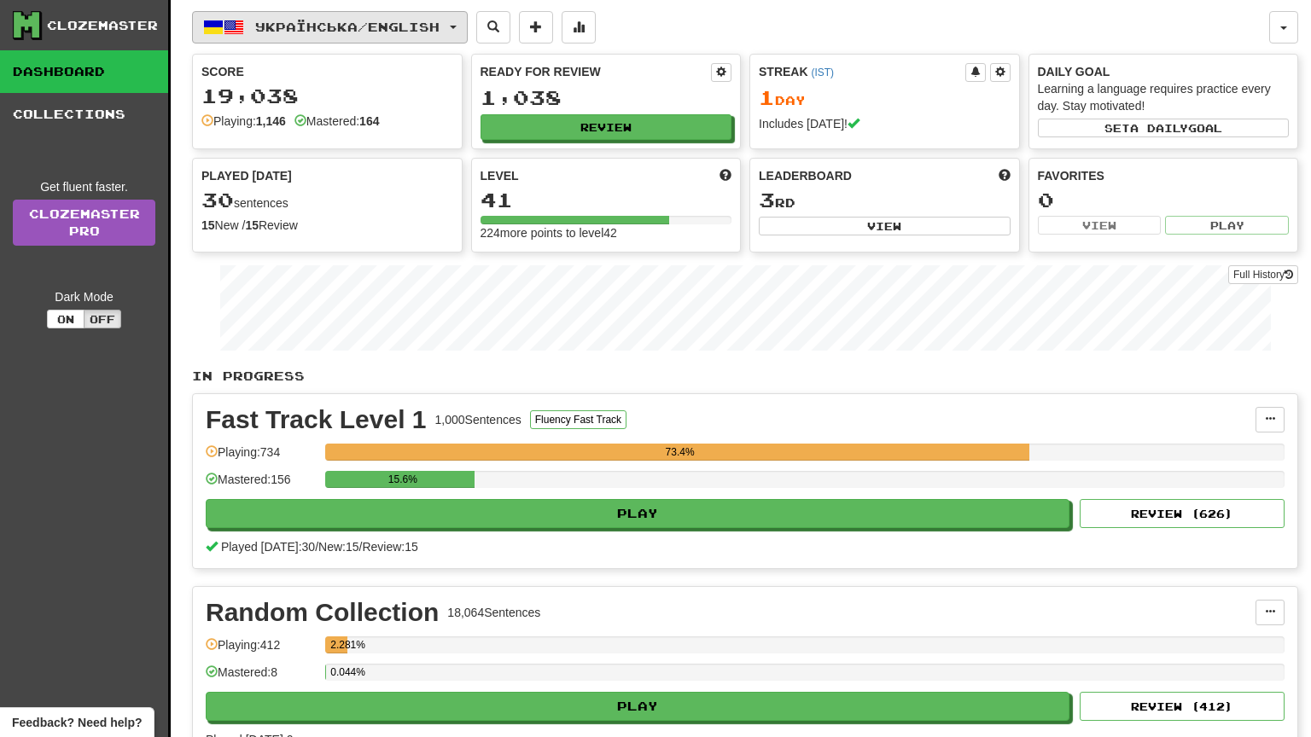
click at [258, 34] on button "Українська / English" at bounding box center [330, 27] width 276 height 32
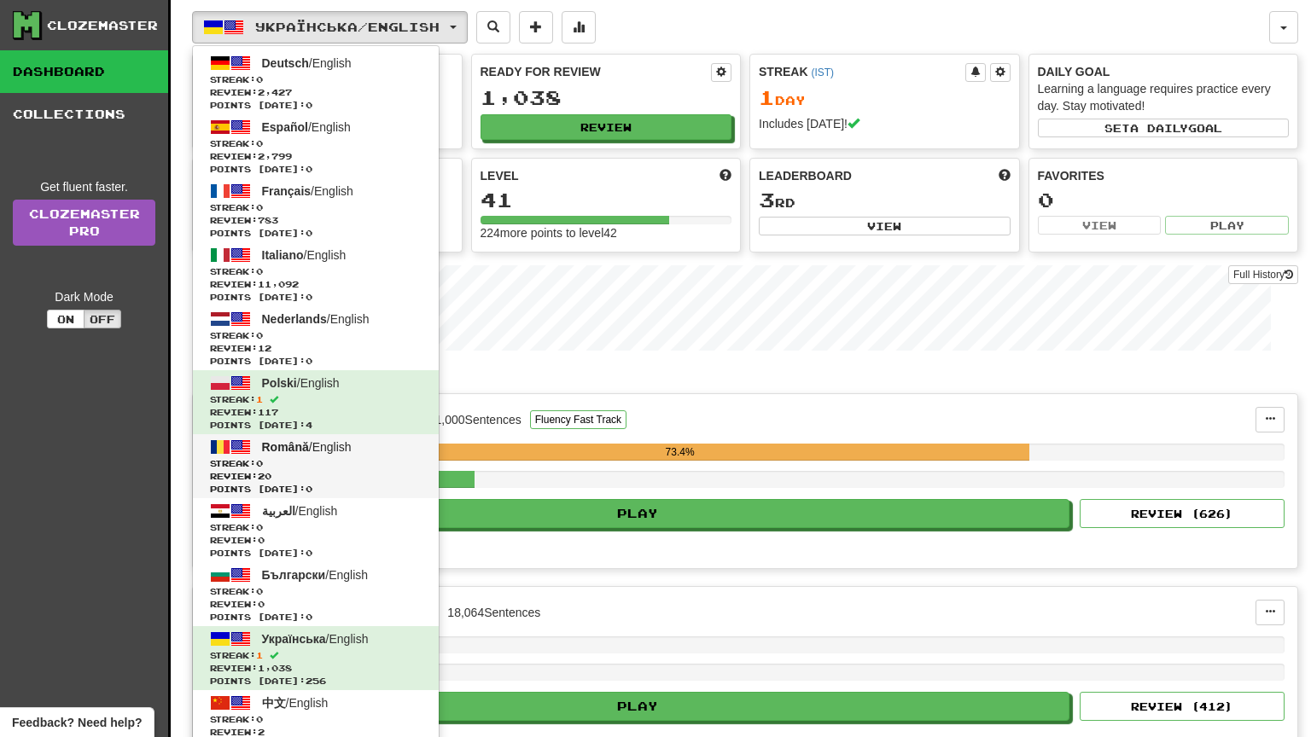
scroll to position [468, 0]
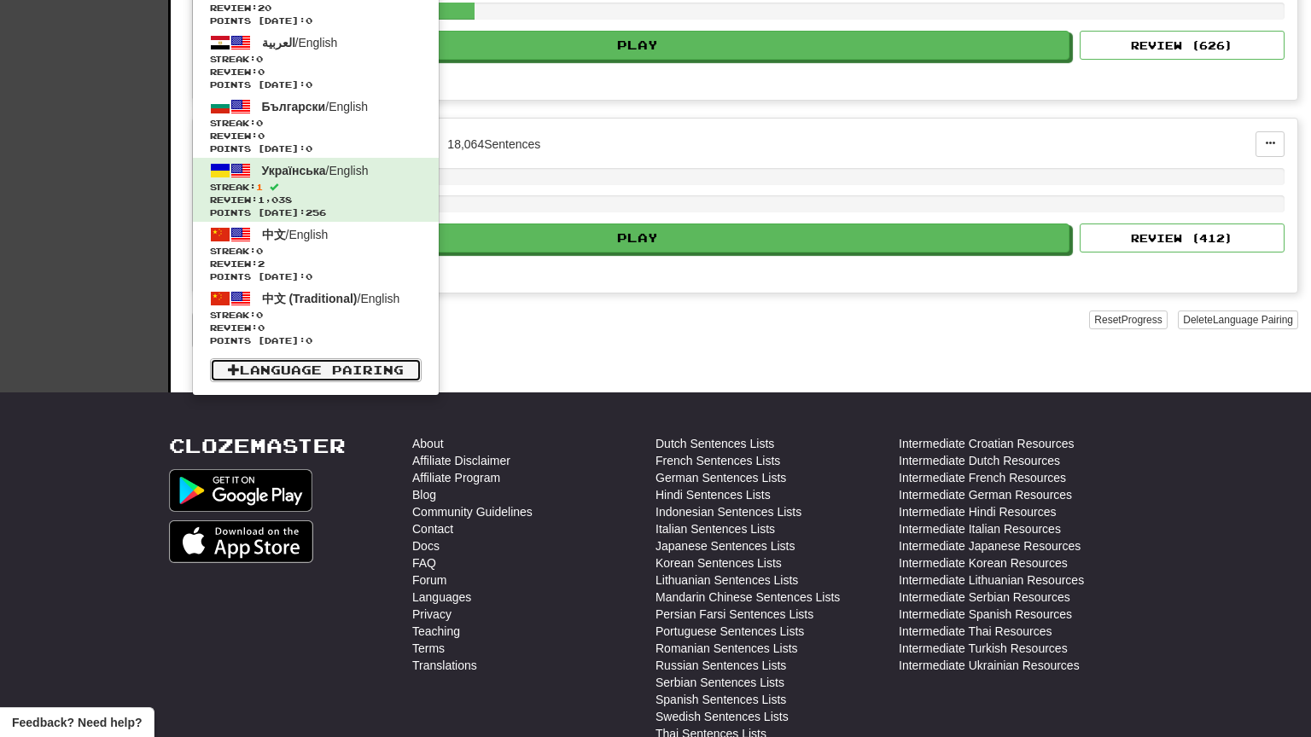
click at [358, 361] on link "Language Pairing" at bounding box center [316, 370] width 212 height 24
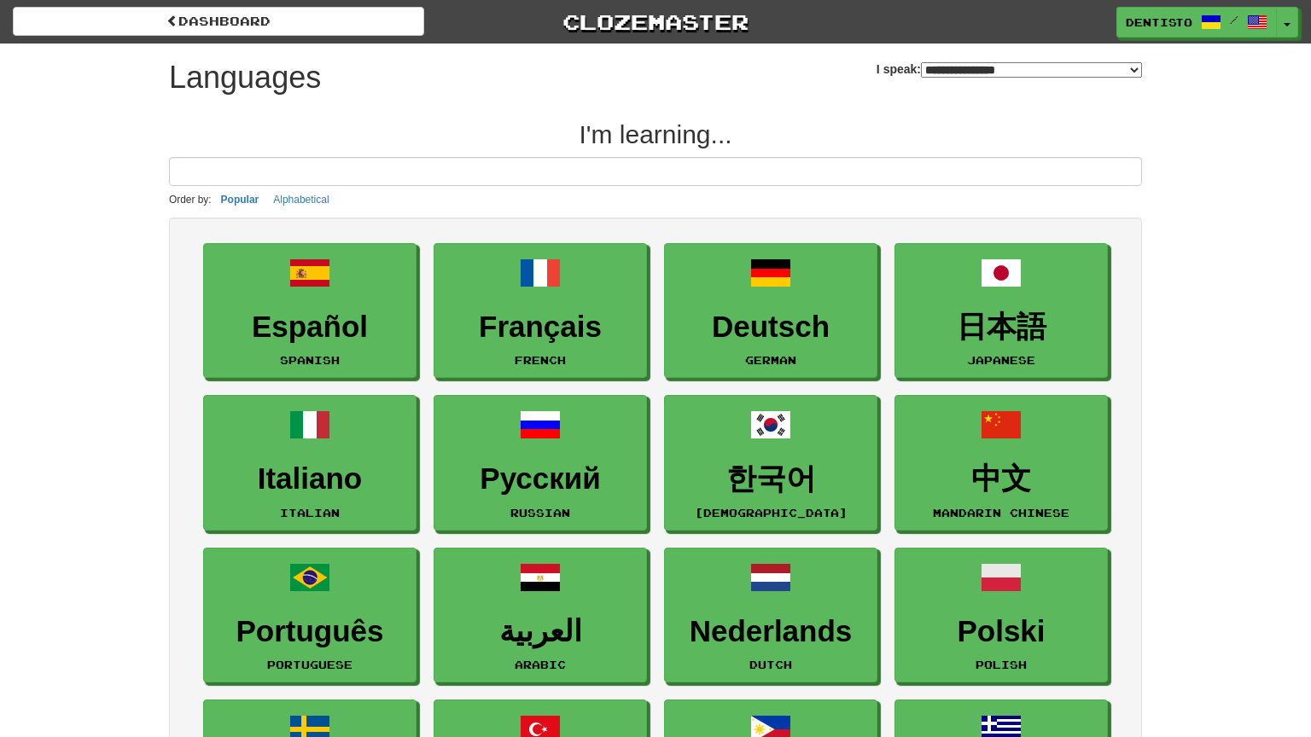
select select "*******"
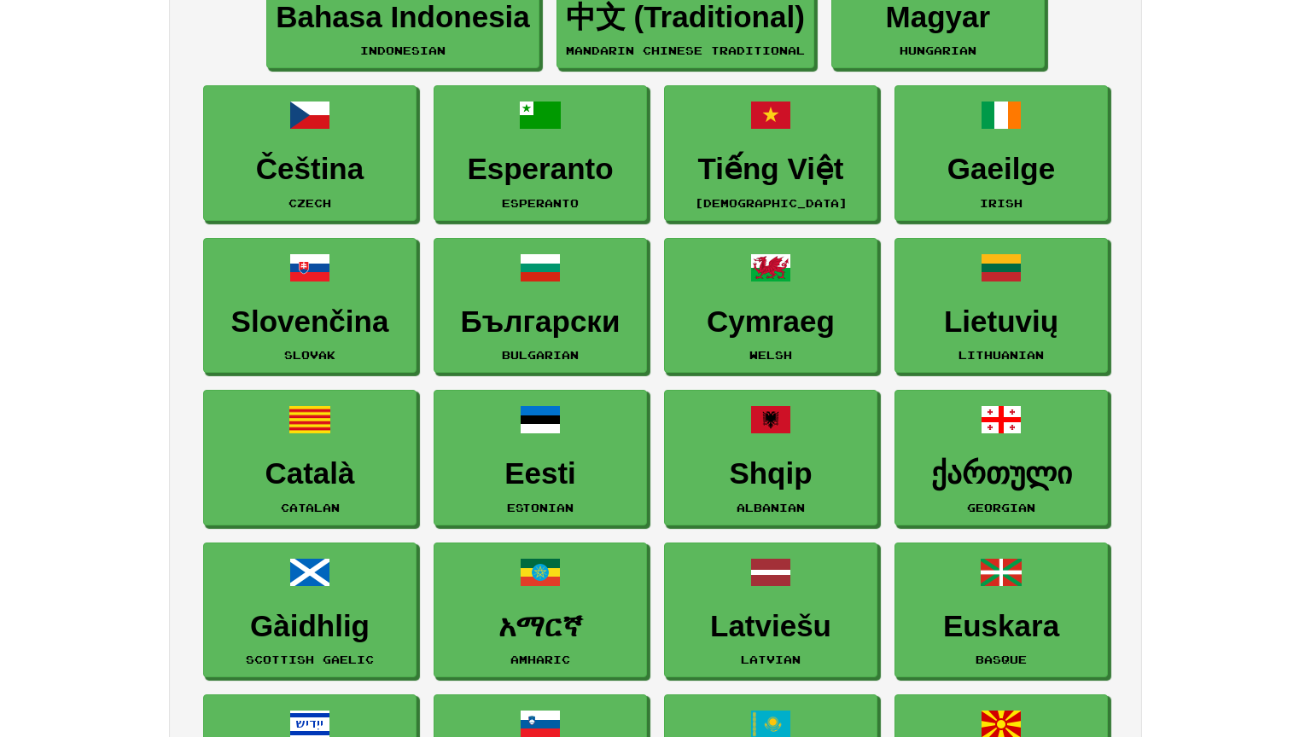
scroll to position [1536, 0]
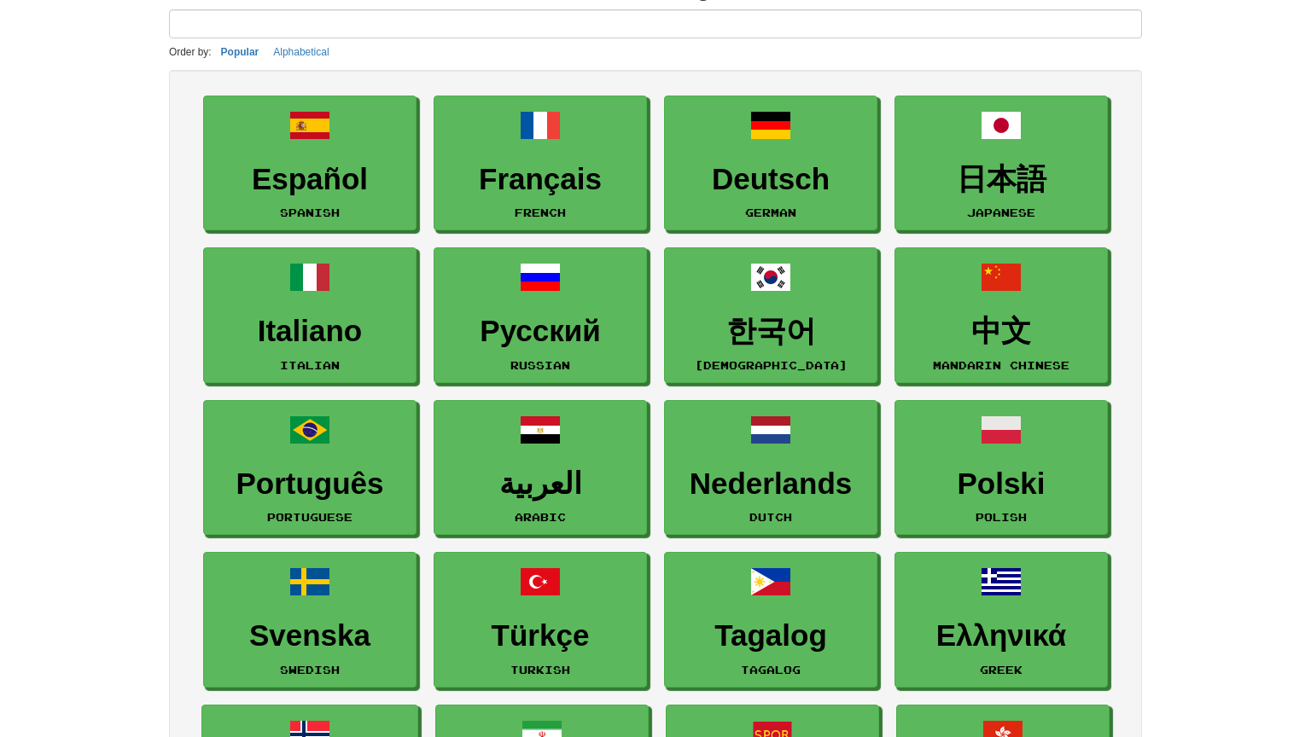
scroll to position [102, 0]
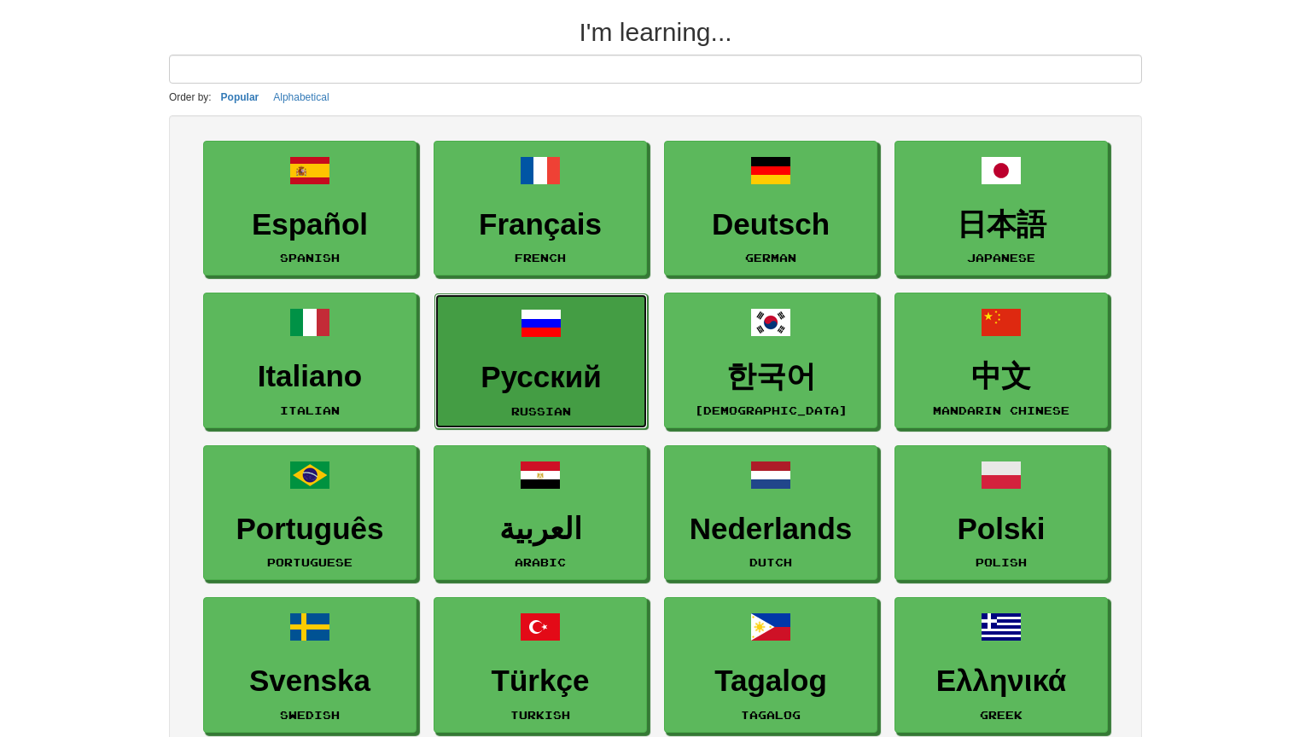
click at [527, 329] on span at bounding box center [540, 323] width 41 height 41
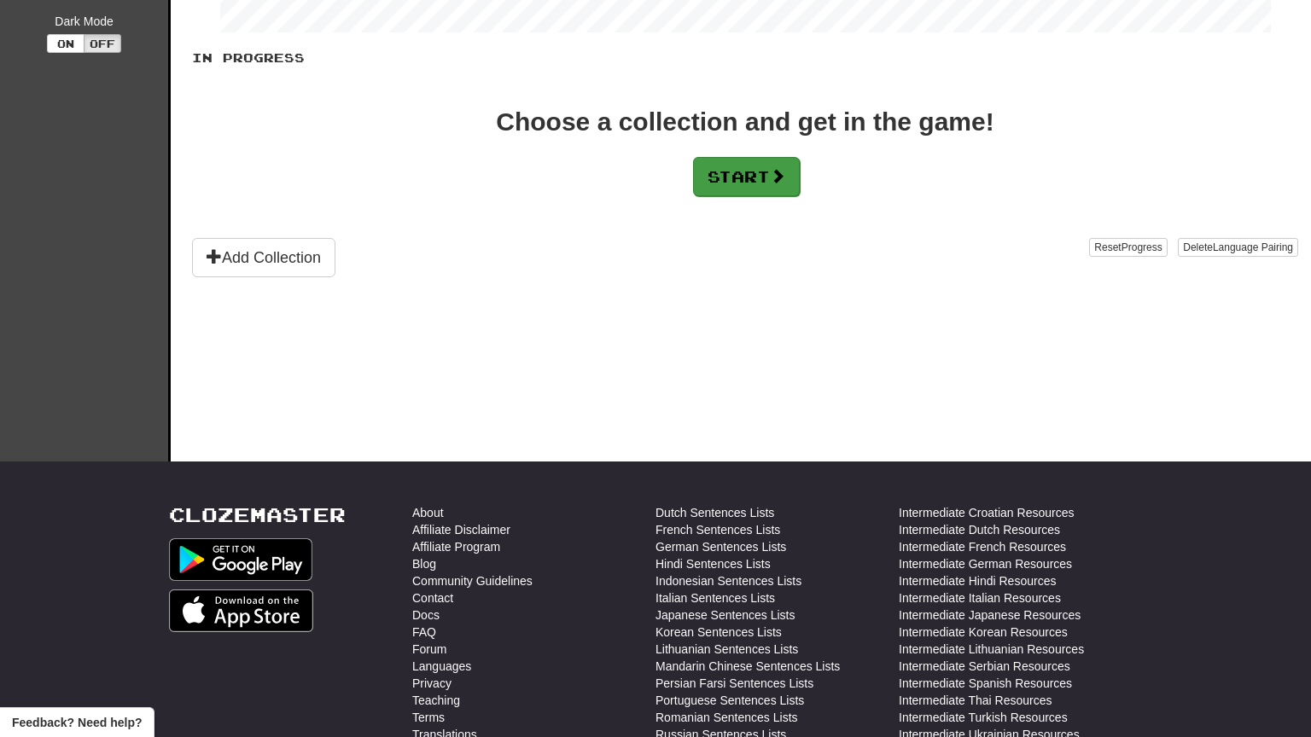
scroll to position [341, 0]
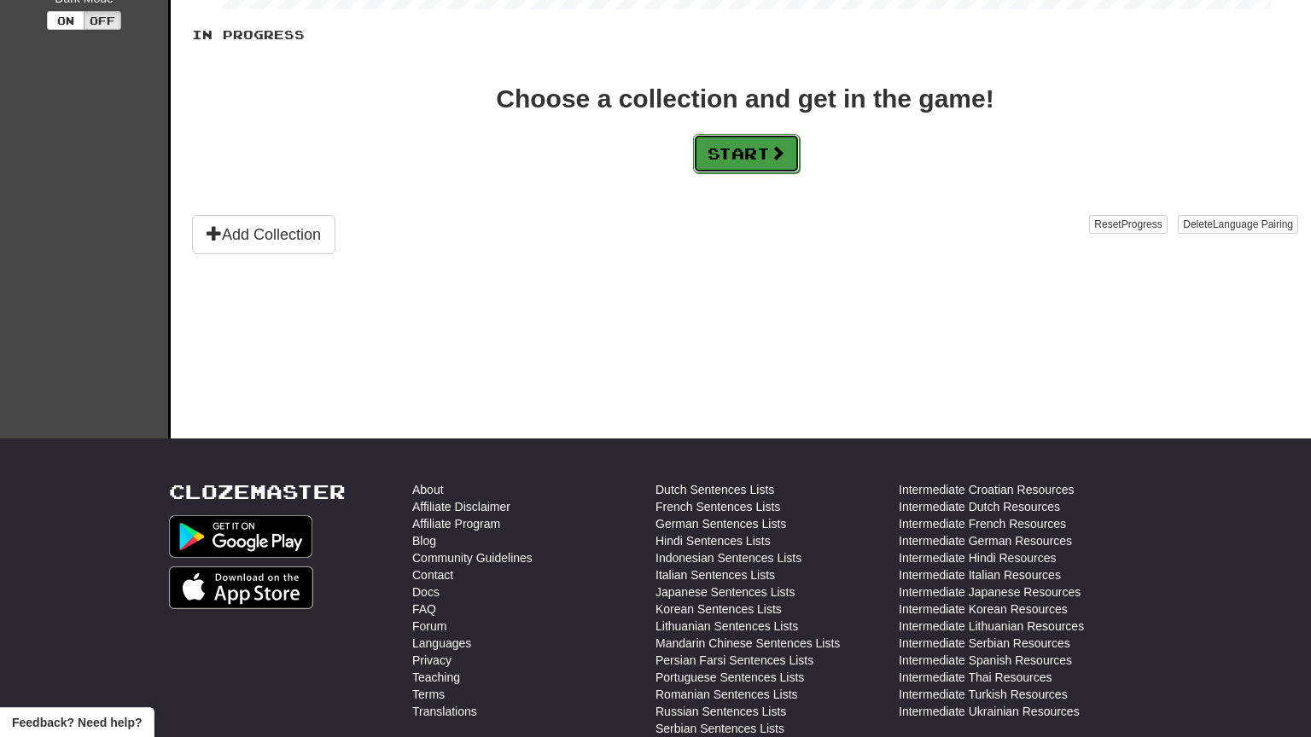
click at [747, 137] on button "Start" at bounding box center [746, 153] width 107 height 39
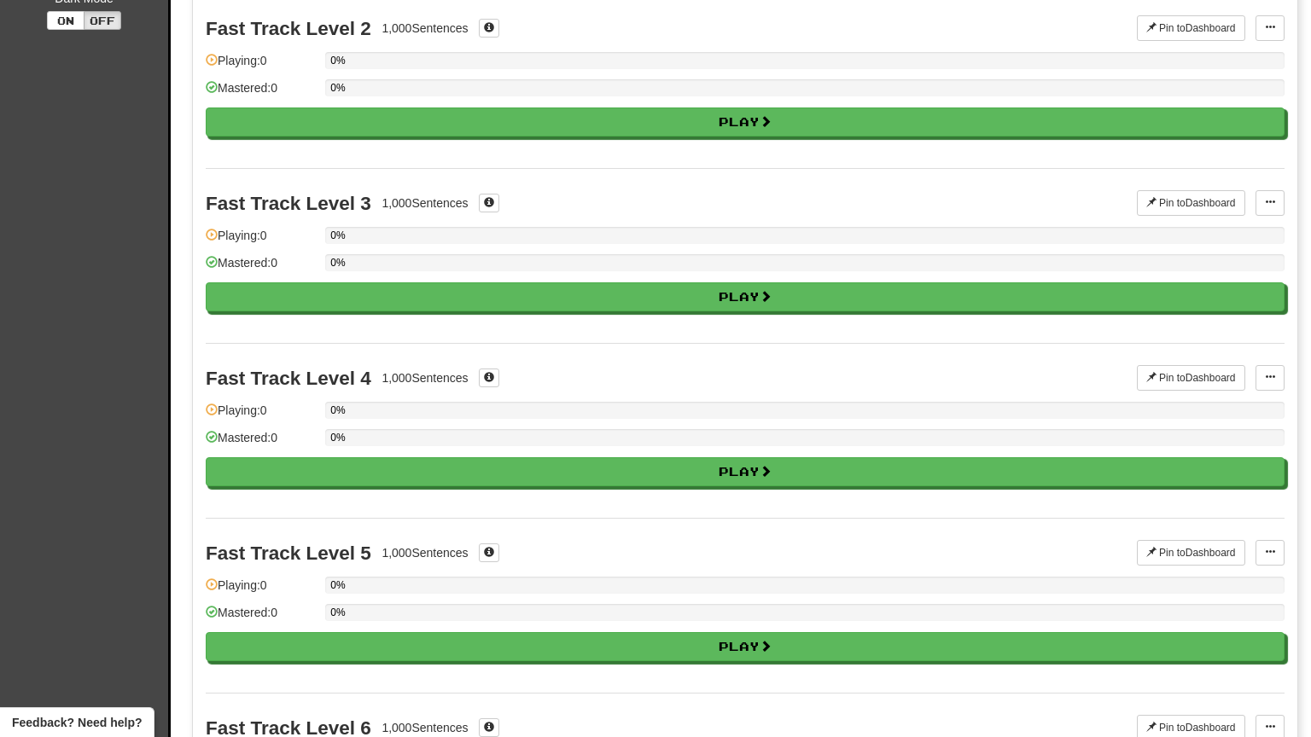
scroll to position [0, 0]
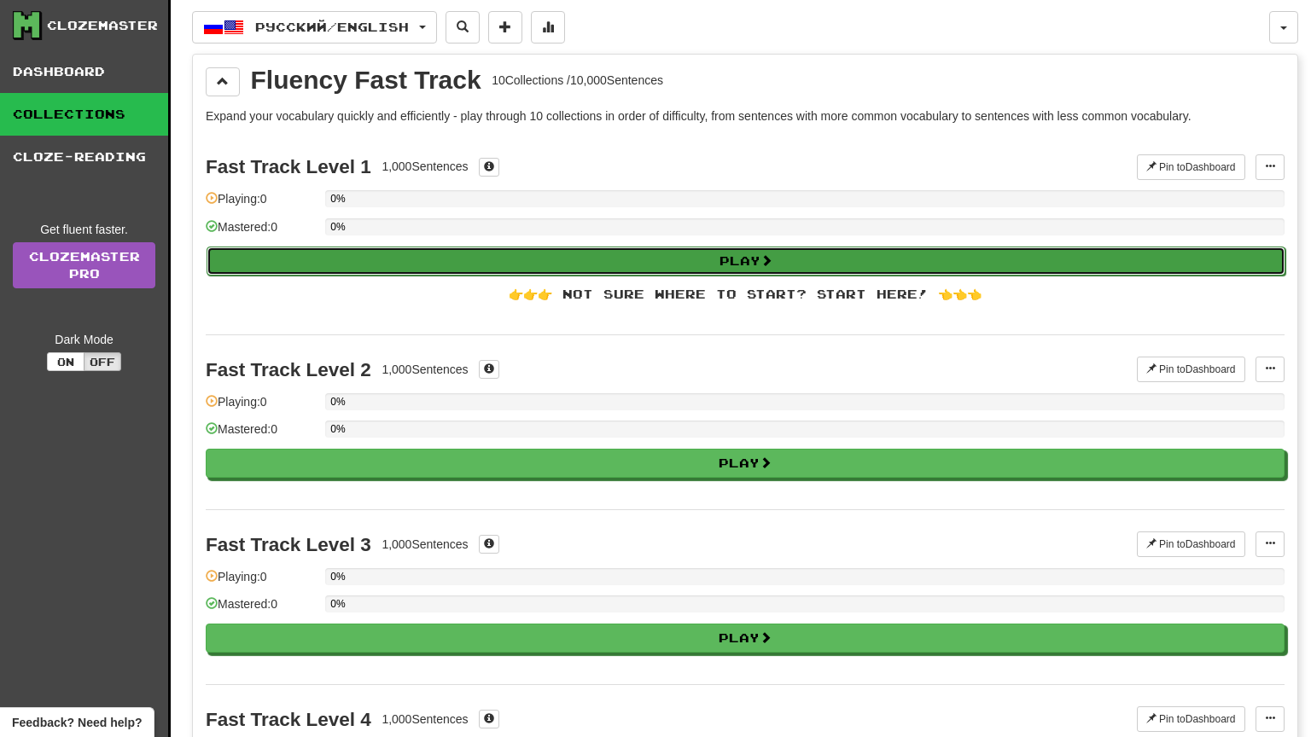
click at [683, 261] on button "Play" at bounding box center [745, 261] width 1079 height 29
select select "**"
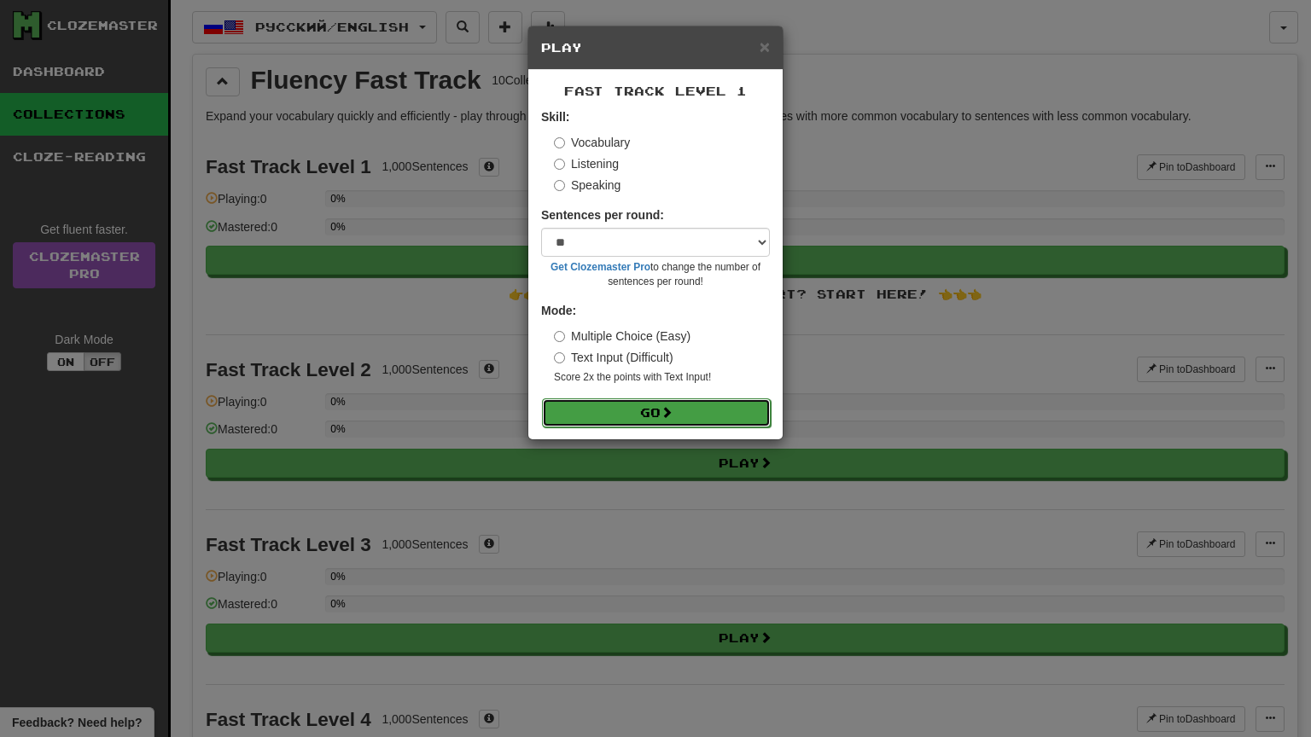
click at [633, 413] on button "Go" at bounding box center [656, 412] width 229 height 29
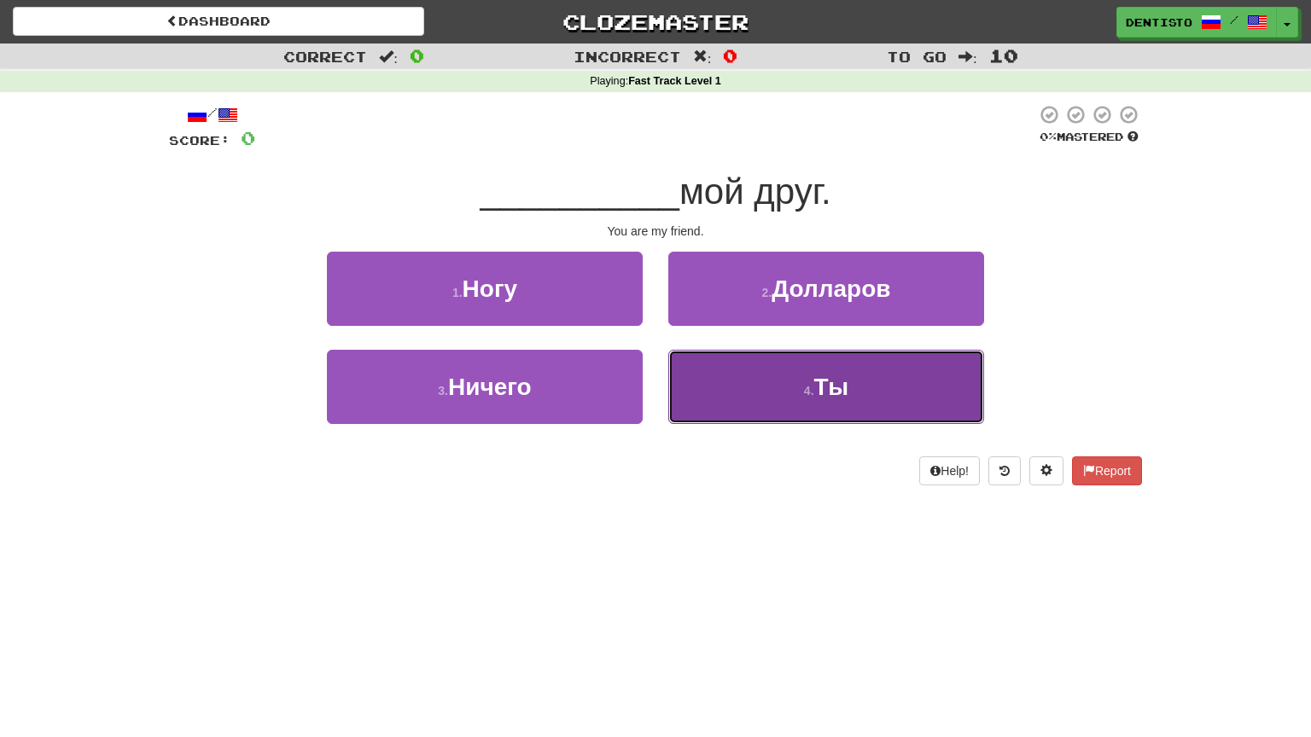
click at [770, 358] on button "4 . Ты" at bounding box center [826, 387] width 316 height 74
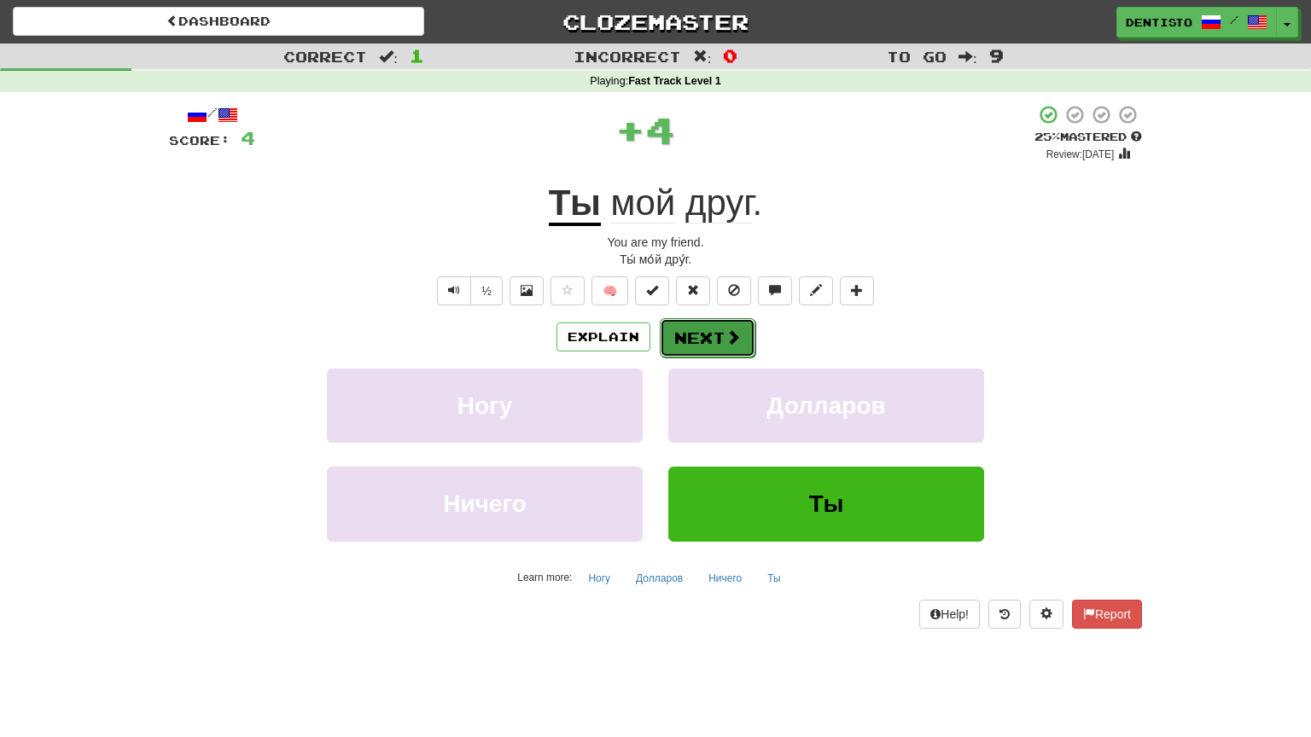
click at [720, 337] on button "Next" at bounding box center [708, 337] width 96 height 39
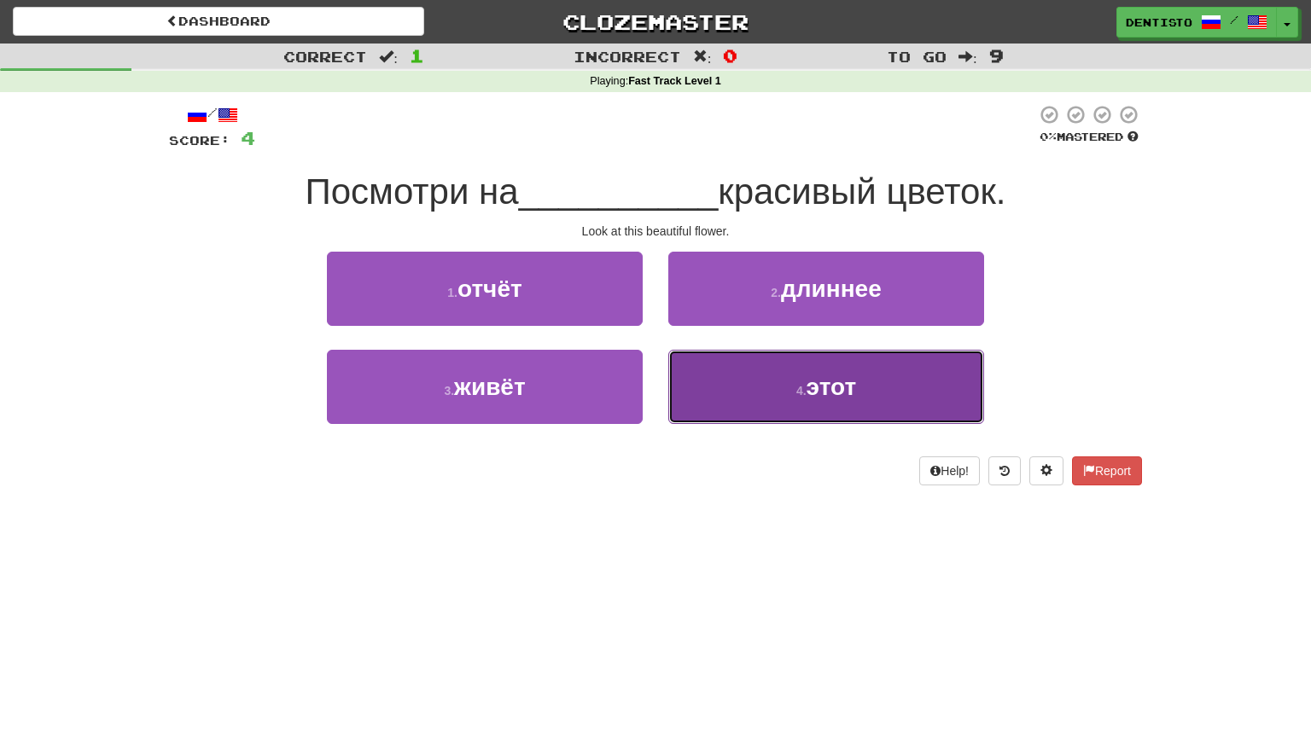
click at [712, 381] on button "4 . этот" at bounding box center [826, 387] width 316 height 74
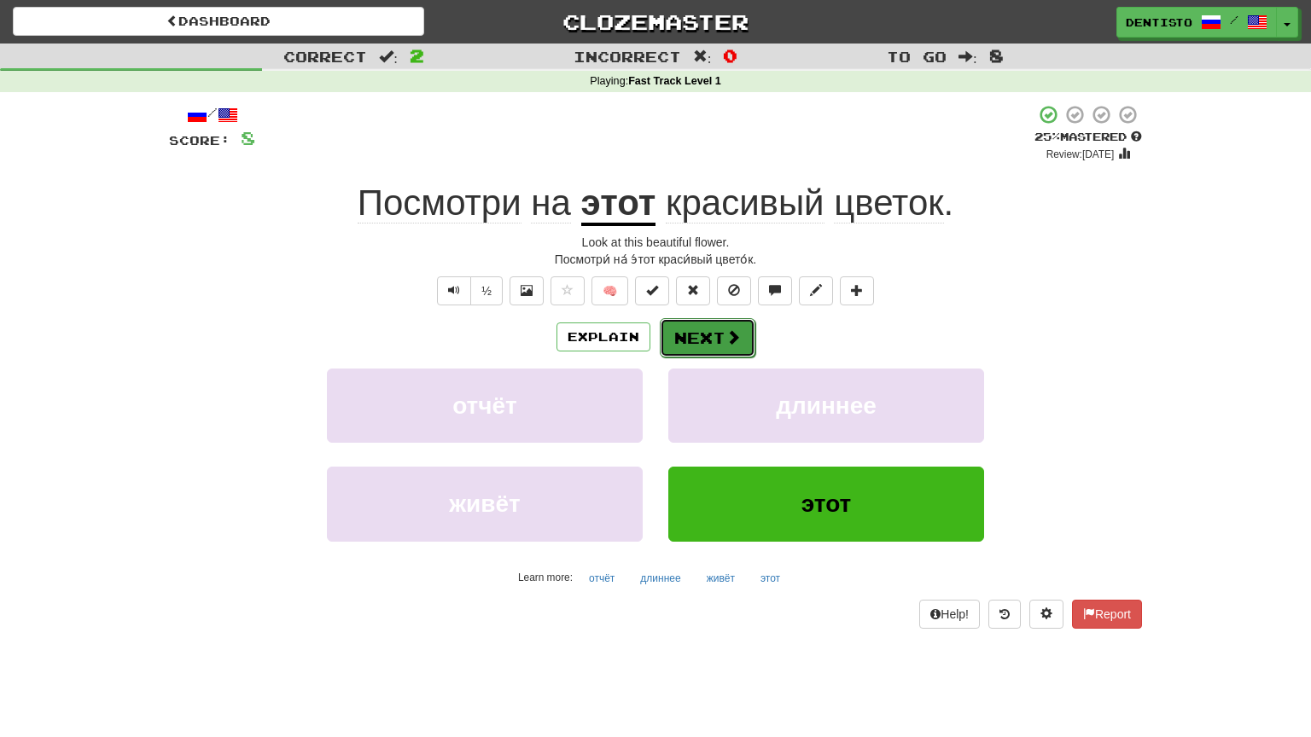
click at [716, 346] on button "Next" at bounding box center [708, 337] width 96 height 39
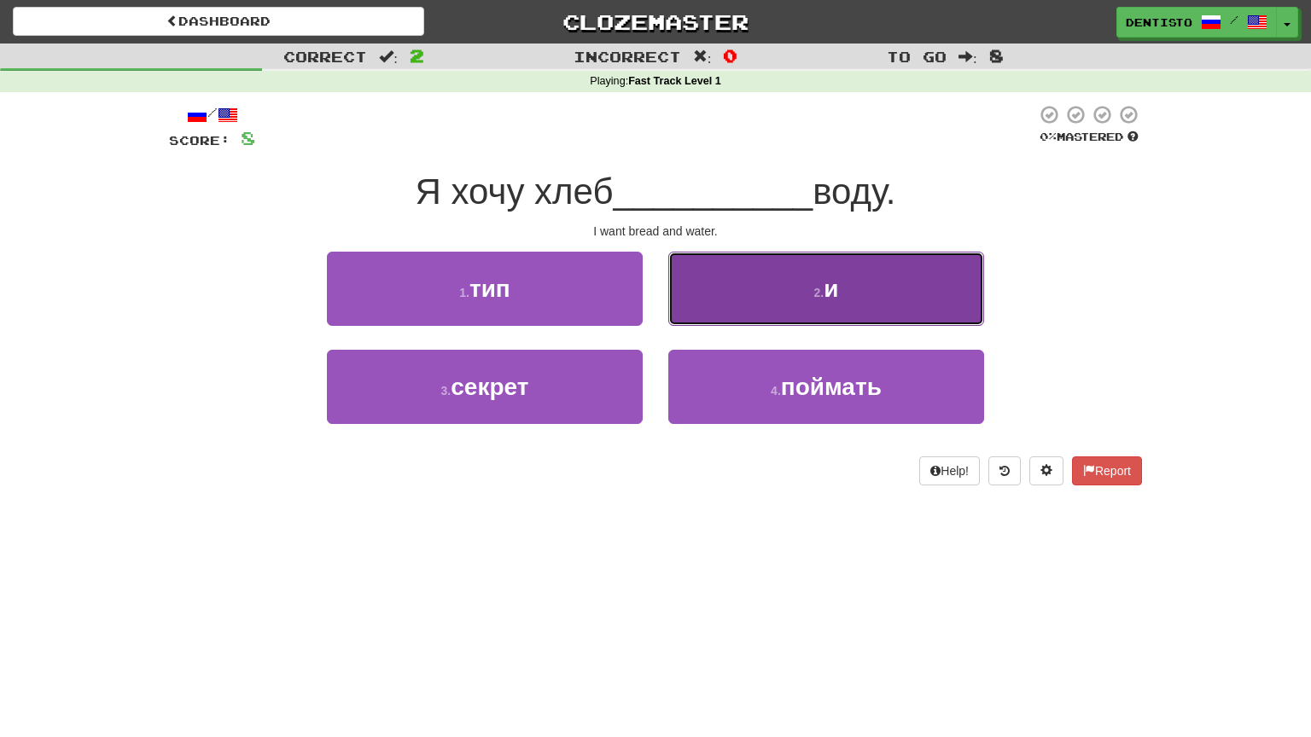
click at [783, 311] on button "2 . и" at bounding box center [826, 289] width 316 height 74
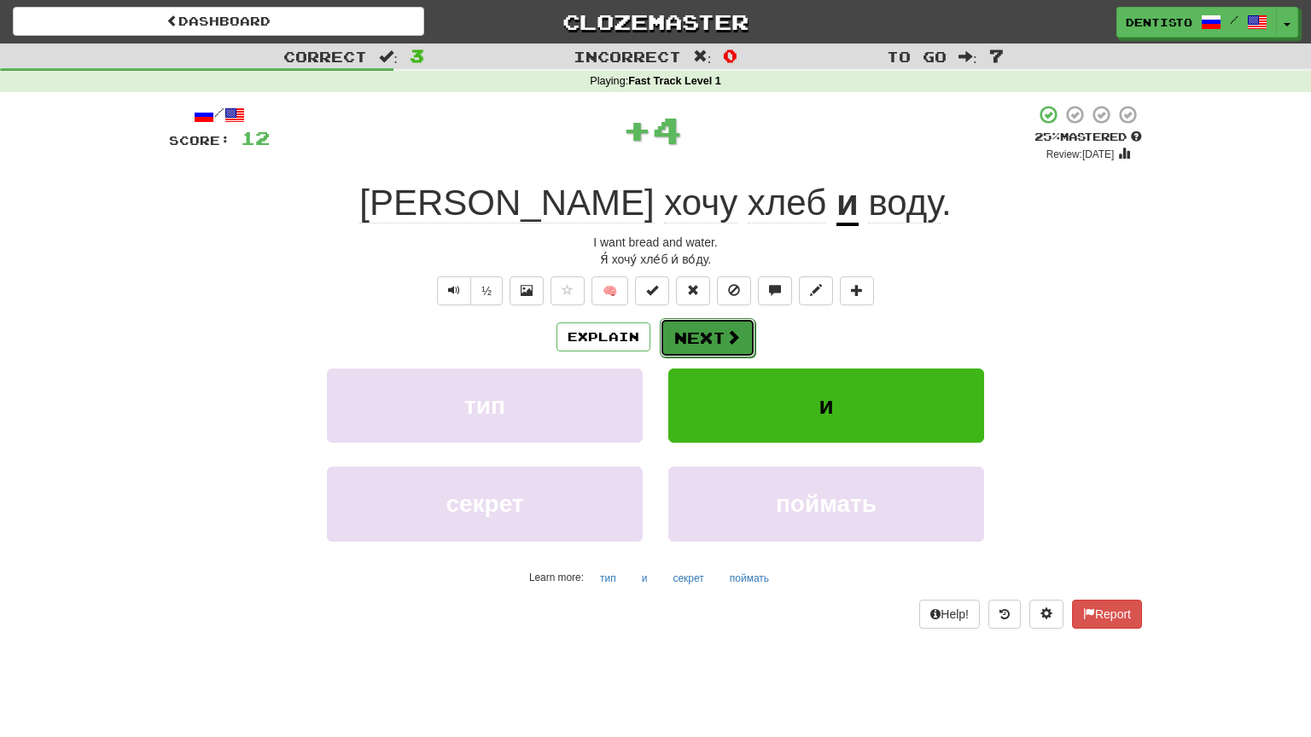
click at [726, 331] on span at bounding box center [732, 336] width 15 height 15
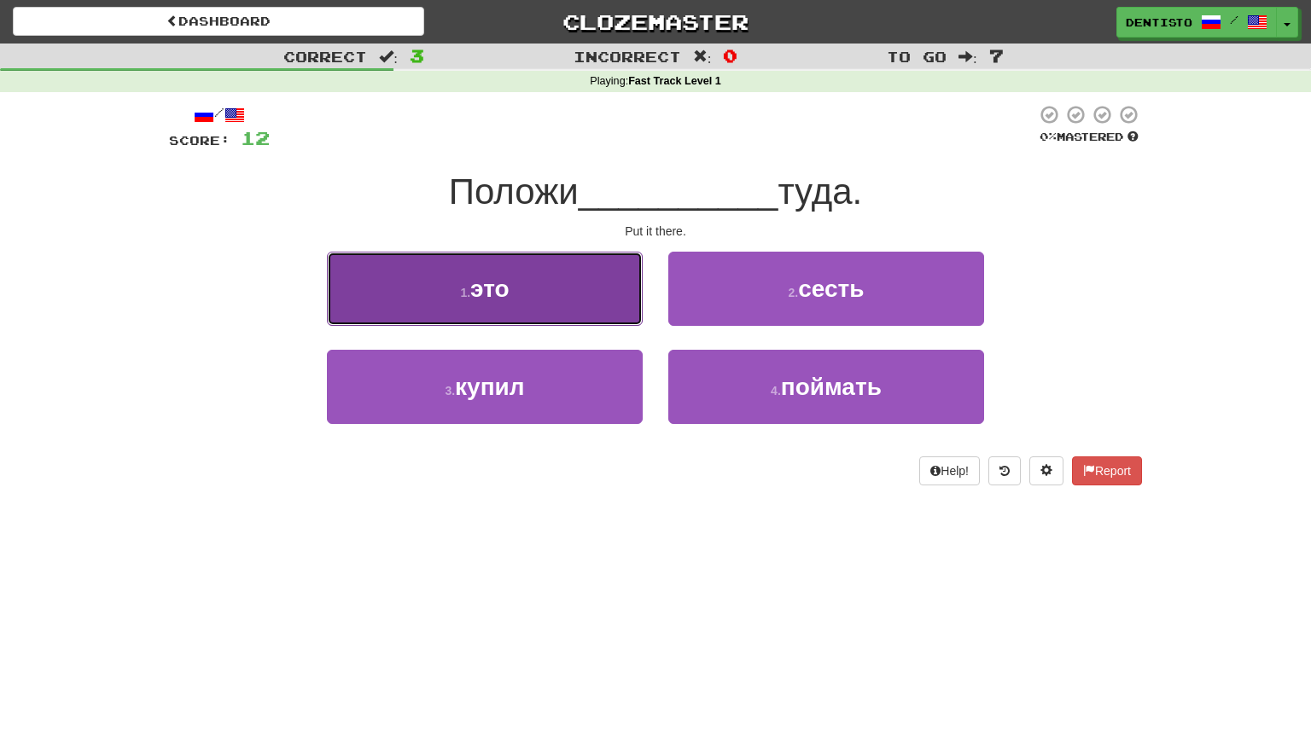
click at [623, 304] on button "1 . это" at bounding box center [485, 289] width 316 height 74
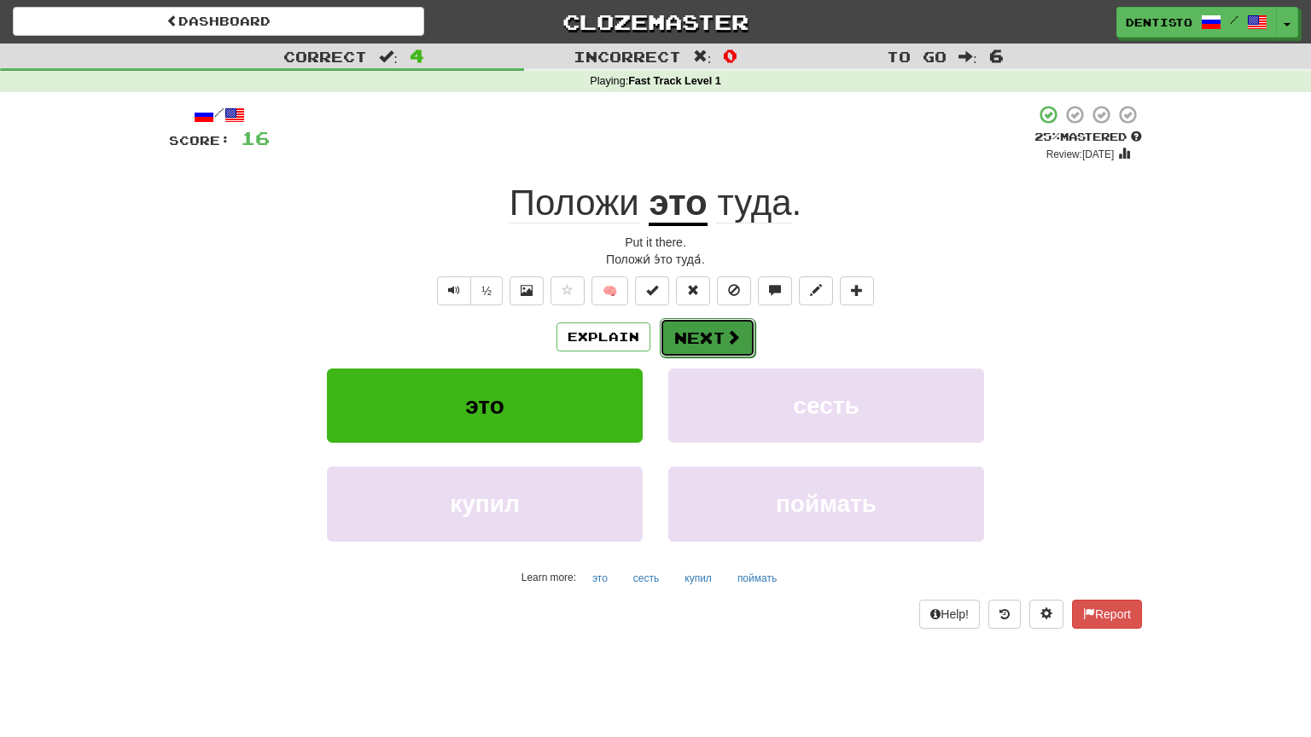
click at [702, 328] on button "Next" at bounding box center [708, 337] width 96 height 39
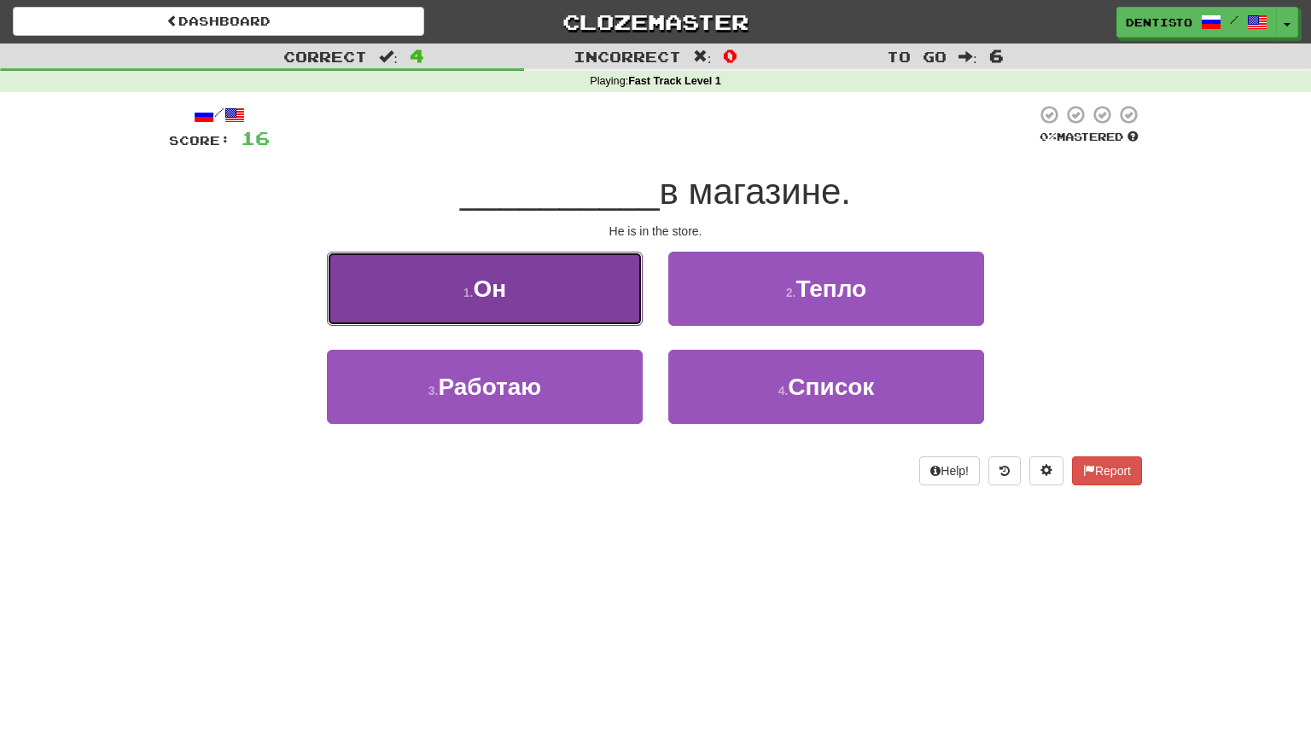
click at [573, 290] on button "1 . Он" at bounding box center [485, 289] width 316 height 74
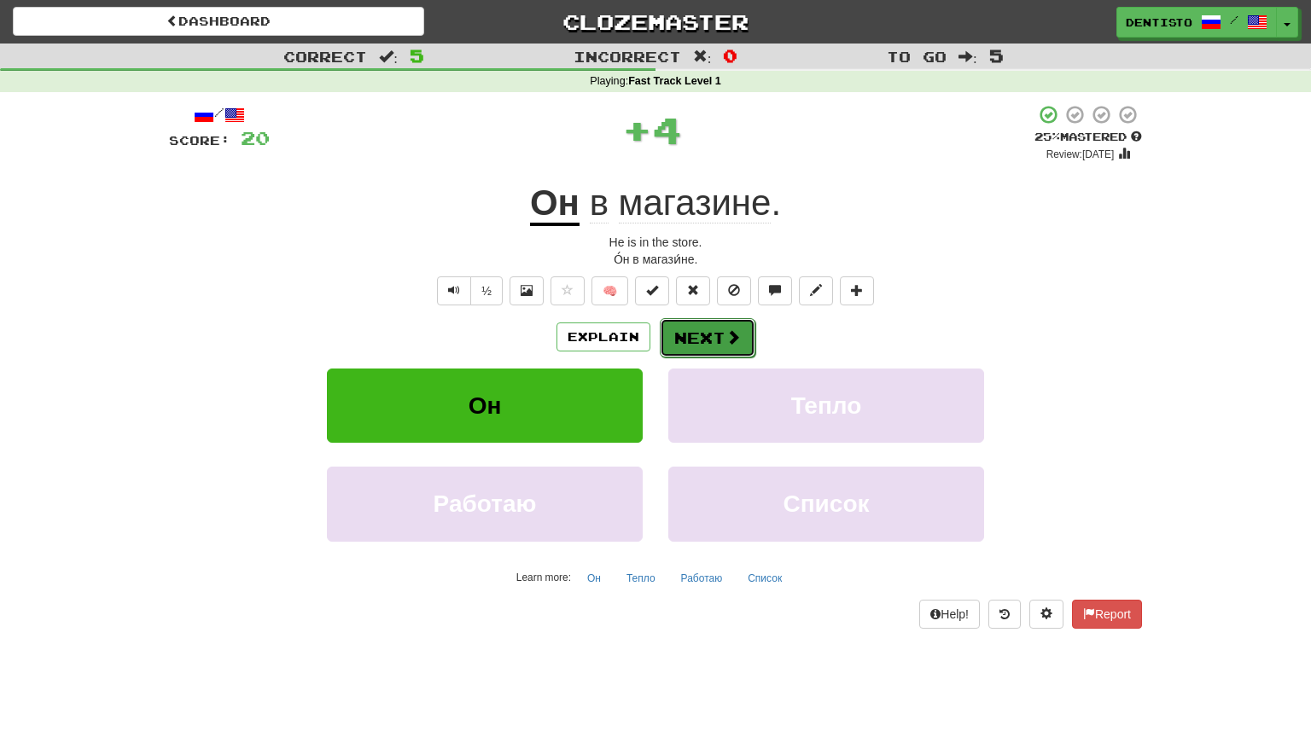
click at [721, 352] on button "Next" at bounding box center [708, 337] width 96 height 39
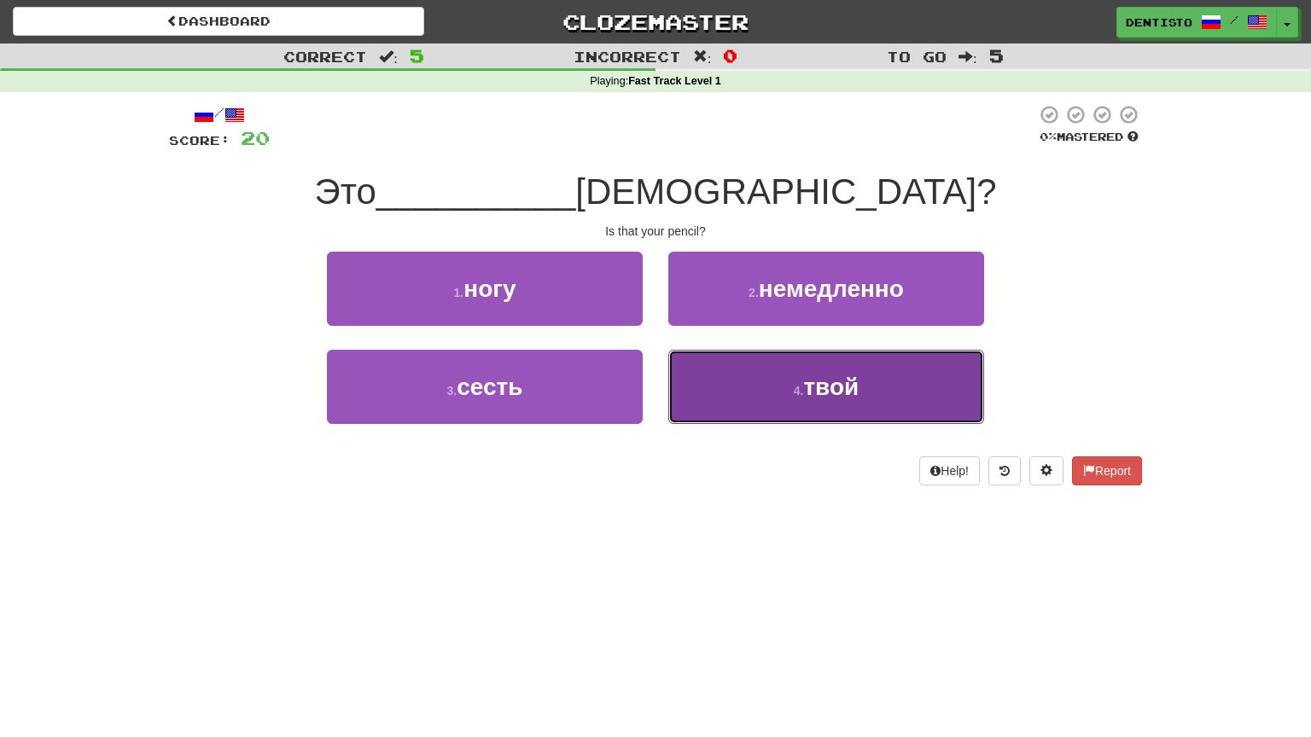
click at [790, 384] on button "4 . твой" at bounding box center [826, 387] width 316 height 74
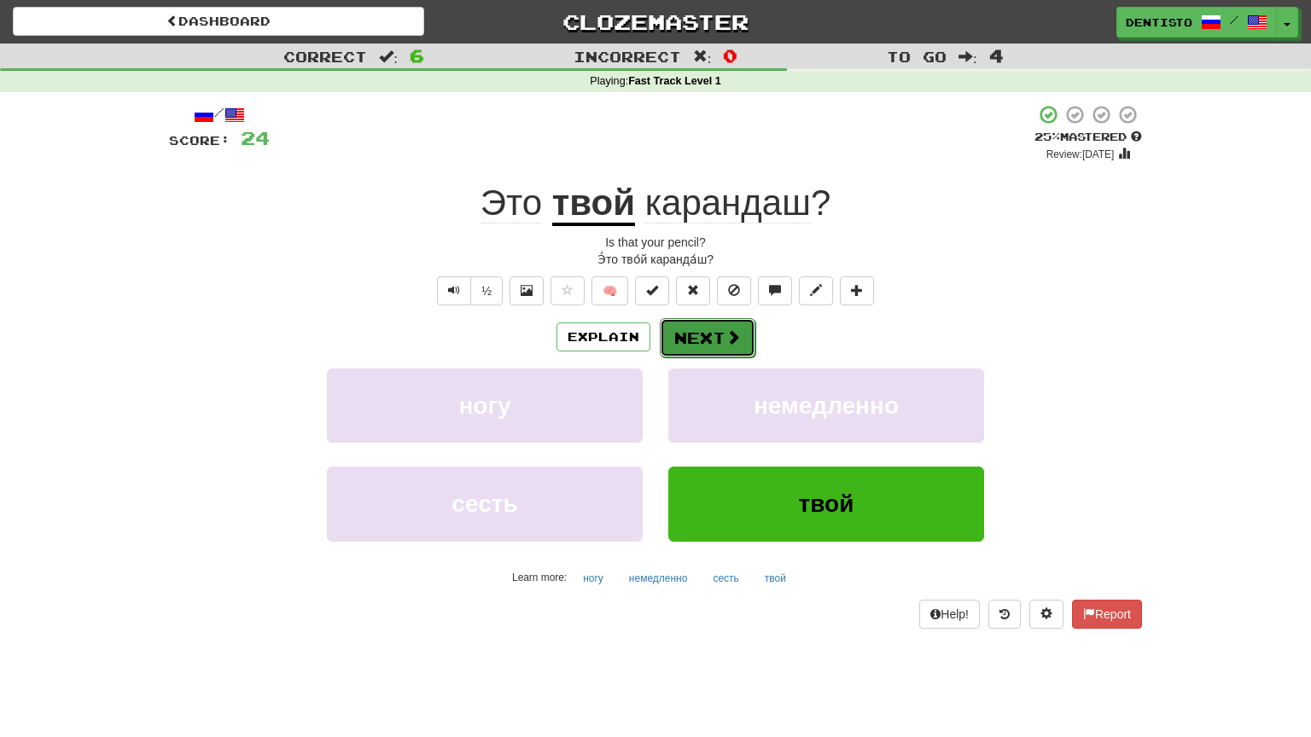
click at [694, 334] on button "Next" at bounding box center [708, 337] width 96 height 39
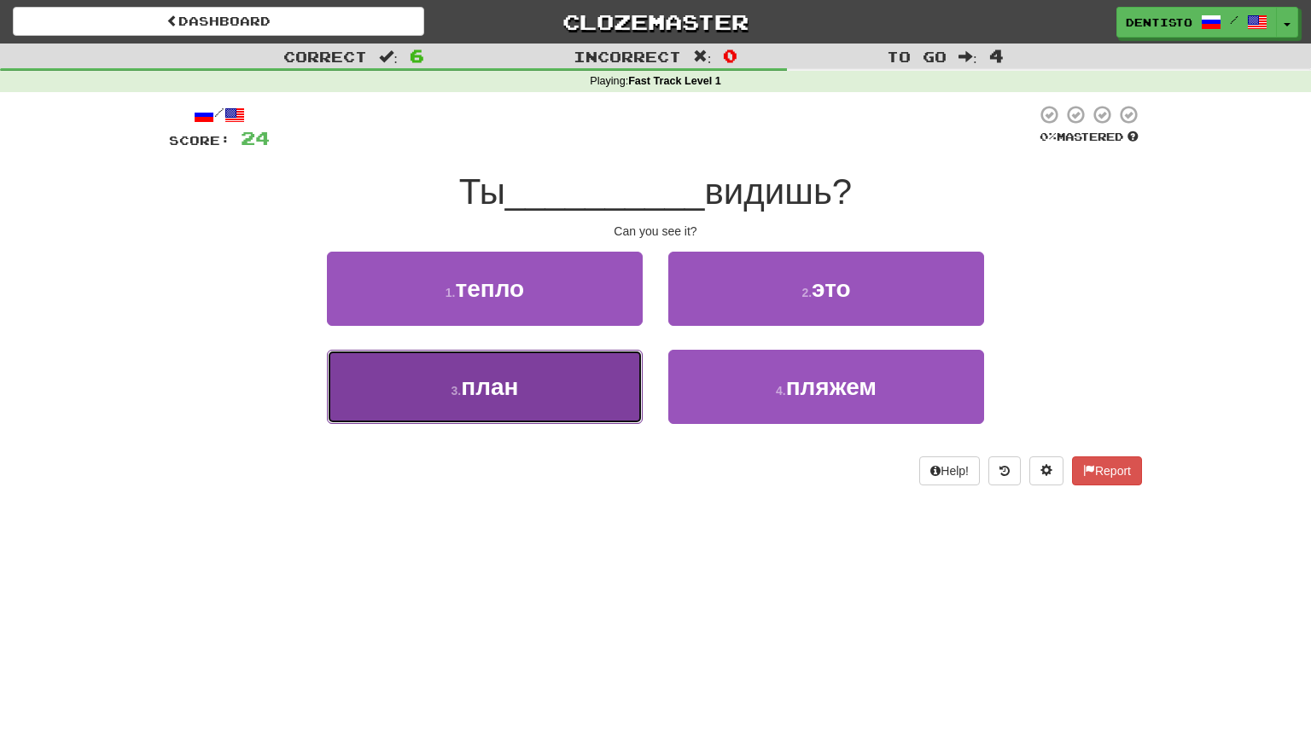
click at [565, 379] on button "3 . план" at bounding box center [485, 387] width 316 height 74
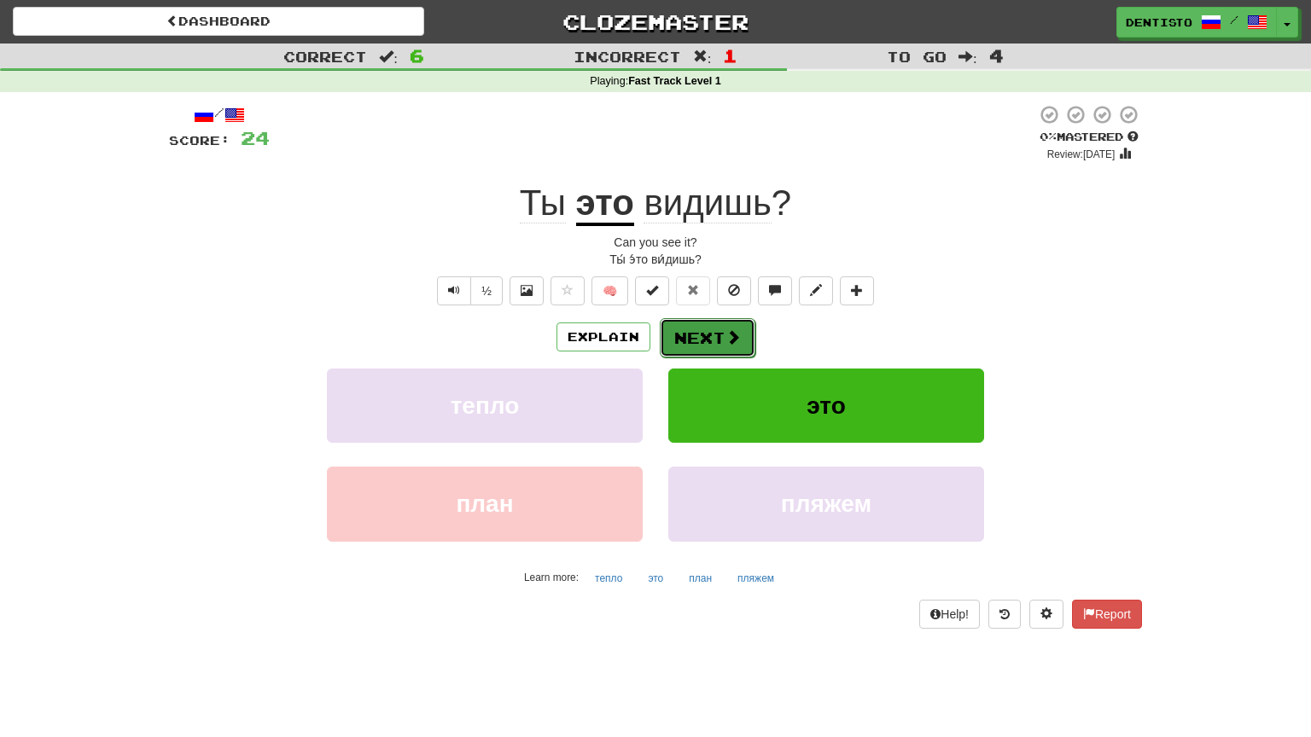
click at [687, 334] on button "Next" at bounding box center [708, 337] width 96 height 39
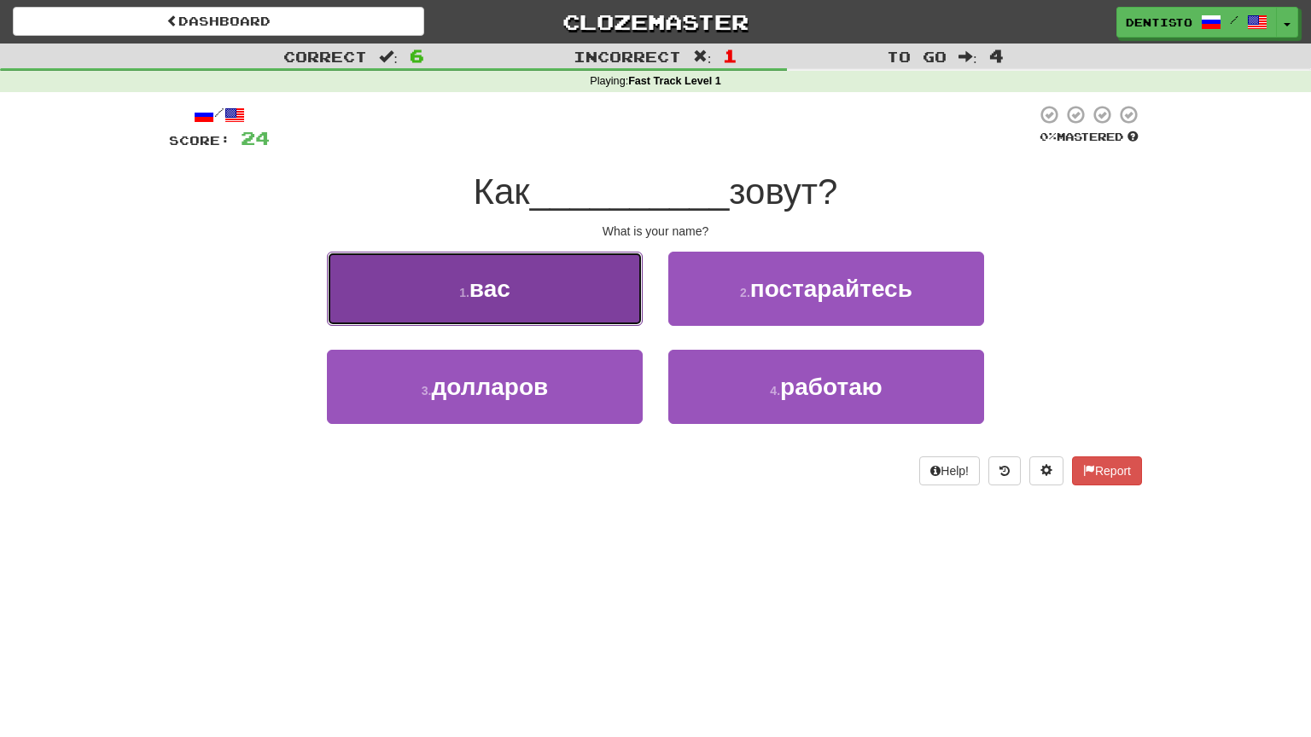
click at [450, 261] on button "1 . вас" at bounding box center [485, 289] width 316 height 74
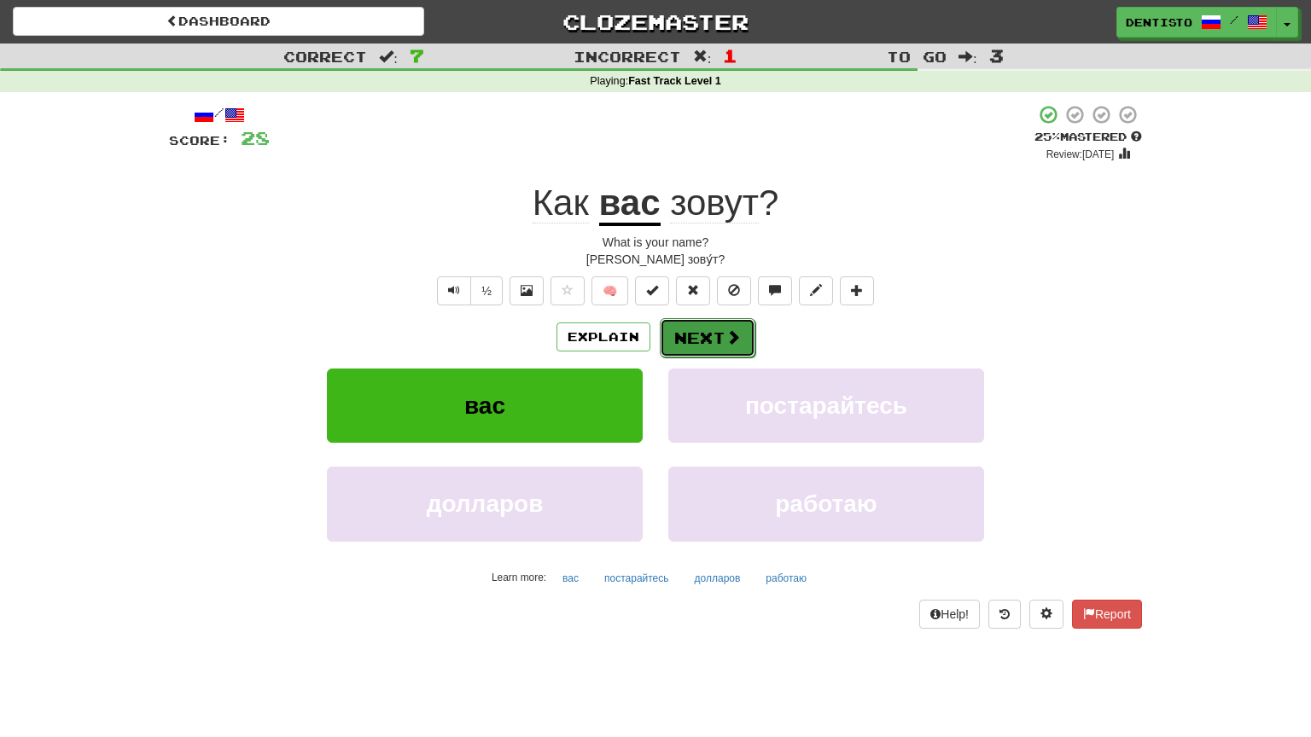
click at [735, 338] on span at bounding box center [732, 336] width 15 height 15
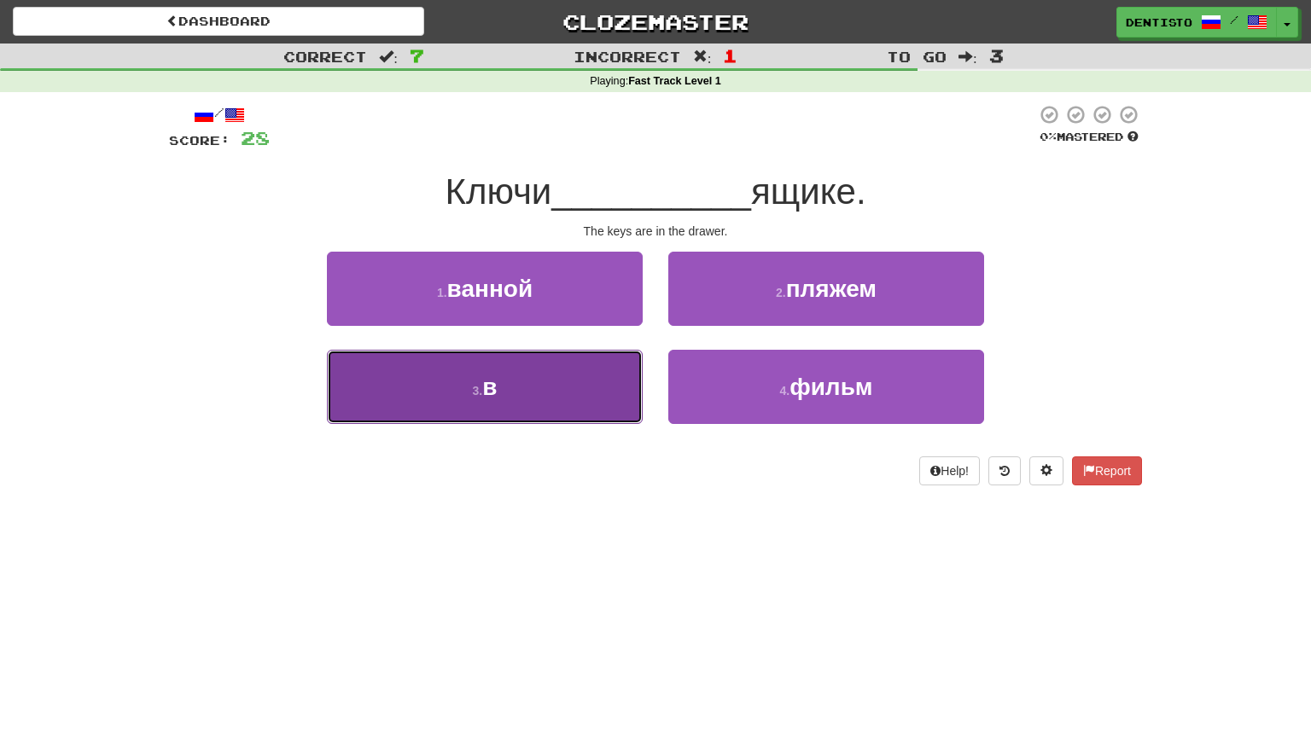
click at [554, 409] on button "3 . в" at bounding box center [485, 387] width 316 height 74
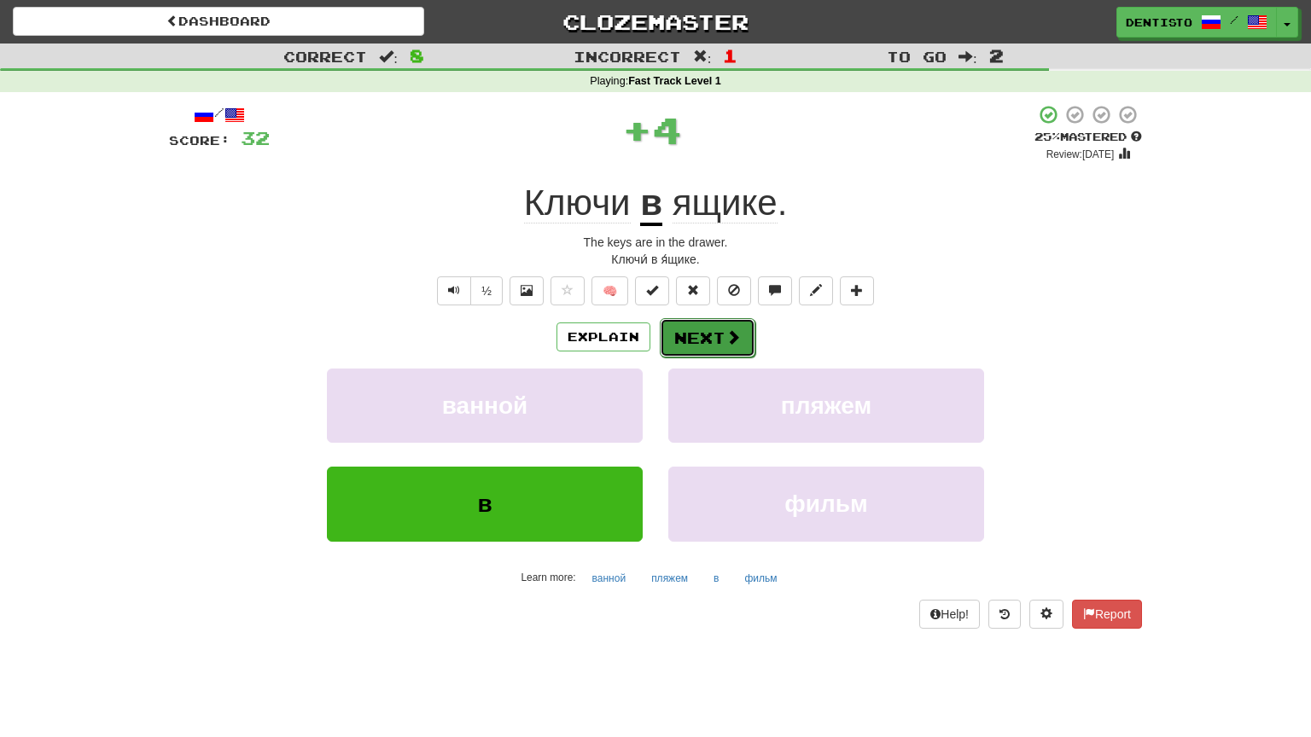
click at [704, 352] on button "Next" at bounding box center [708, 337] width 96 height 39
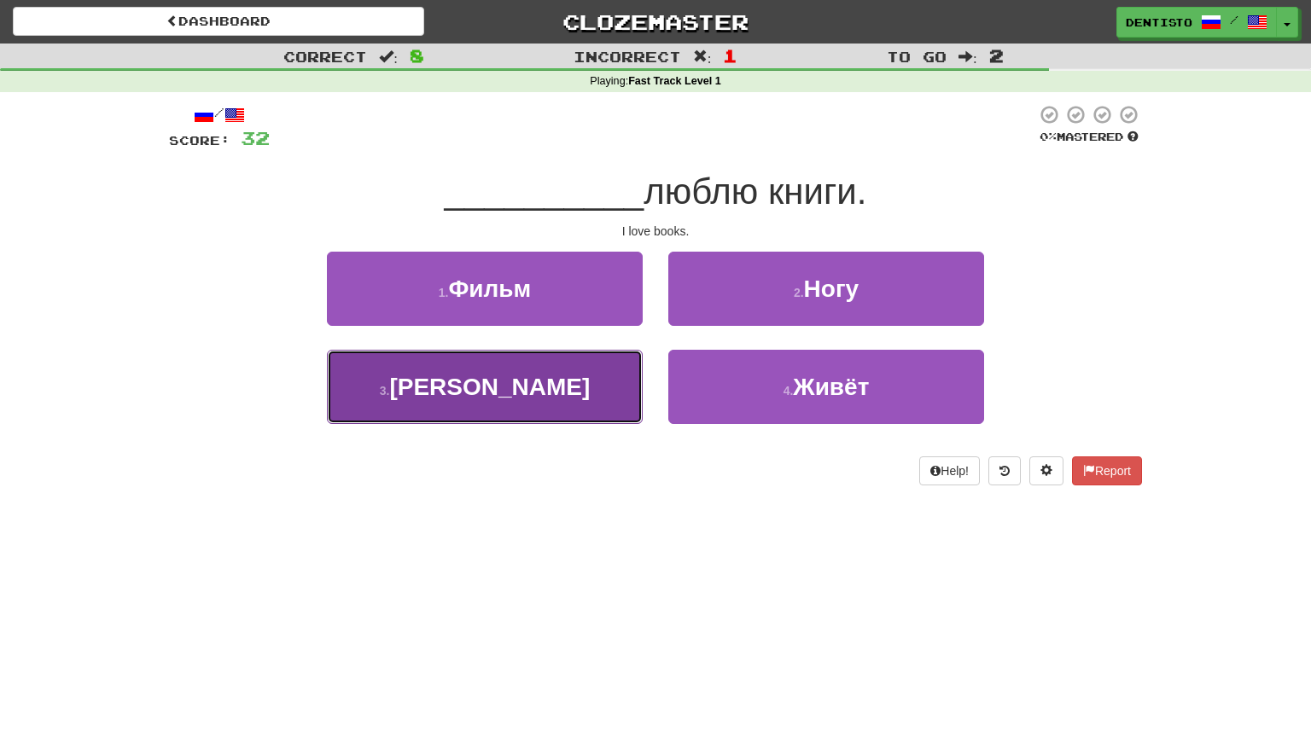
click at [532, 410] on button "3 . Я" at bounding box center [485, 387] width 316 height 74
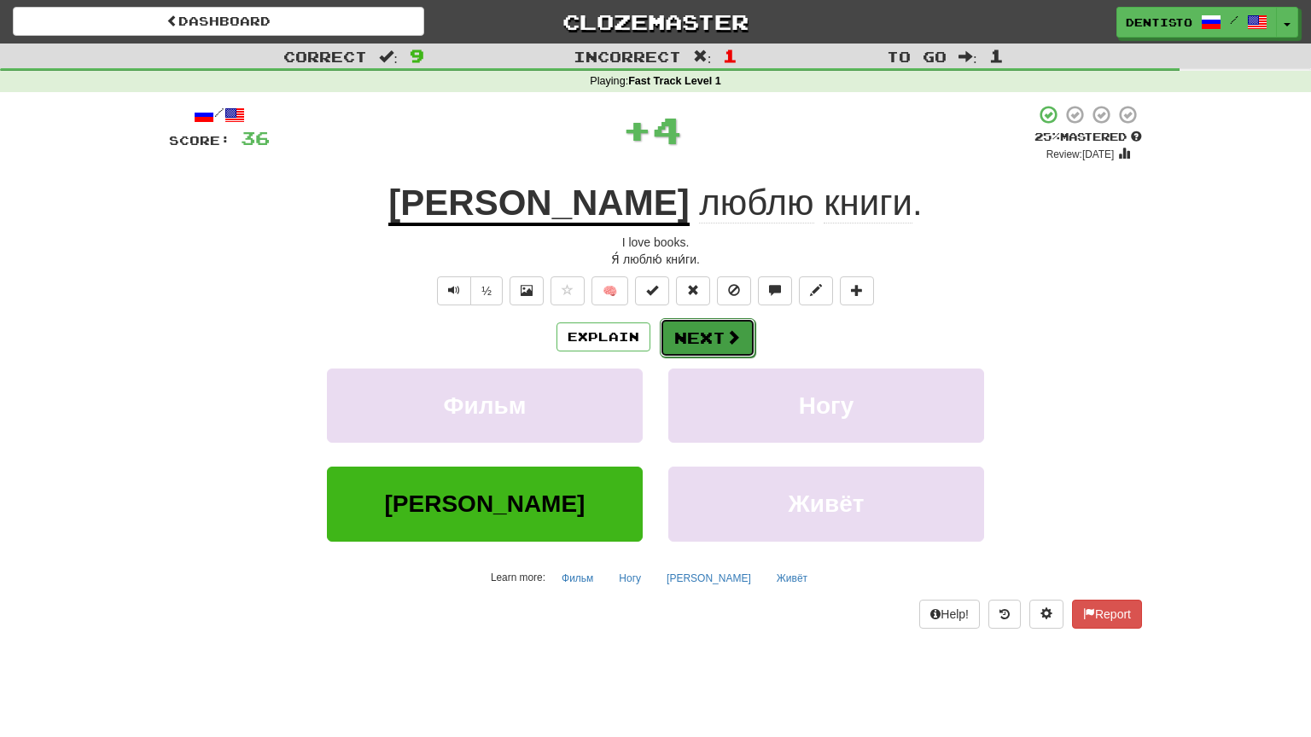
click at [702, 337] on button "Next" at bounding box center [708, 337] width 96 height 39
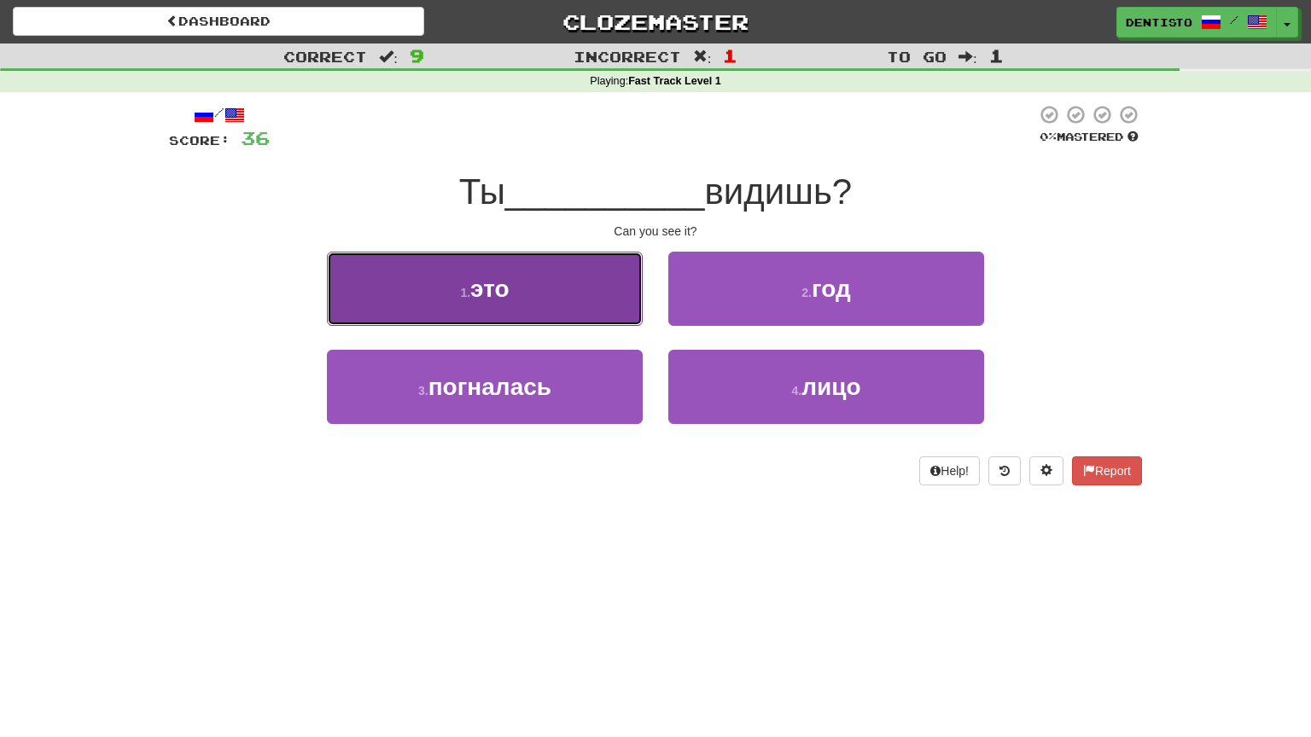
click at [491, 287] on span "это" at bounding box center [489, 289] width 39 height 26
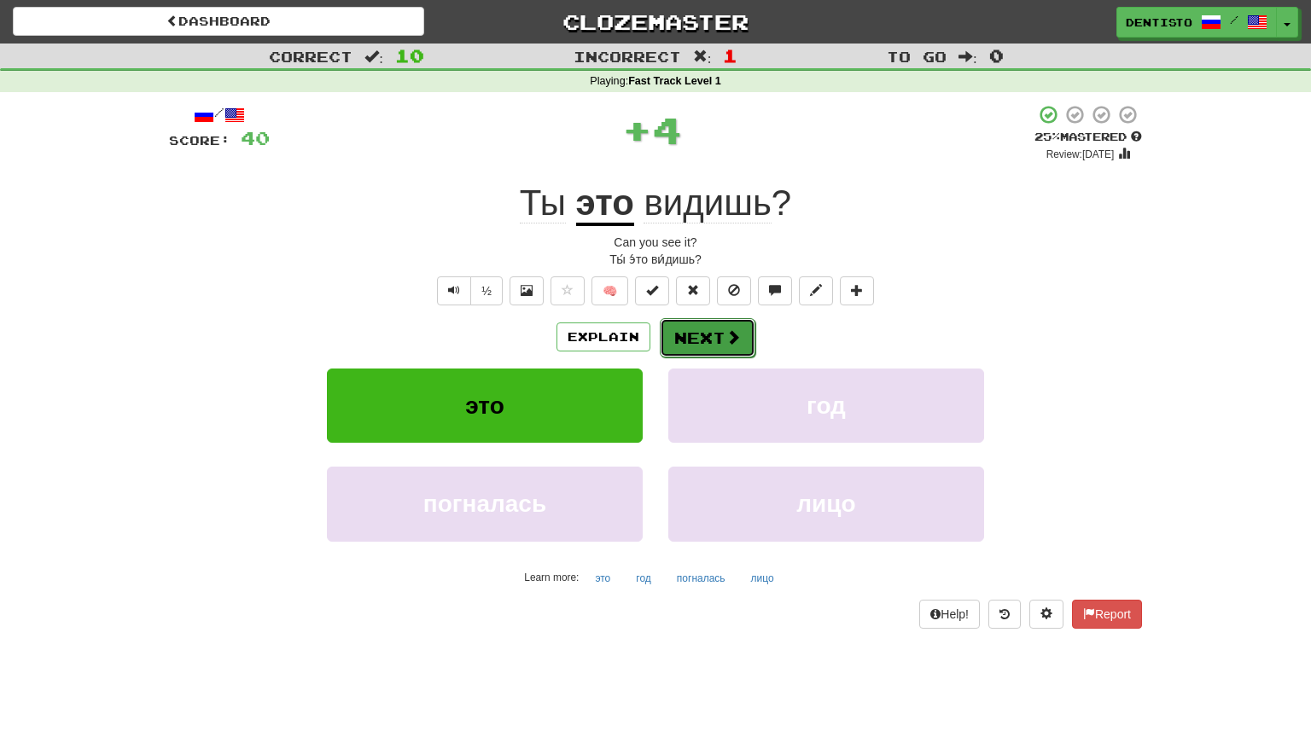
click at [684, 329] on button "Next" at bounding box center [708, 337] width 96 height 39
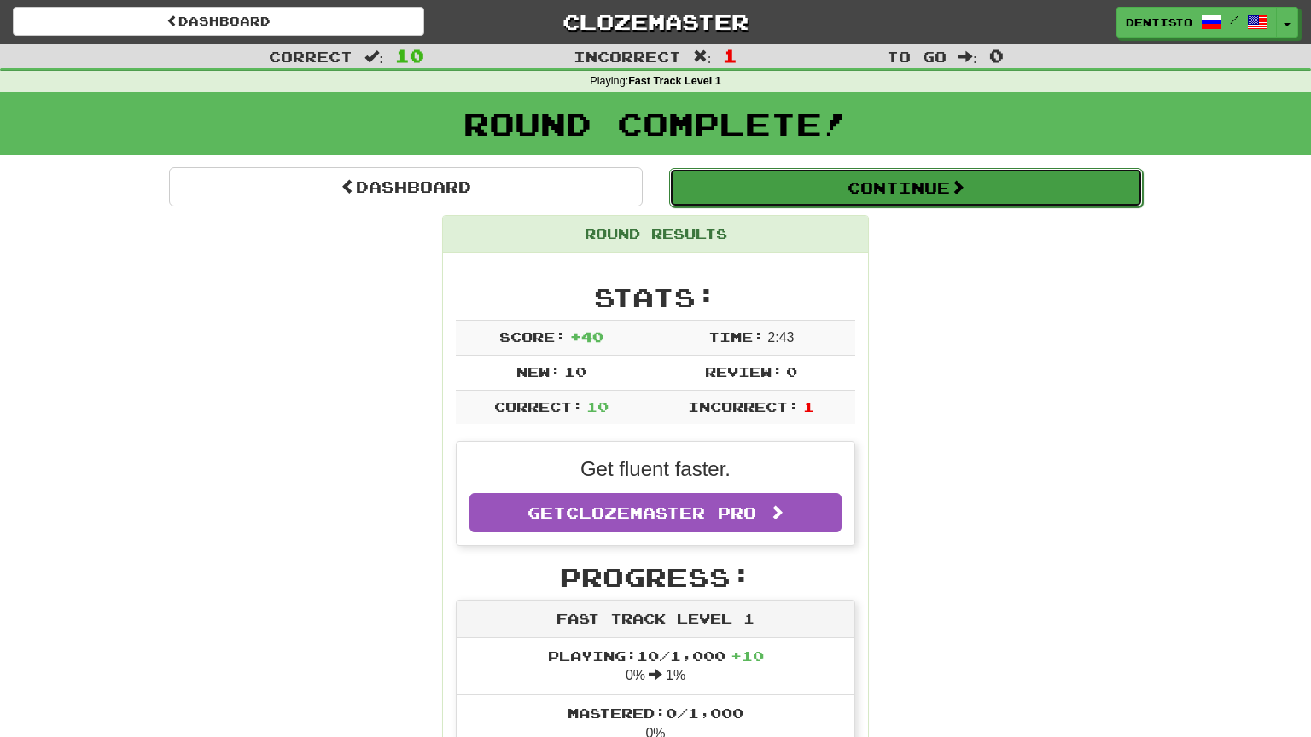
click at [830, 196] on button "Continue" at bounding box center [906, 187] width 474 height 39
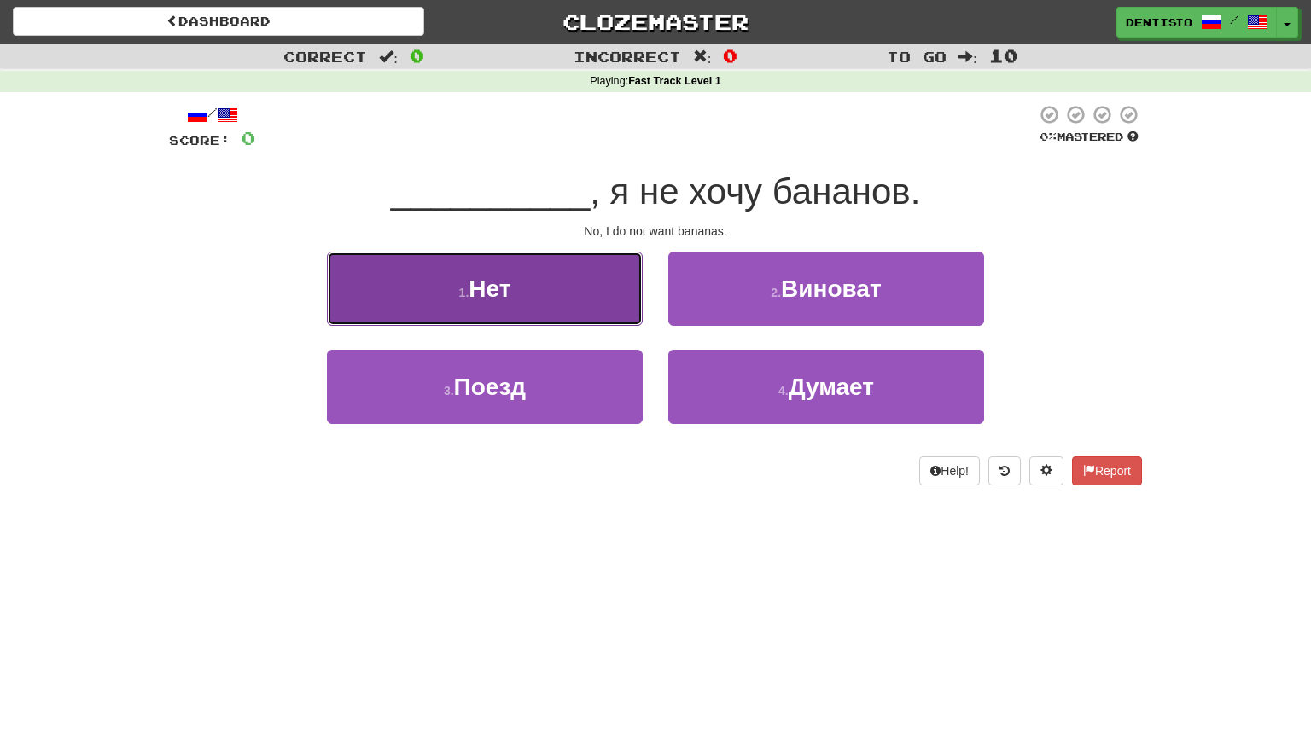
click at [577, 267] on button "1 . Нет" at bounding box center [485, 289] width 316 height 74
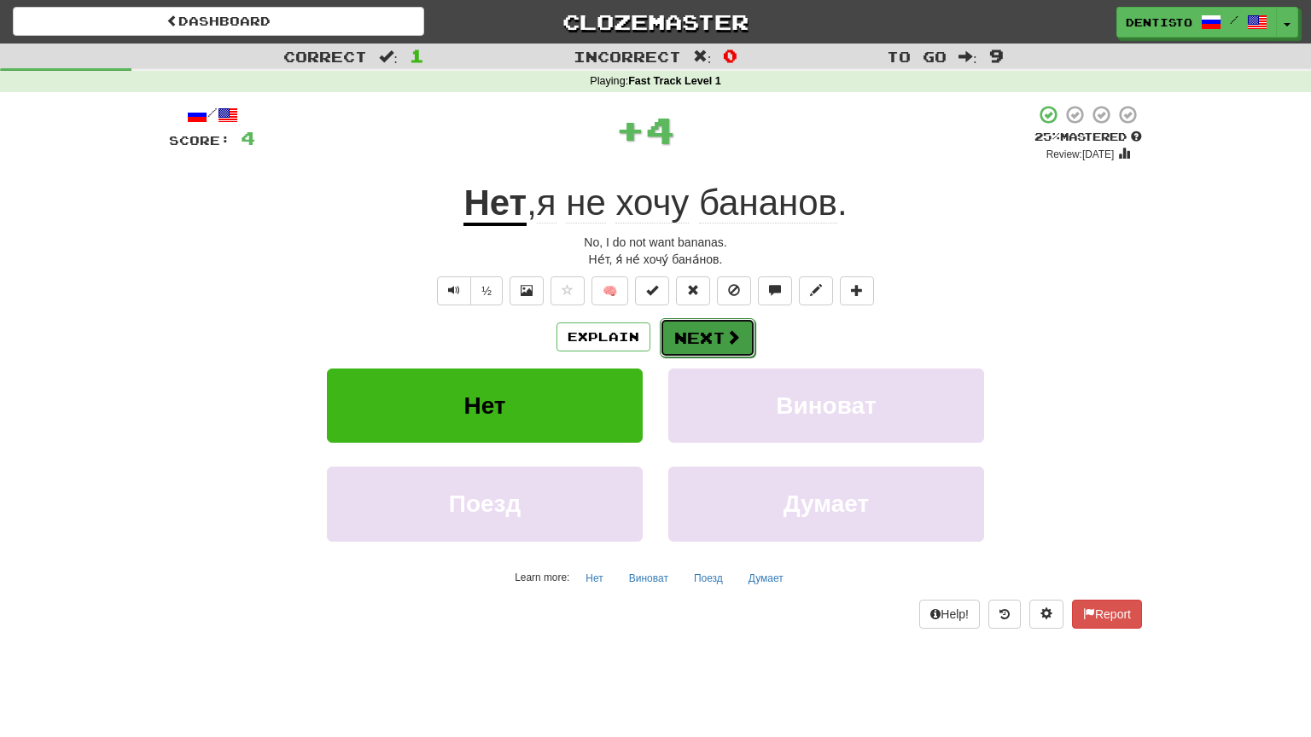
click at [674, 319] on button "Next" at bounding box center [708, 337] width 96 height 39
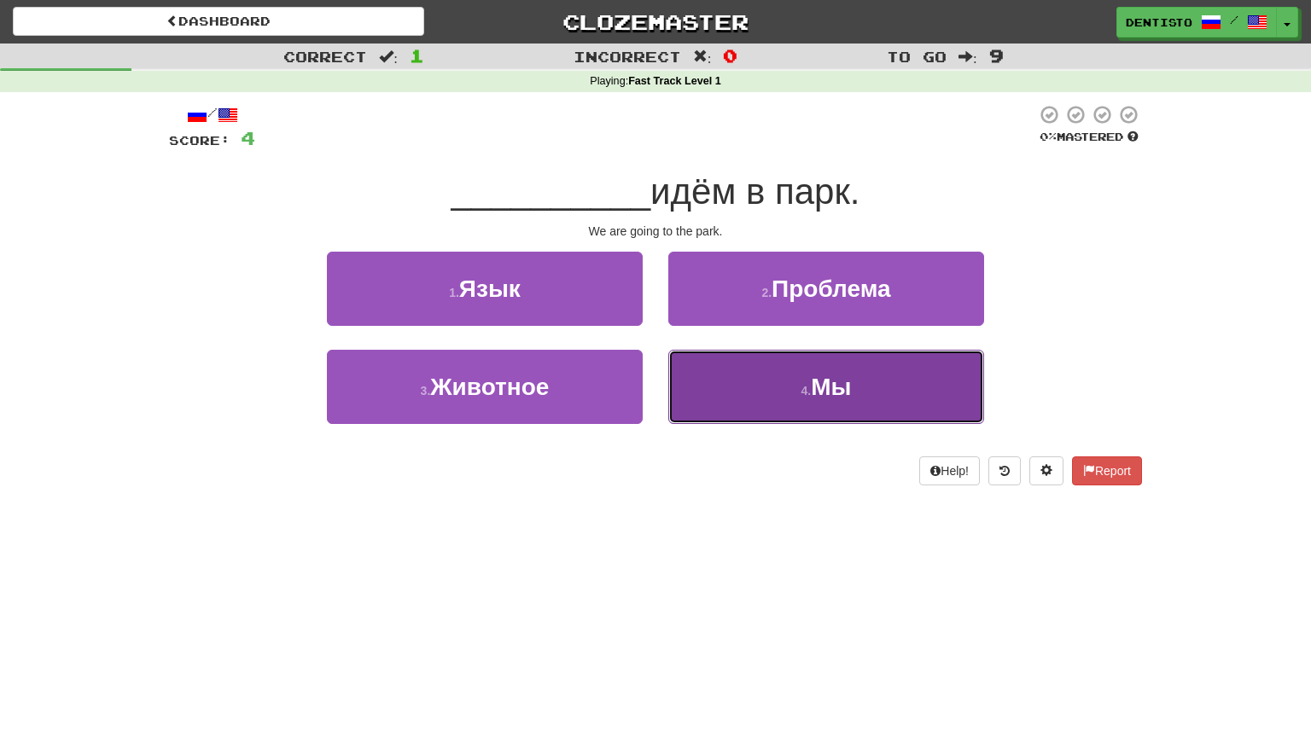
click at [815, 388] on span "Мы" at bounding box center [831, 387] width 40 height 26
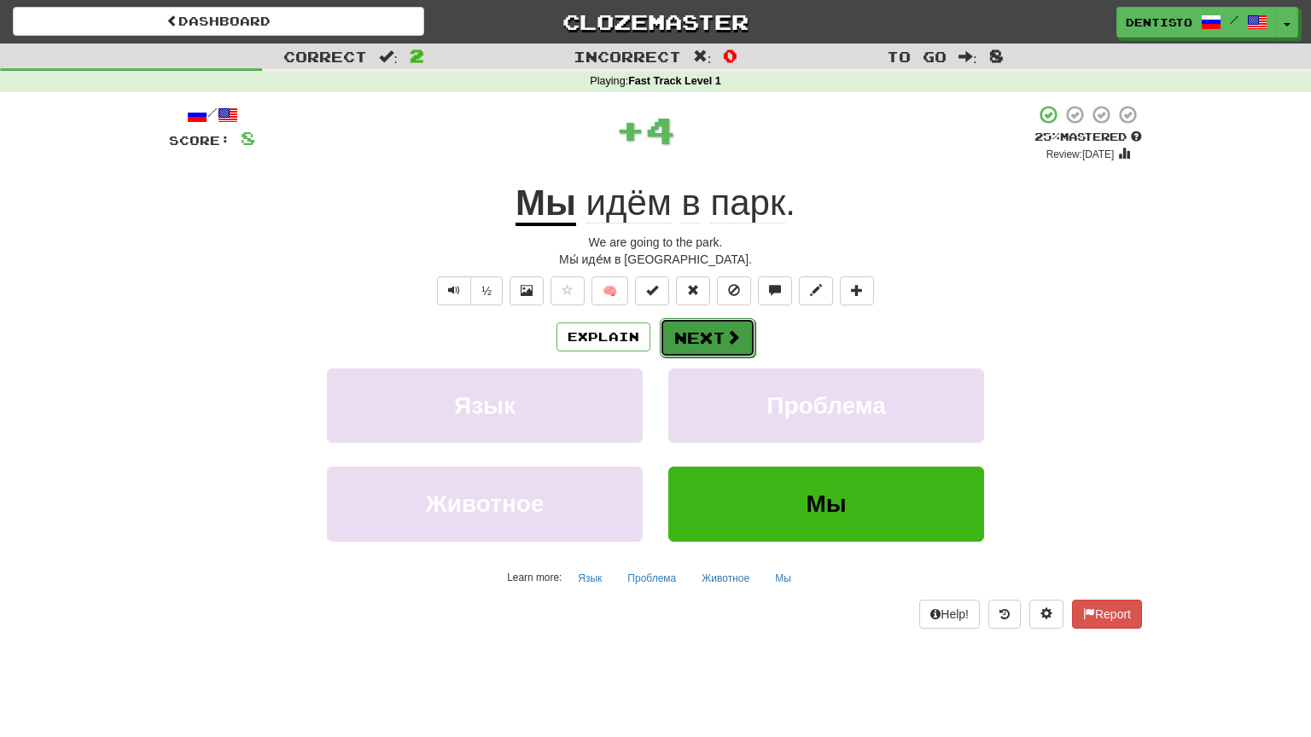
click at [732, 343] on span at bounding box center [732, 336] width 15 height 15
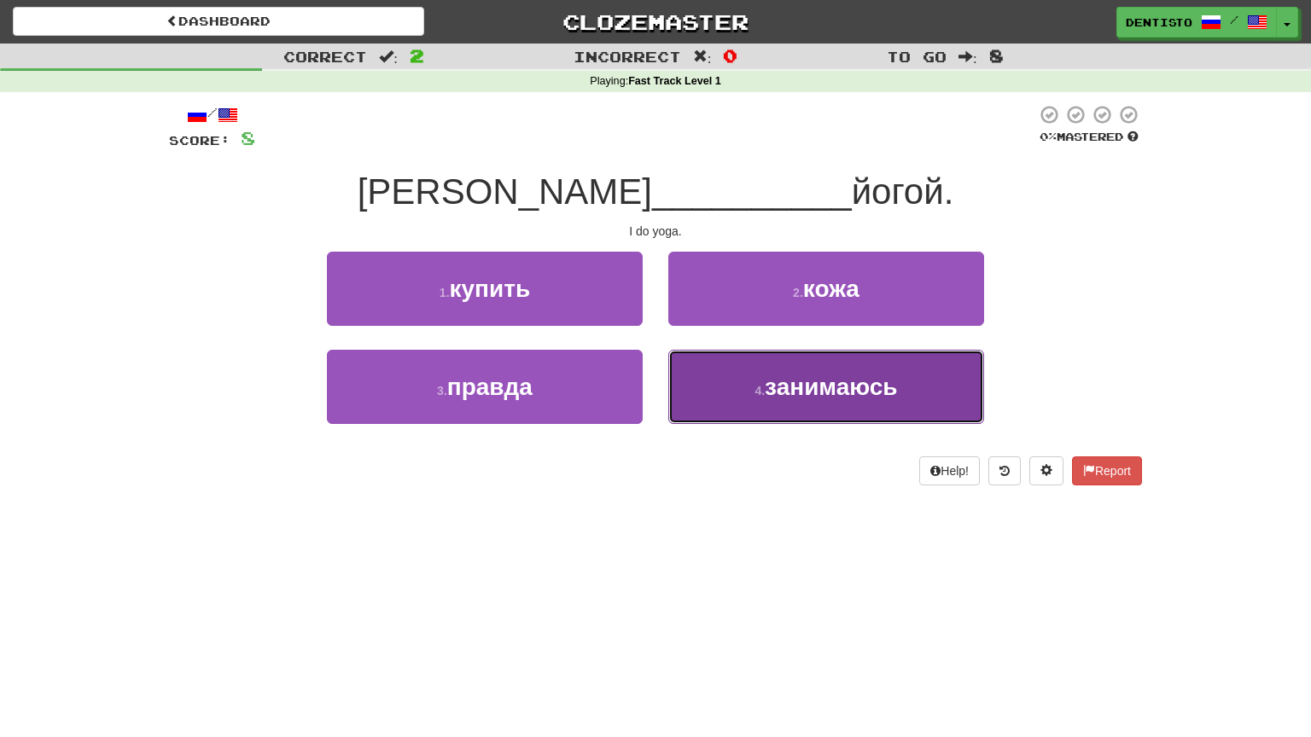
click at [765, 399] on button "4 . занимаюсь" at bounding box center [826, 387] width 316 height 74
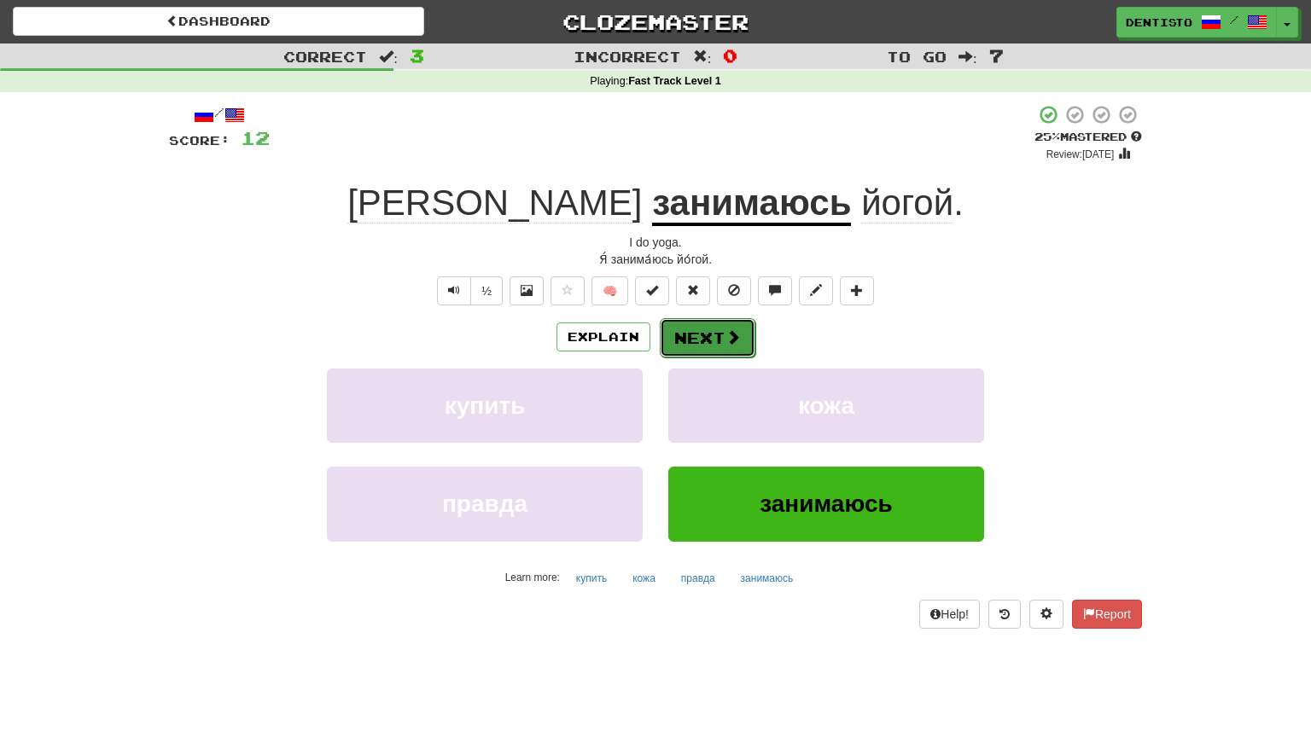
click at [731, 328] on button "Next" at bounding box center [708, 337] width 96 height 39
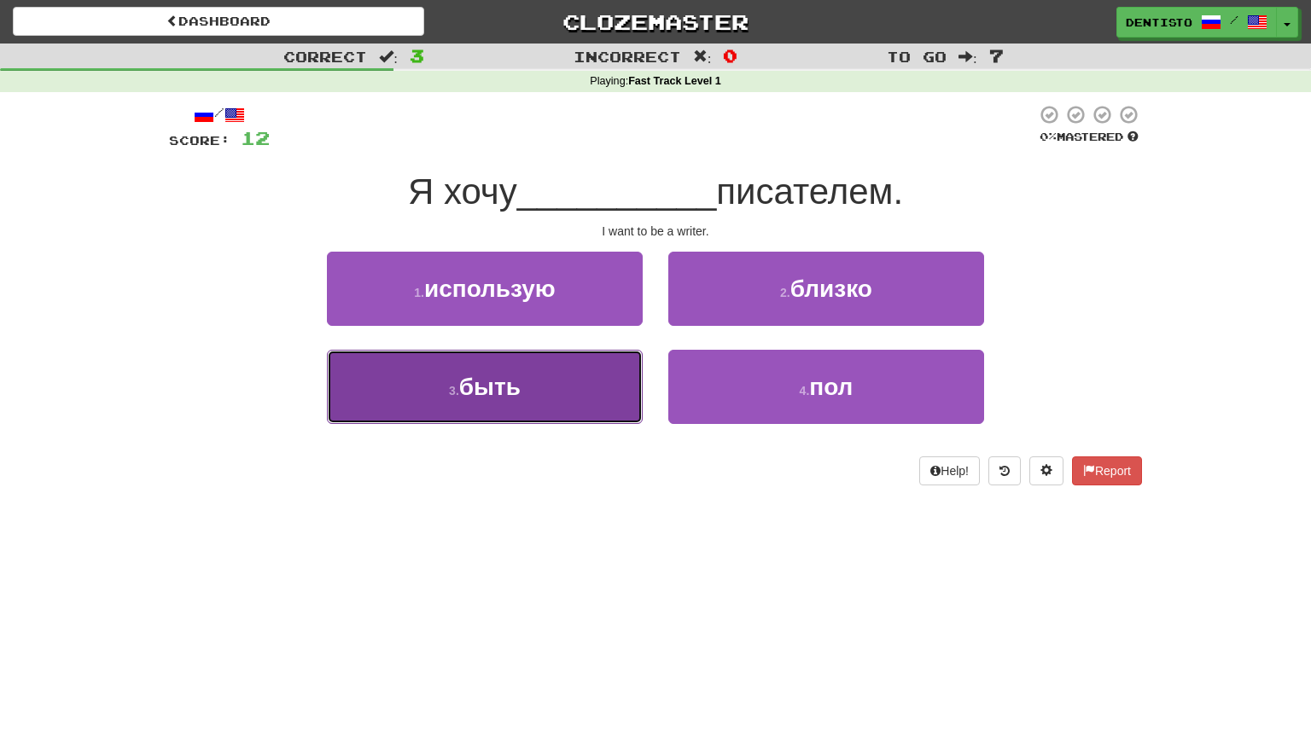
click at [540, 394] on button "3 . быть" at bounding box center [485, 387] width 316 height 74
